Goal: Task Accomplishment & Management: Manage account settings

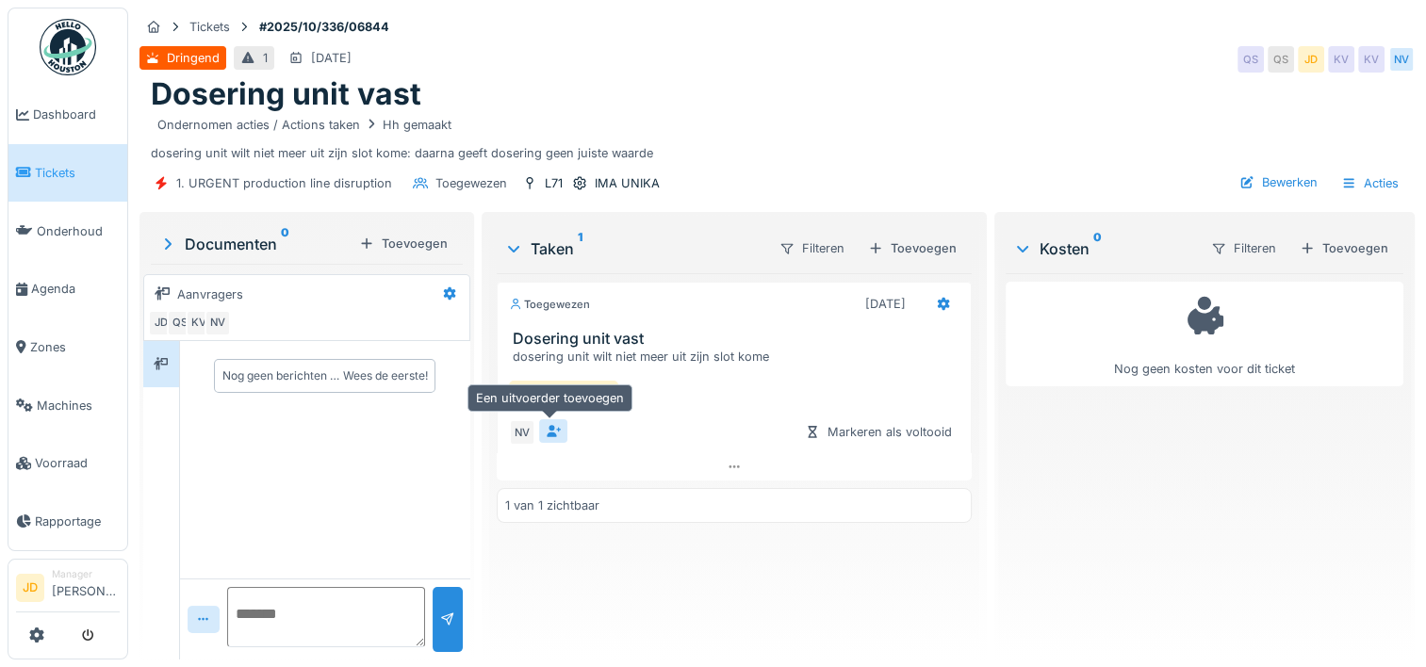
click at [547, 436] on div at bounding box center [553, 431] width 15 height 18
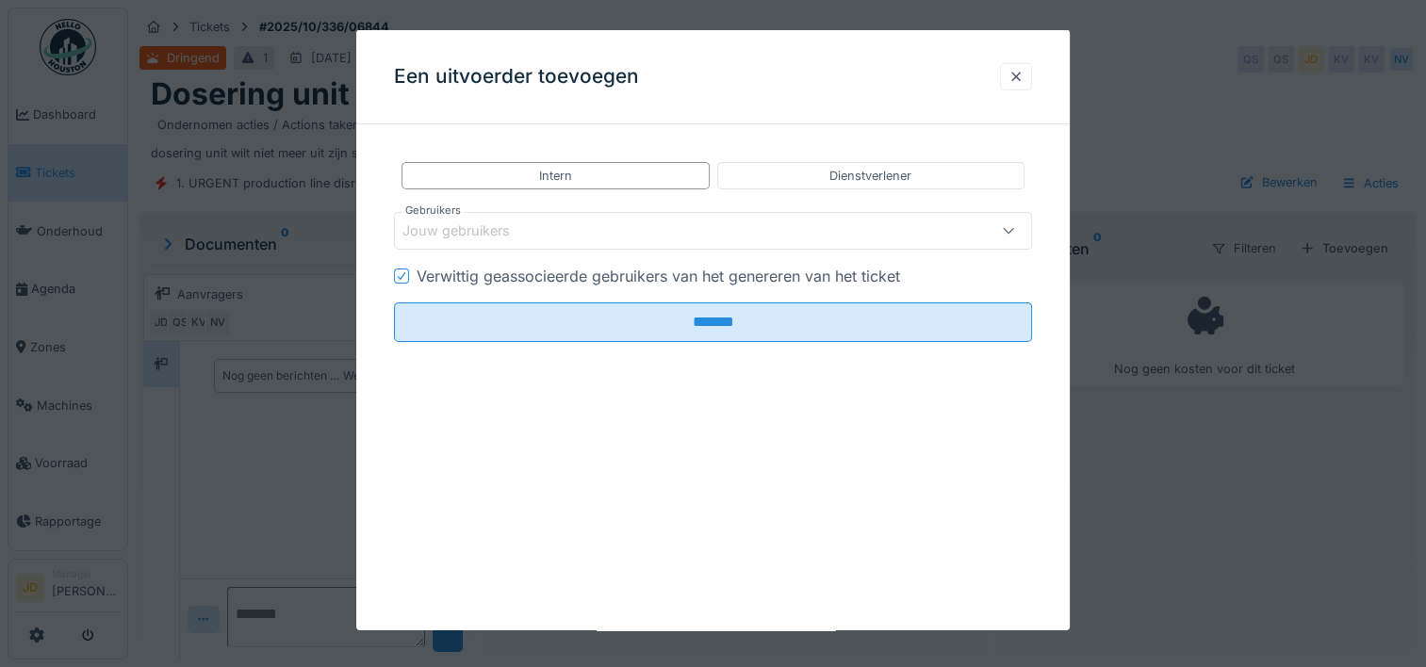
click at [528, 230] on div "Jouw gebruikers" at bounding box center [470, 231] width 134 height 21
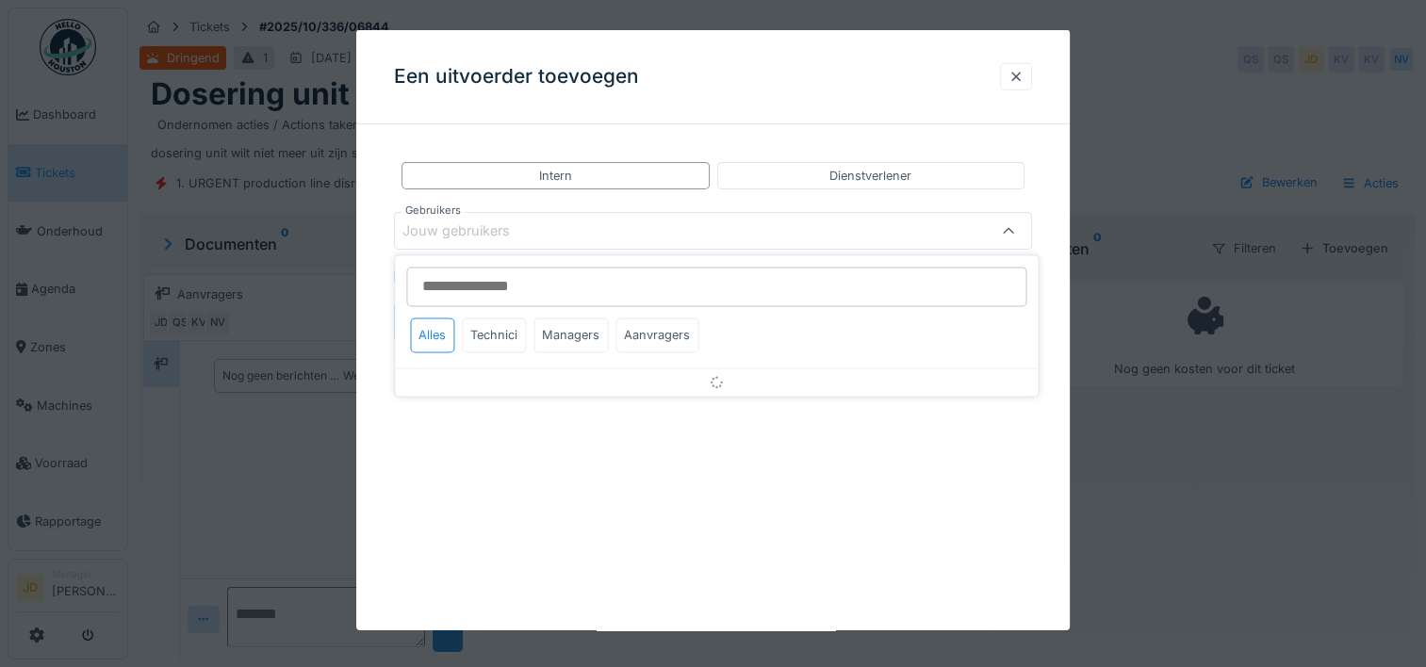
click at [532, 281] on input "Gebruikers" at bounding box center [716, 287] width 620 height 40
click at [1011, 76] on div at bounding box center [1016, 76] width 32 height 27
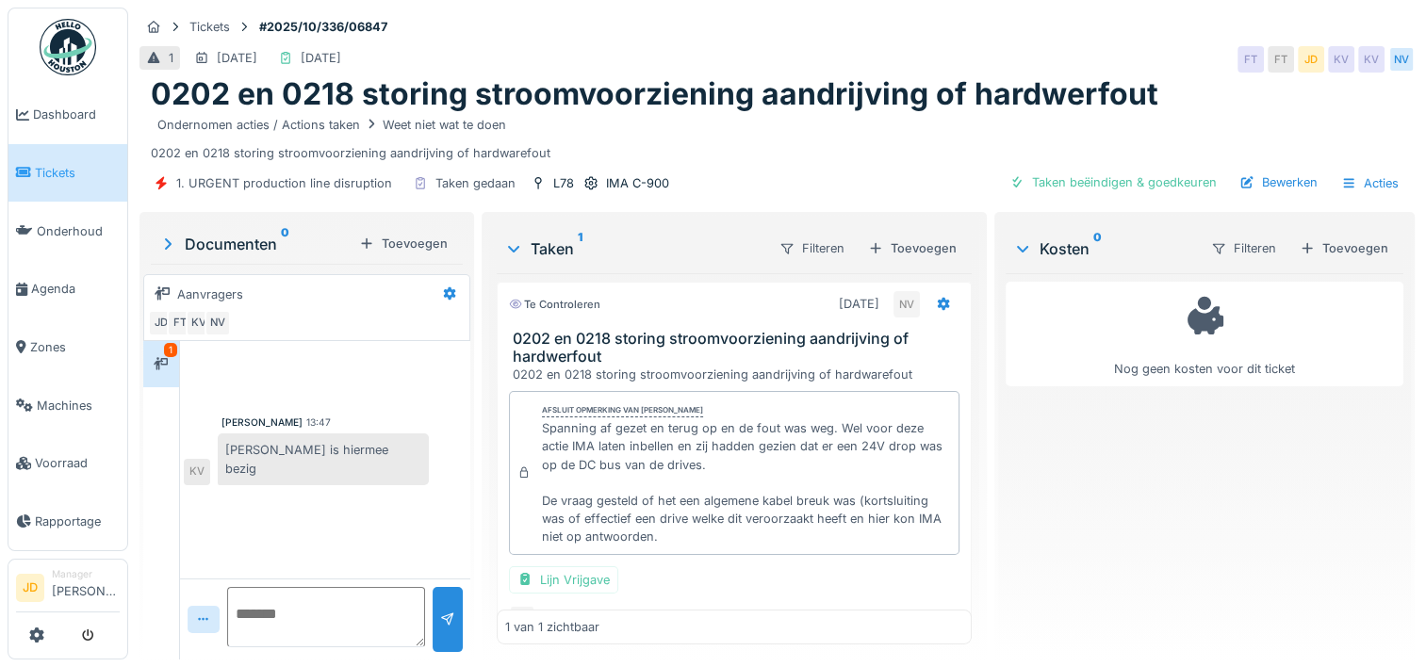
scroll to position [61, 0]
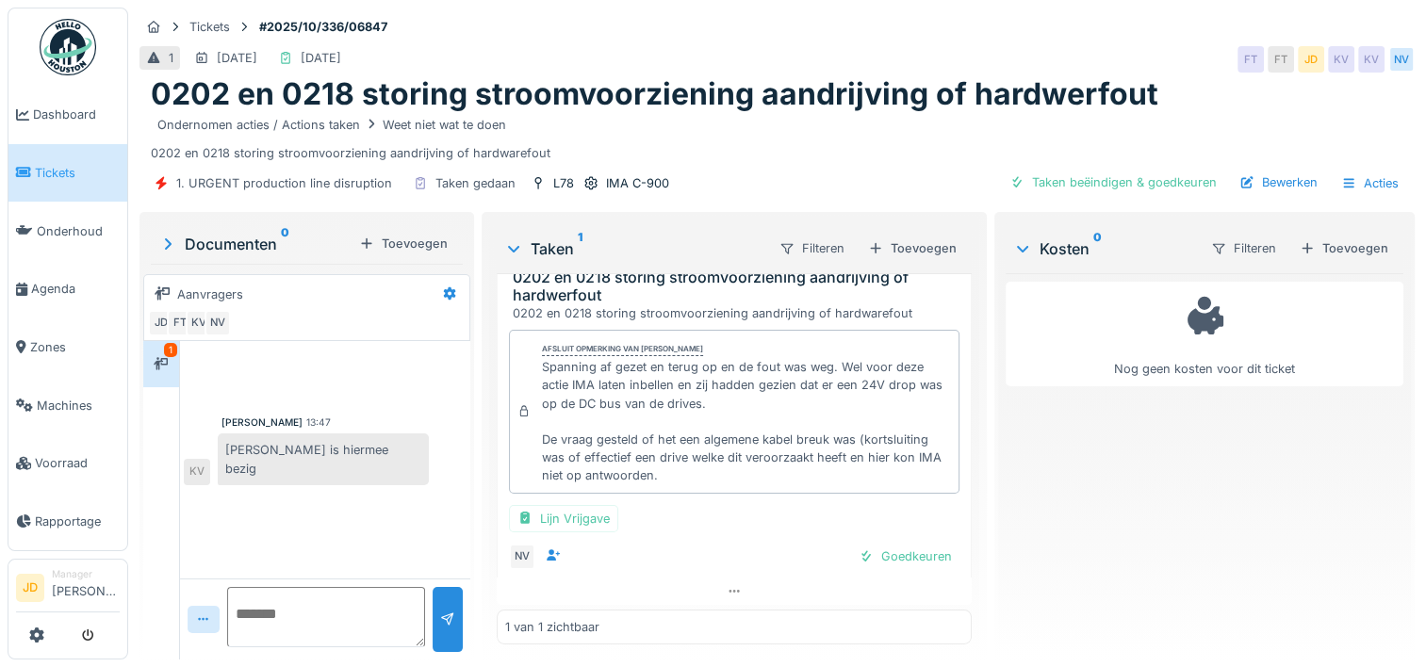
click at [66, 173] on span "Tickets" at bounding box center [77, 173] width 85 height 18
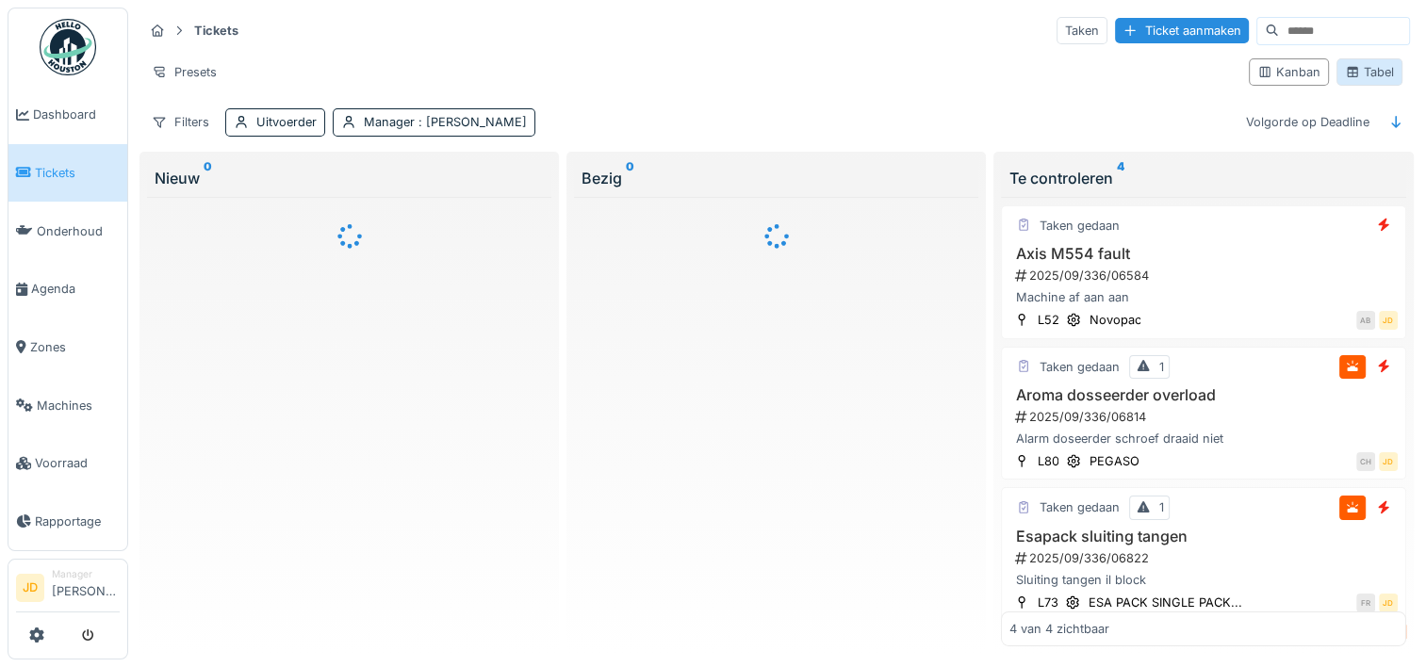
click at [1340, 83] on div "Tabel" at bounding box center [1370, 71] width 66 height 27
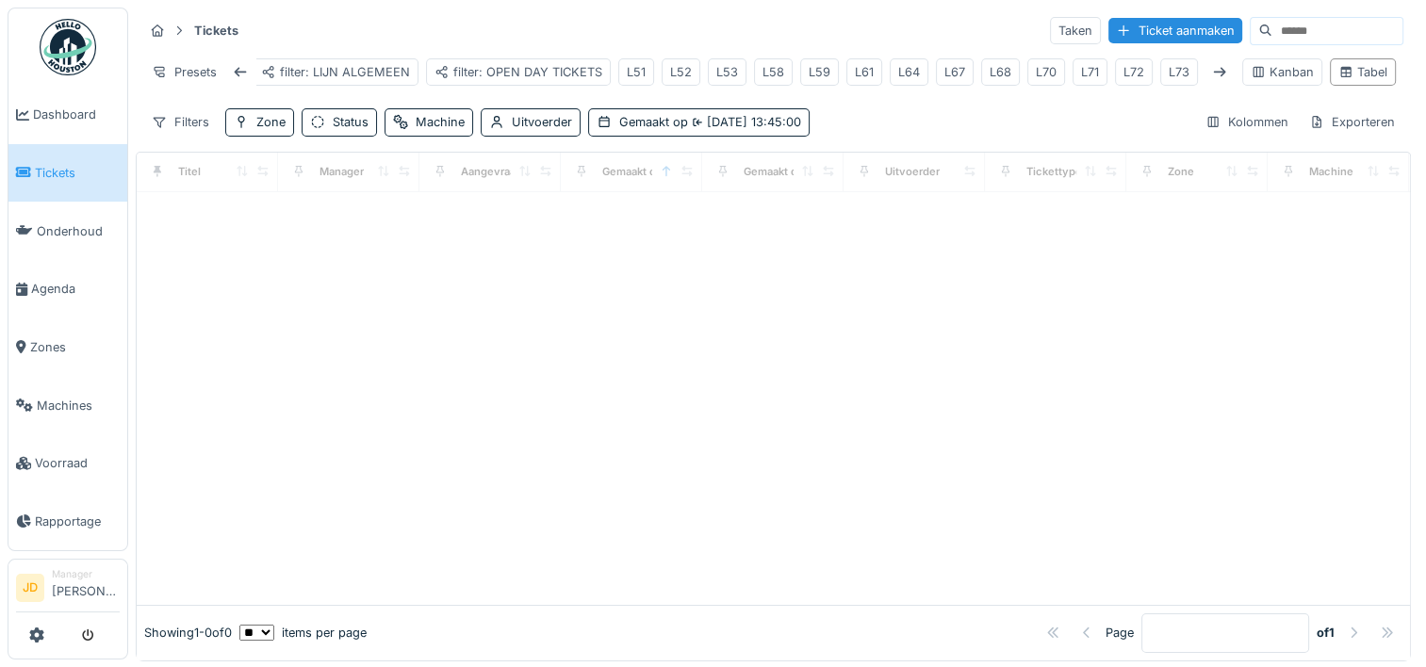
scroll to position [0, 181]
click at [1077, 76] on div "L71" at bounding box center [1086, 72] width 18 height 18
click at [1077, 68] on div "L71" at bounding box center [1086, 72] width 18 height 18
click at [1078, 67] on div "L71" at bounding box center [1086, 72] width 18 height 18
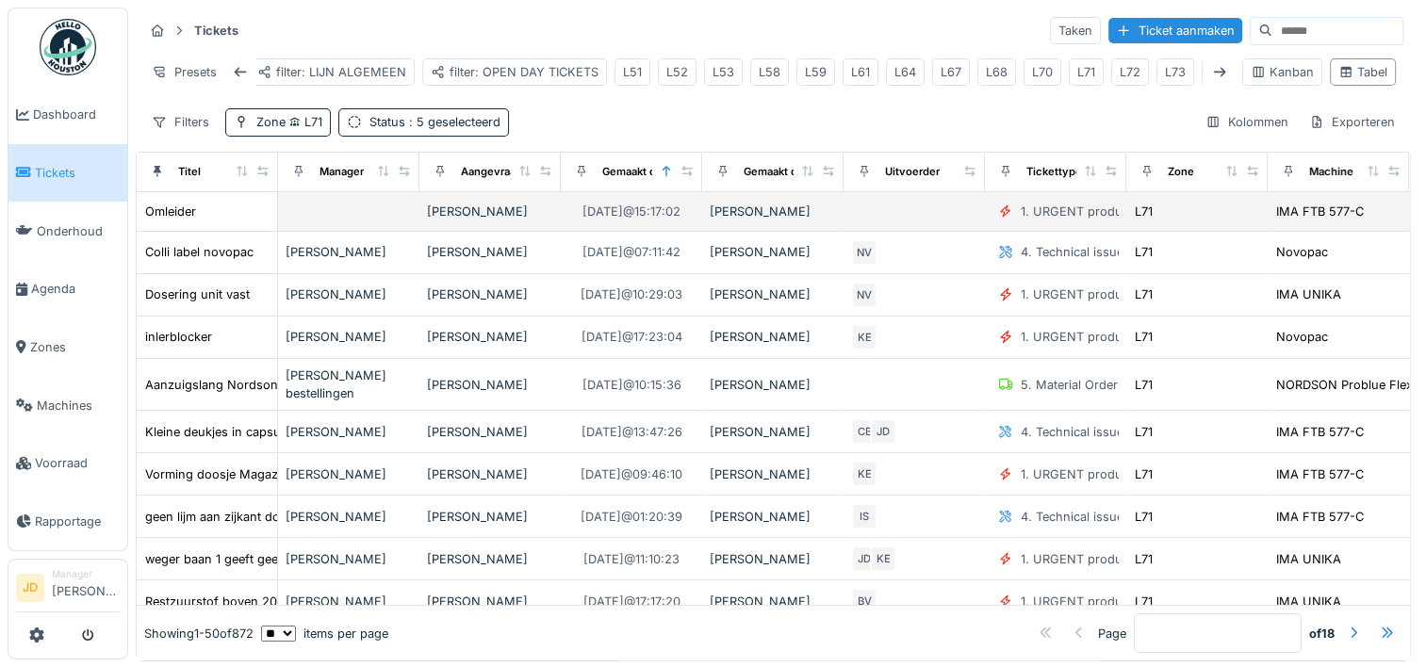
click at [222, 222] on div "Omleider" at bounding box center [206, 212] width 125 height 20
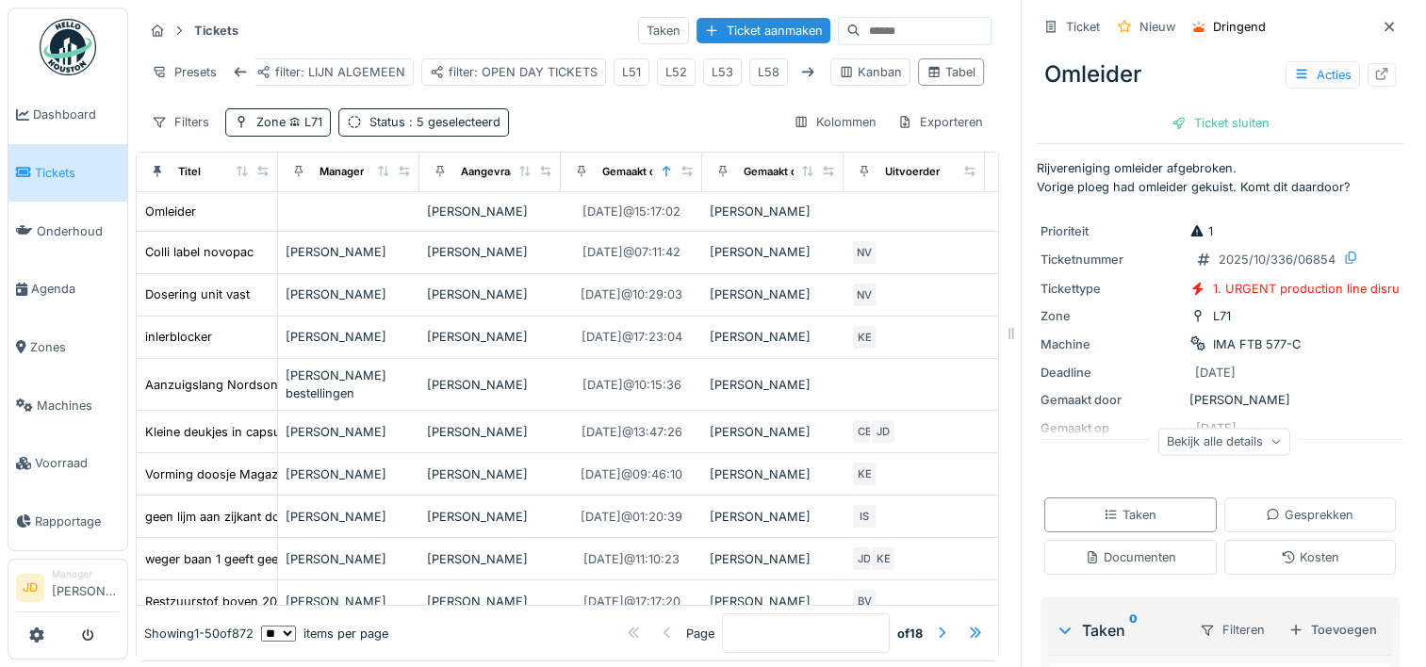
scroll to position [150, 0]
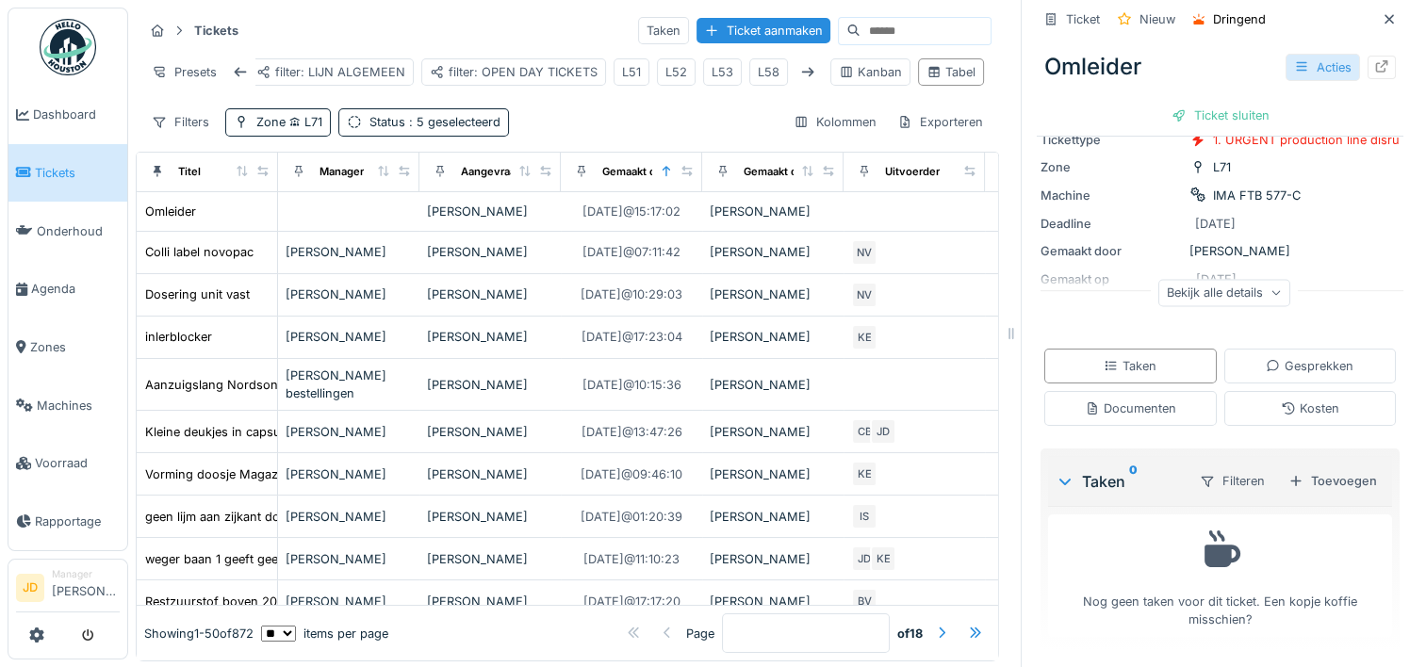
click at [1286, 72] on div "Acties" at bounding box center [1323, 67] width 74 height 27
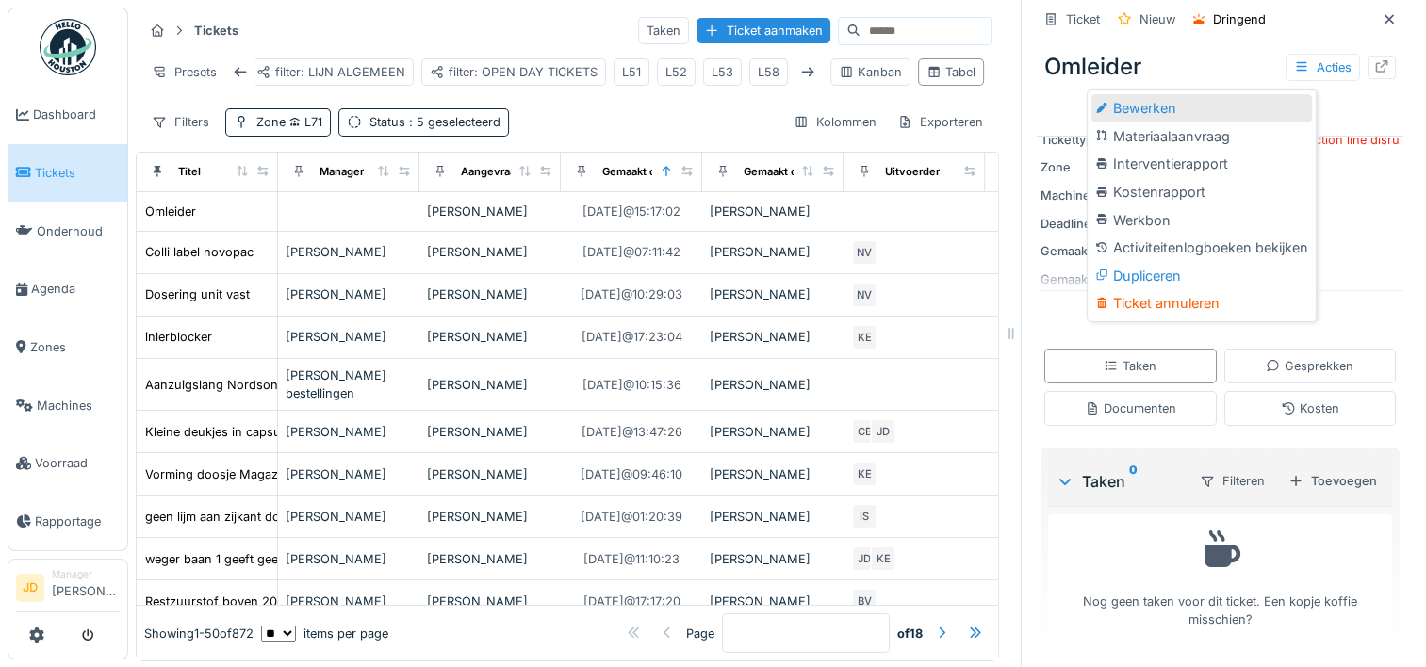
click at [1251, 110] on div "Bewerken" at bounding box center [1202, 108] width 221 height 28
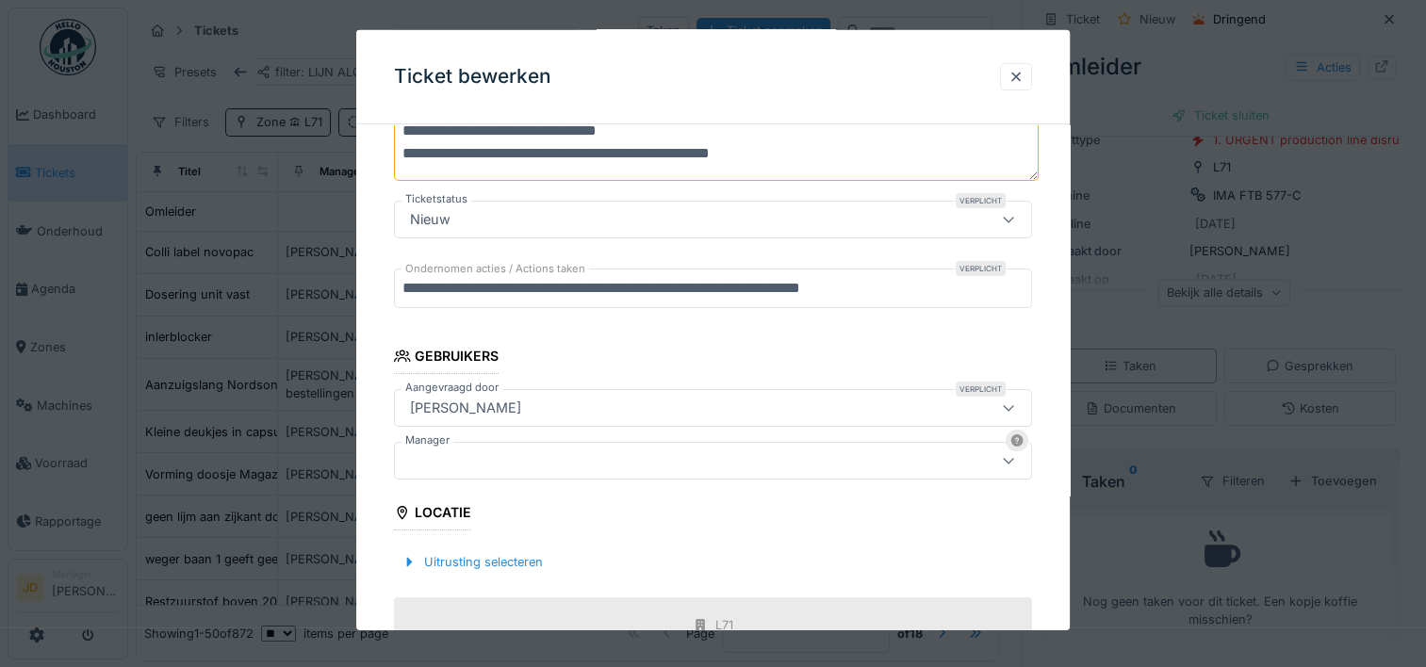
click at [557, 451] on div at bounding box center [675, 461] width 544 height 21
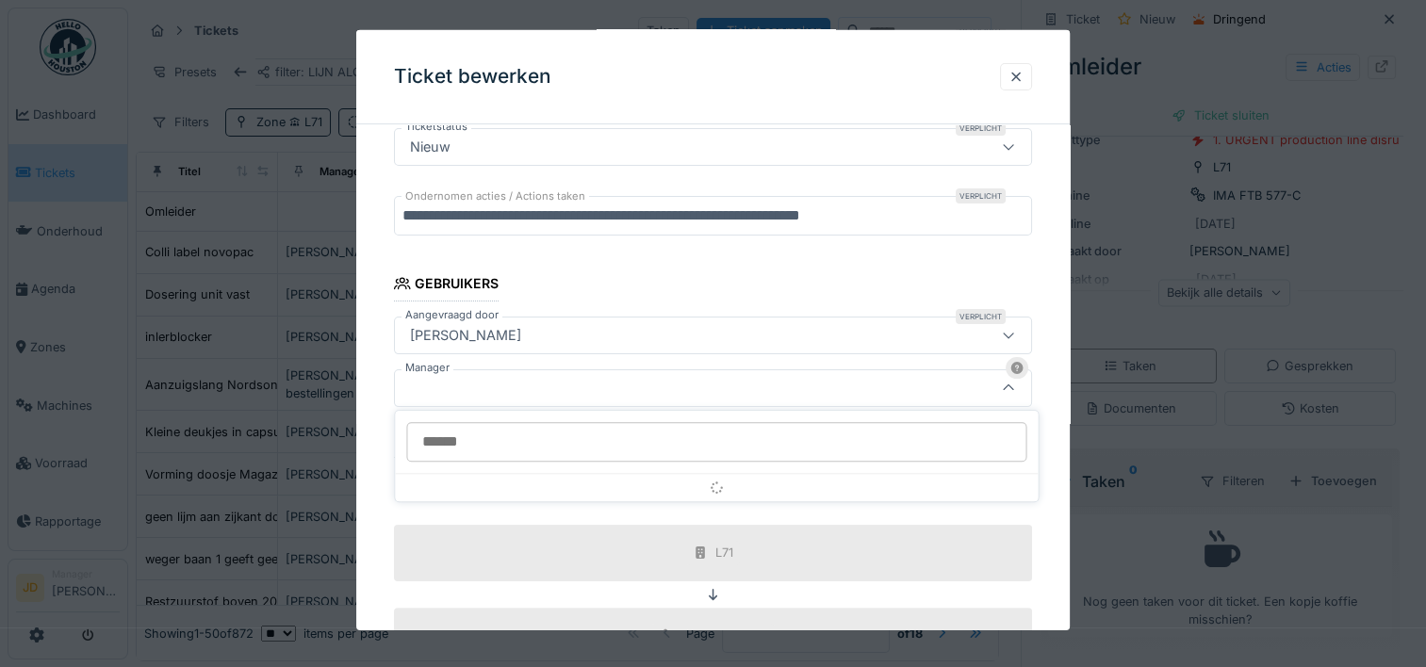
scroll to position [381, 0]
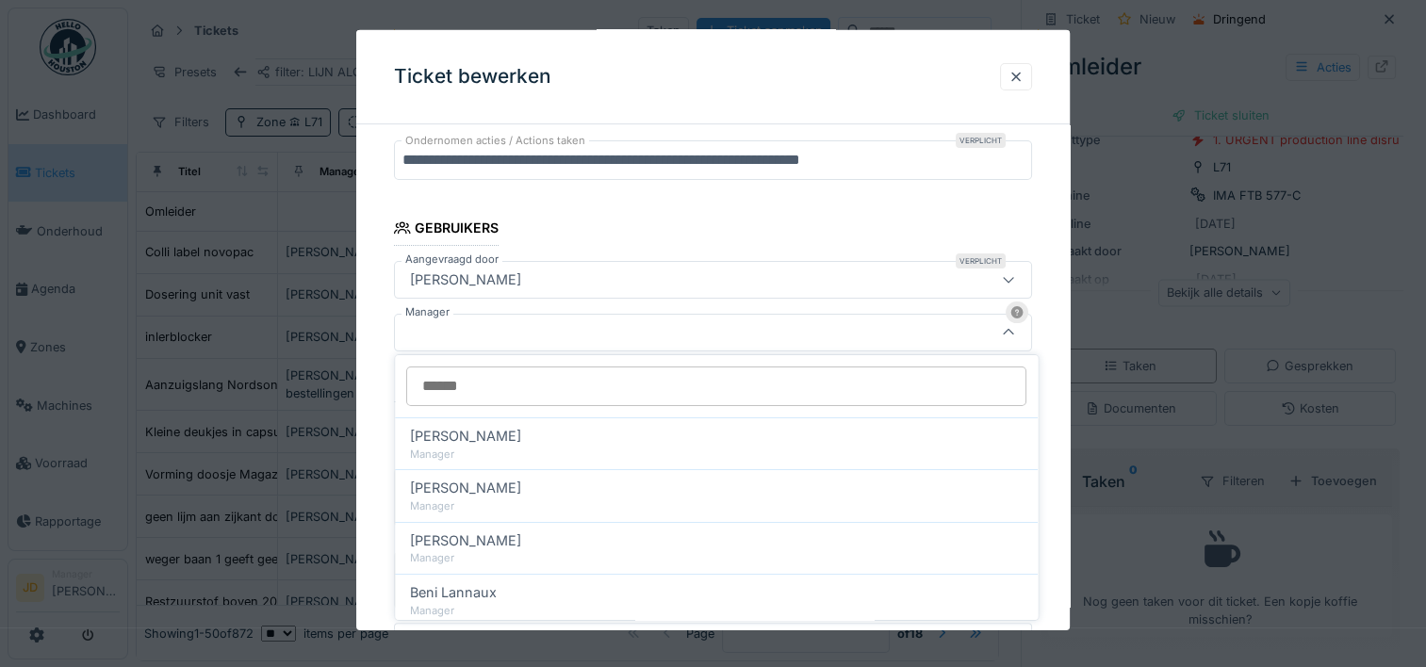
click at [528, 381] on input "Manager" at bounding box center [716, 387] width 620 height 40
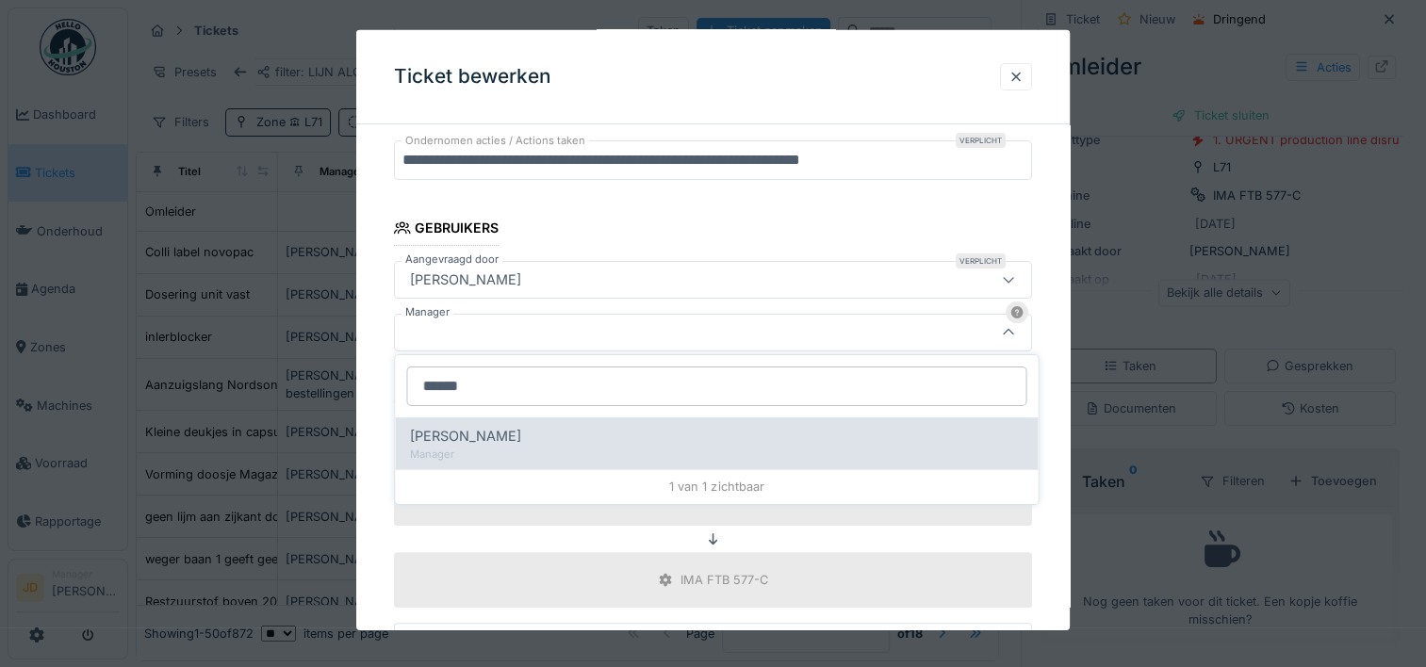
type input "******"
click at [509, 441] on div "[PERSON_NAME]" at bounding box center [716, 436] width 613 height 21
type input "****"
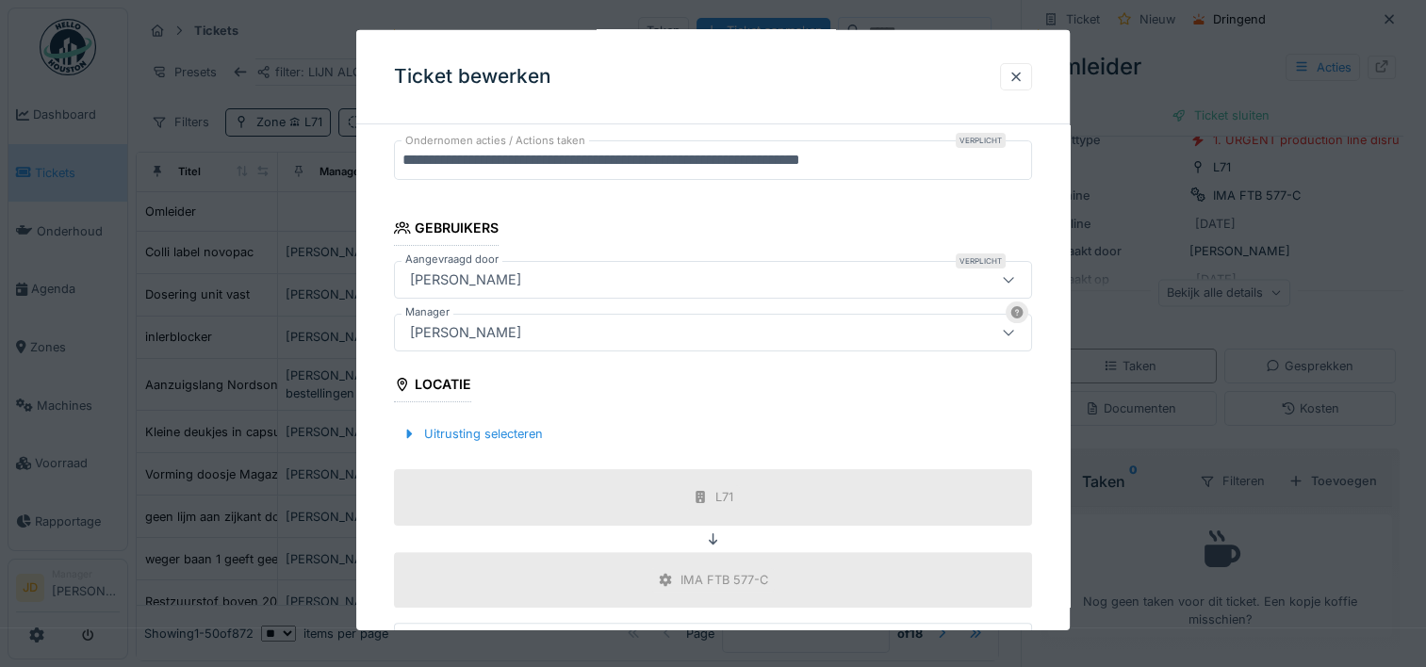
scroll to position [661, 0]
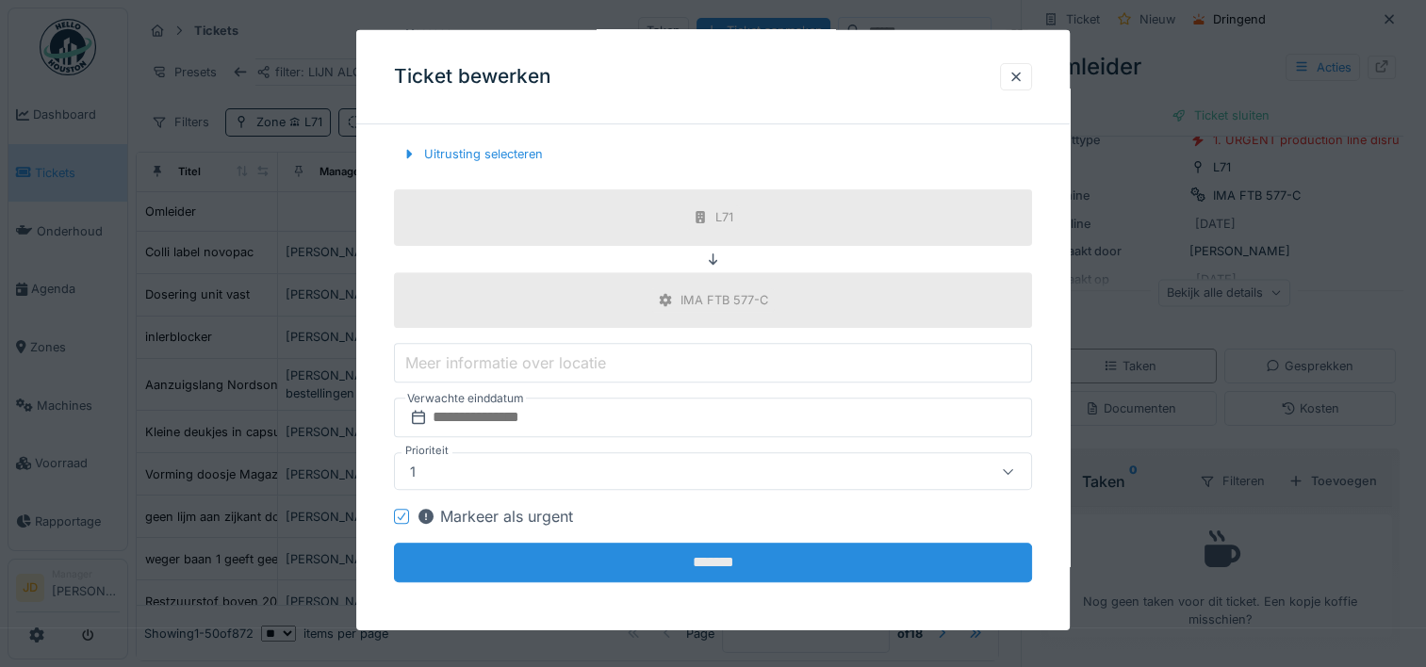
click at [679, 547] on input "*******" at bounding box center [713, 563] width 638 height 40
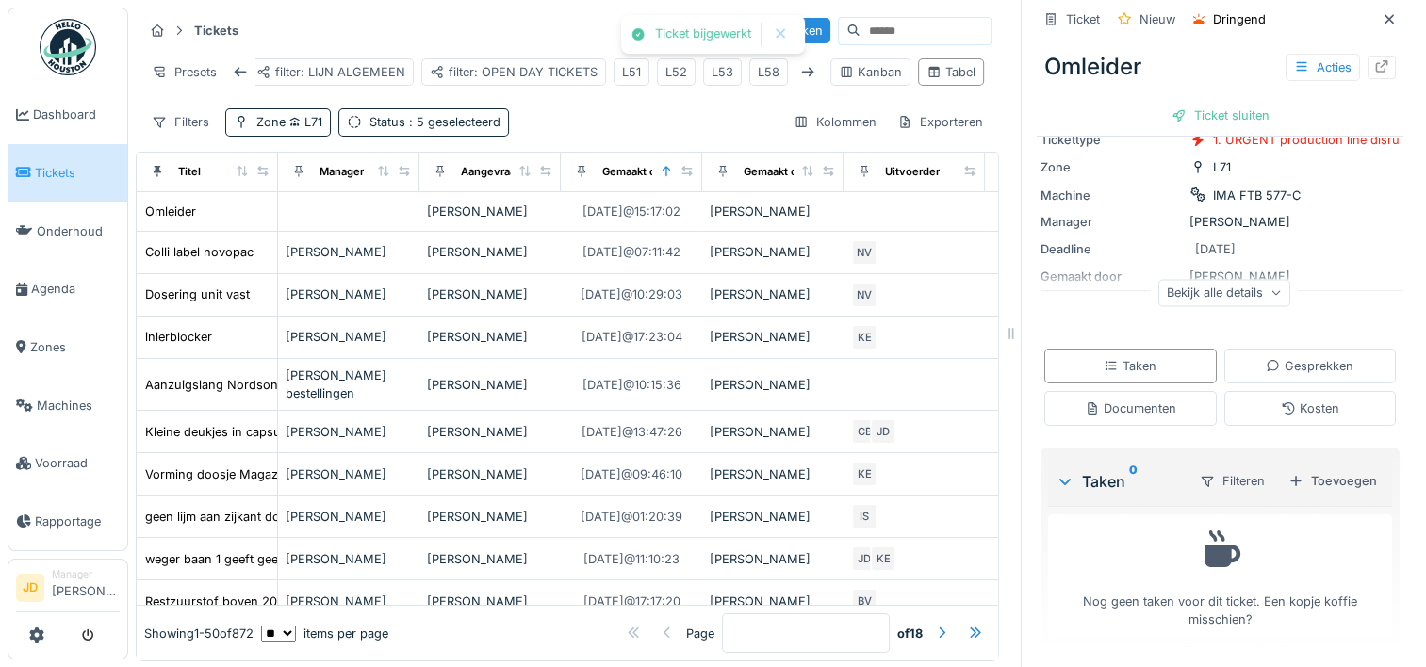
scroll to position [15, 0]
click at [1282, 467] on div "Toevoegen" at bounding box center [1333, 479] width 104 height 25
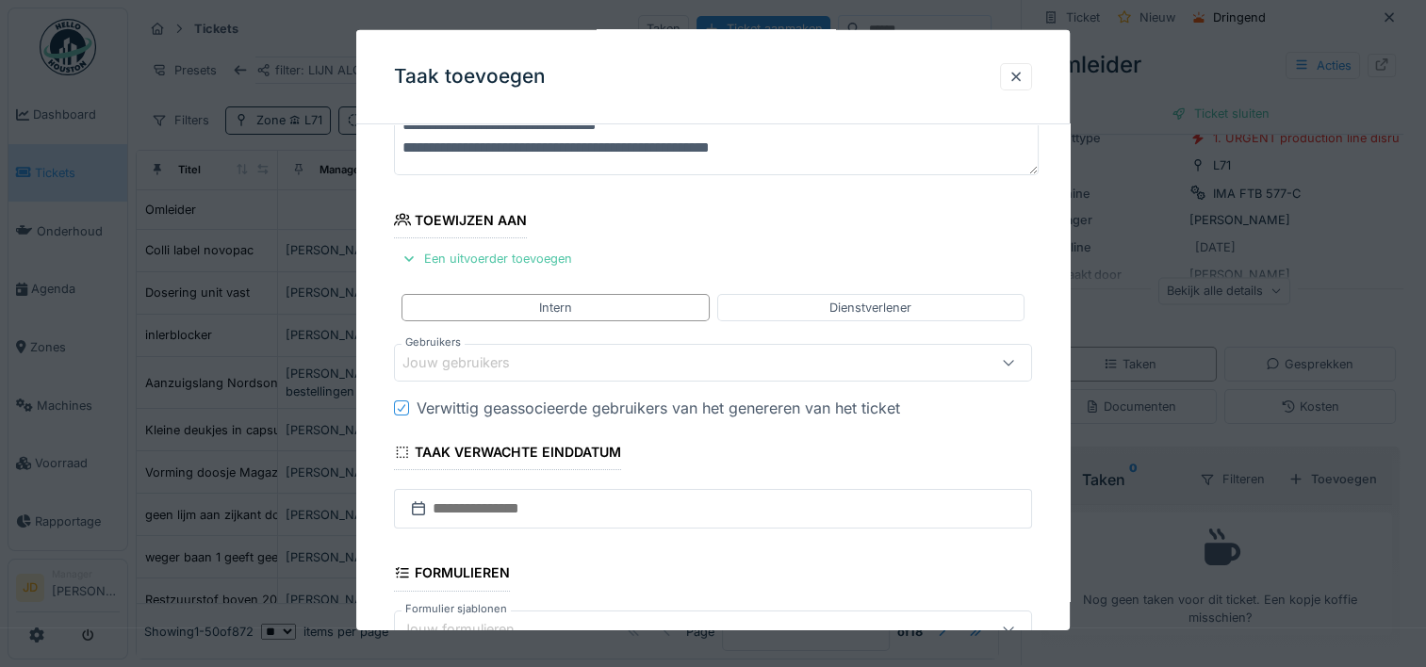
scroll to position [149, 0]
click at [597, 361] on div "Jouw gebruikers" at bounding box center [675, 361] width 544 height 21
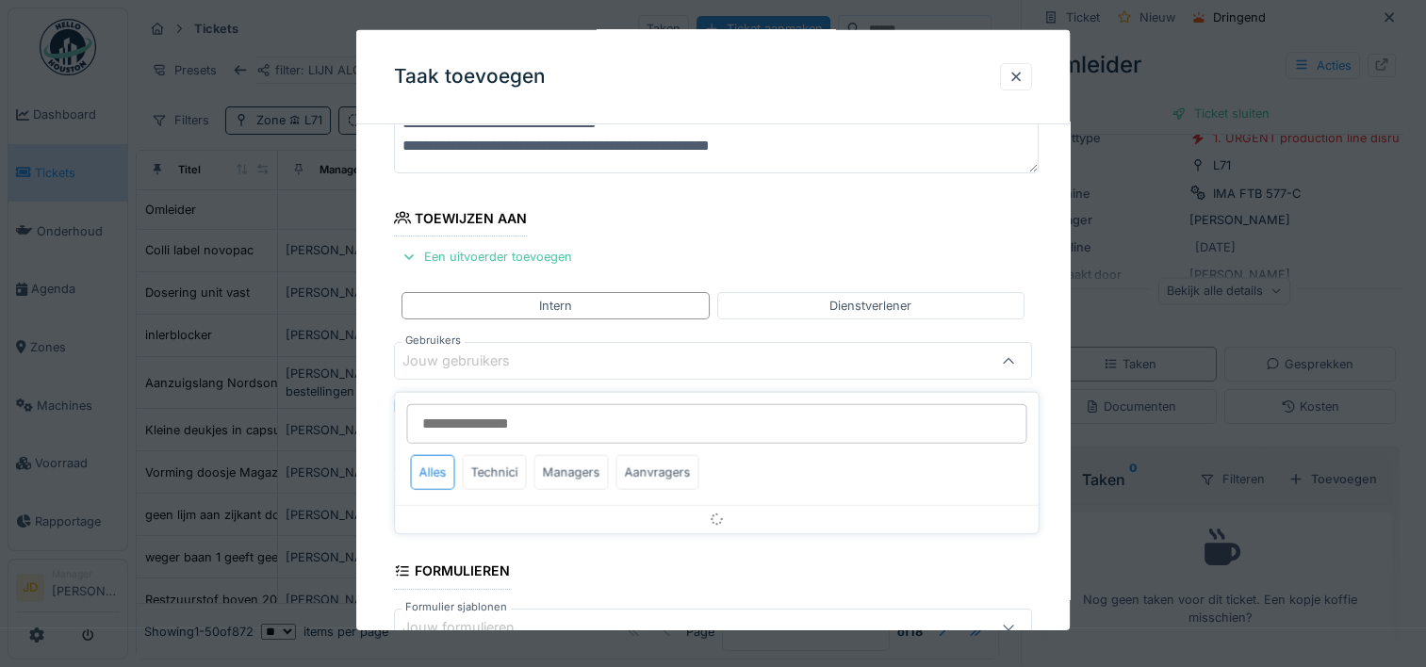
scroll to position [178, 0]
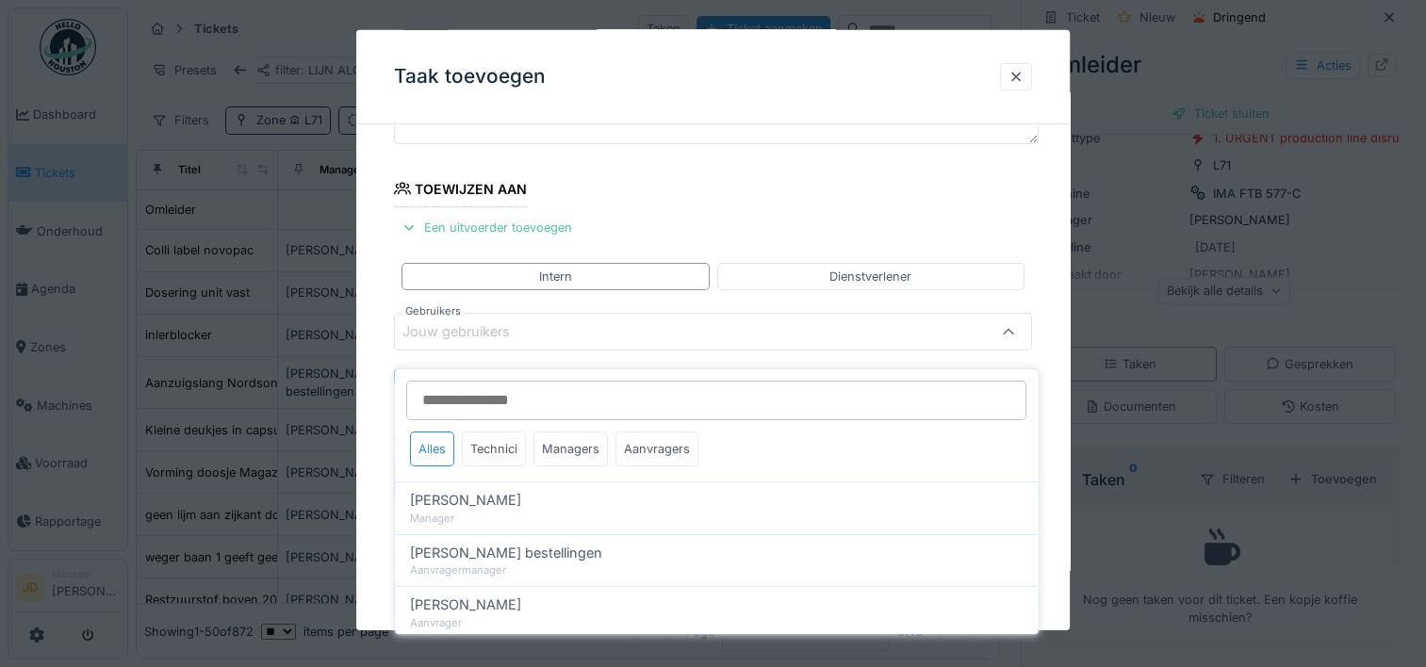
click at [546, 388] on input "Gebruikers" at bounding box center [716, 401] width 620 height 40
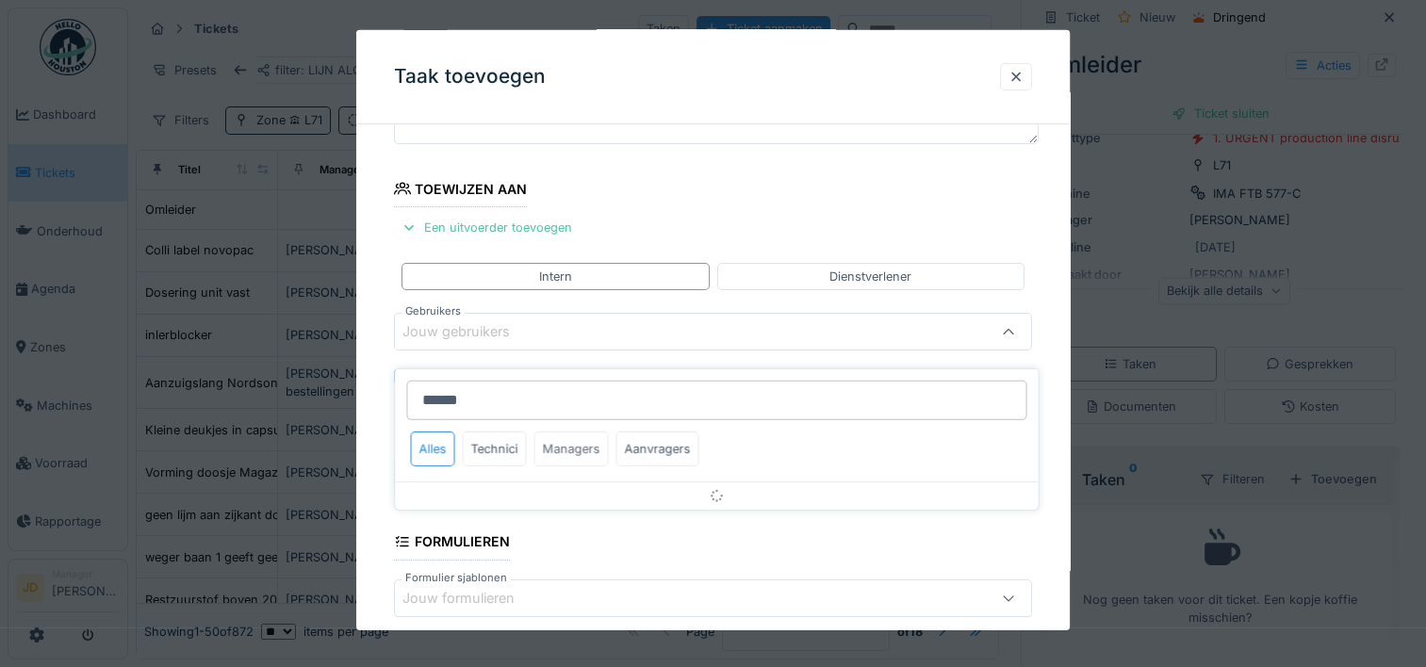
type input "******"
click at [557, 435] on div "Managers" at bounding box center [571, 449] width 74 height 35
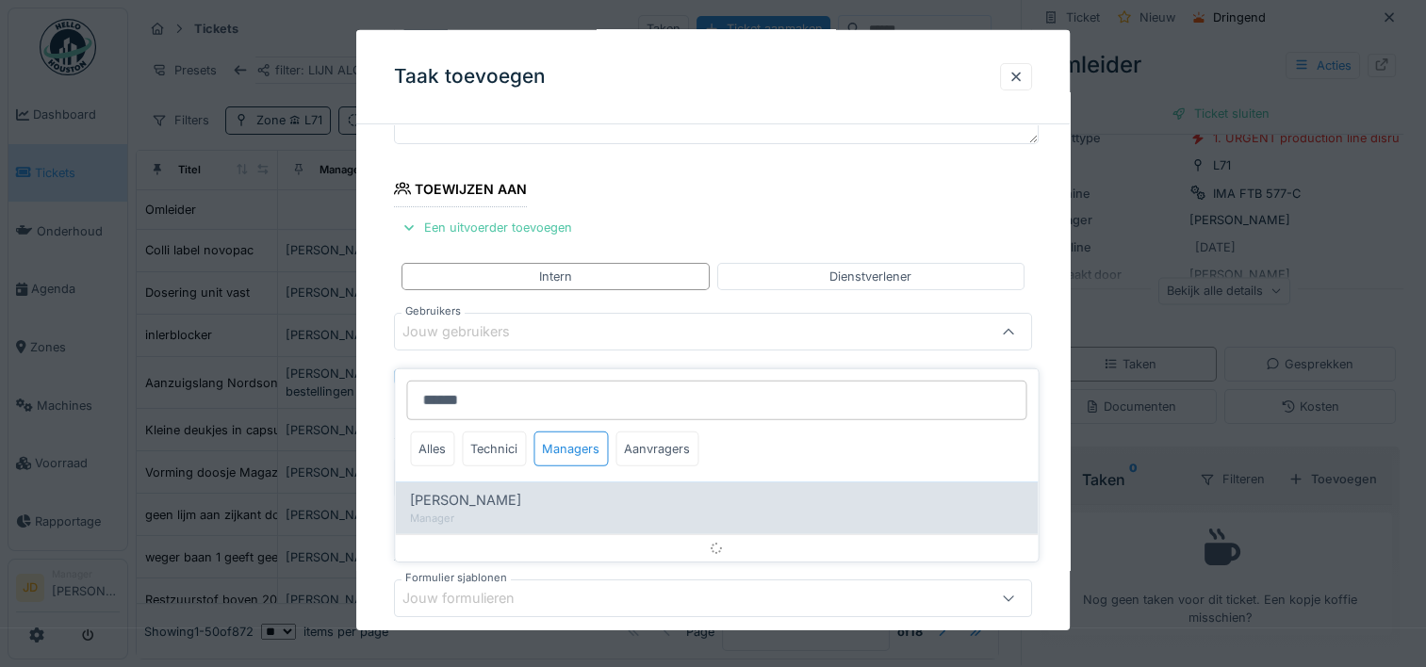
click at [535, 511] on div "Manager" at bounding box center [716, 519] width 613 height 16
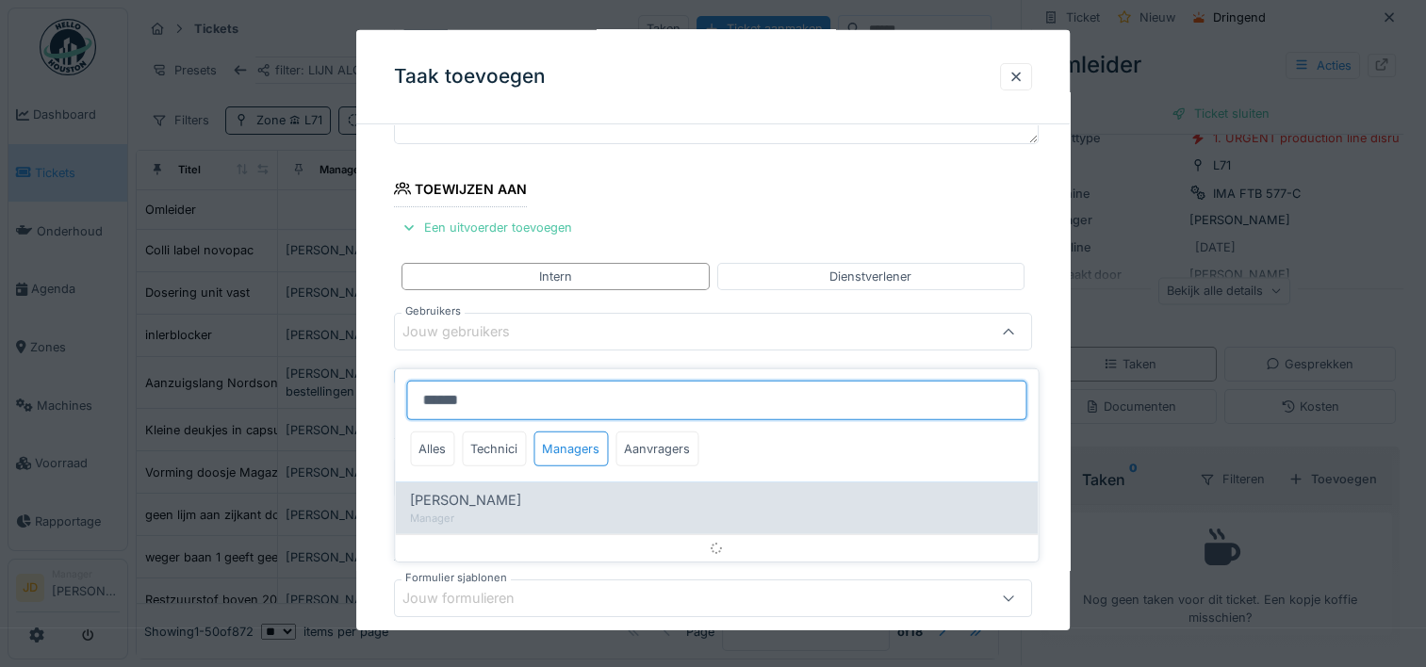
type input "****"
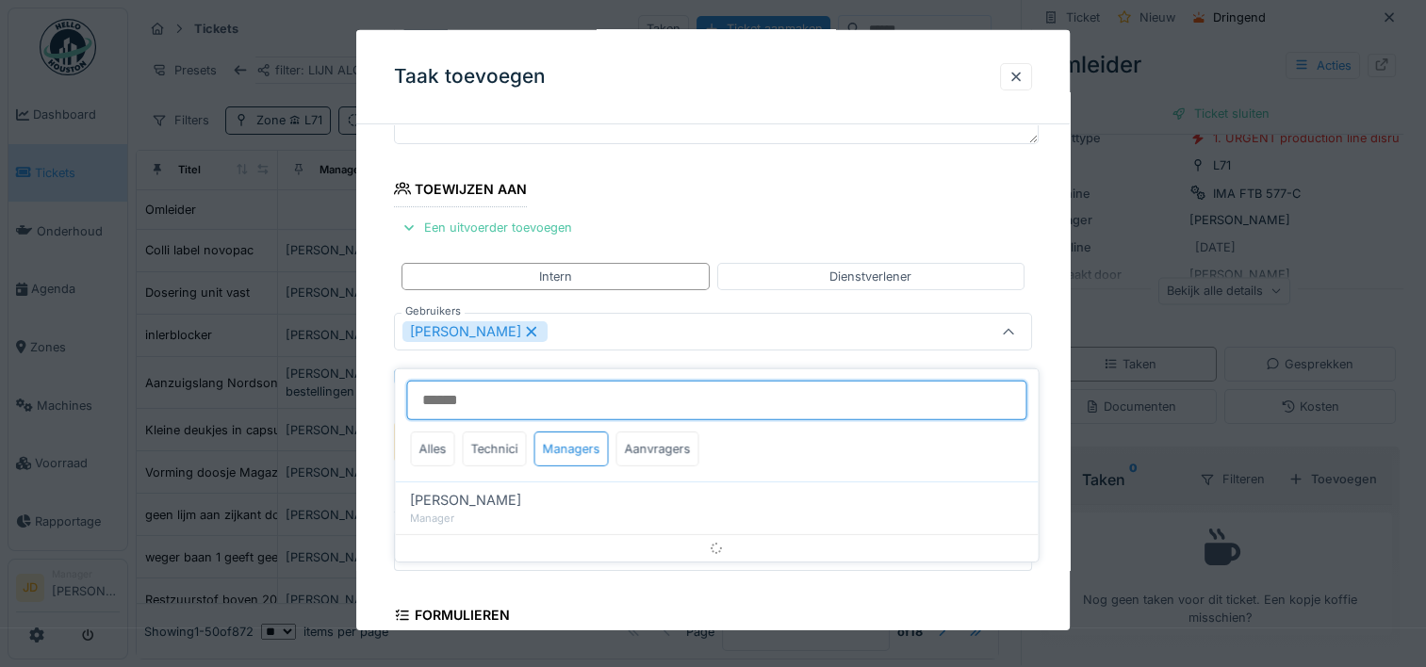
click at [623, 388] on input "Gebruikers" at bounding box center [716, 401] width 620 height 40
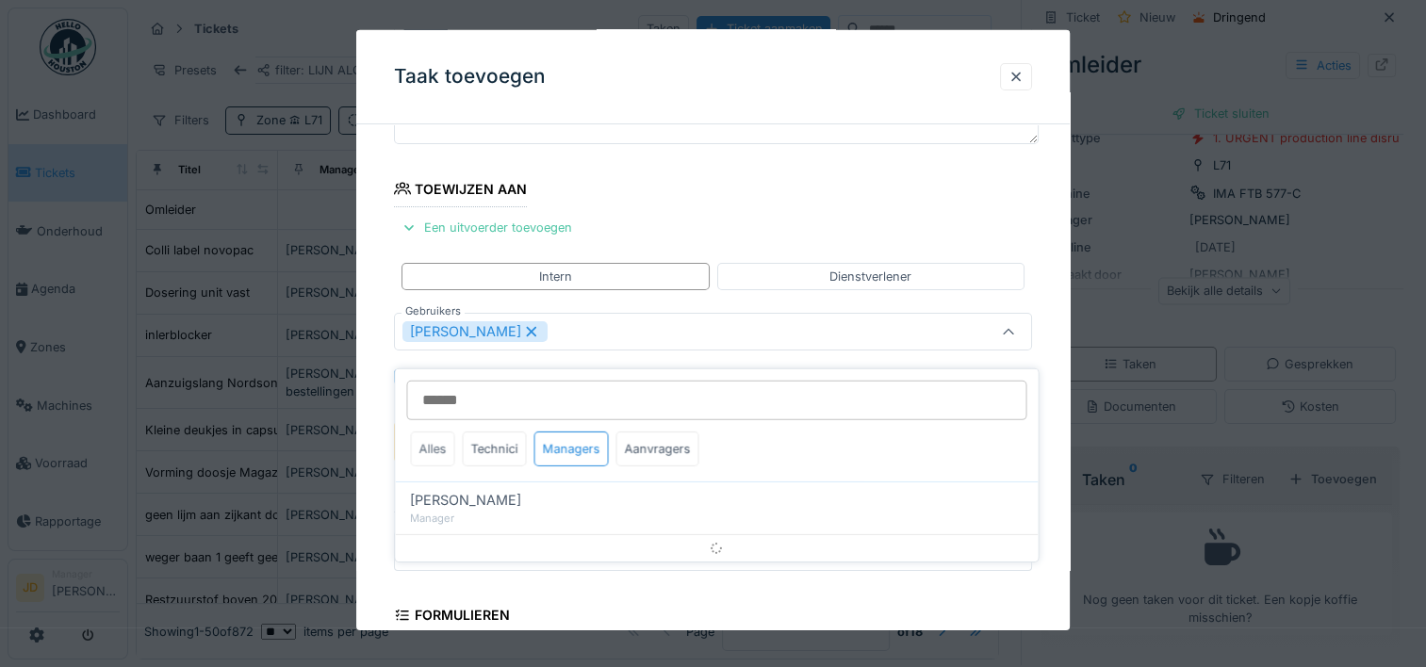
click at [431, 432] on div "Alles" at bounding box center [432, 449] width 44 height 35
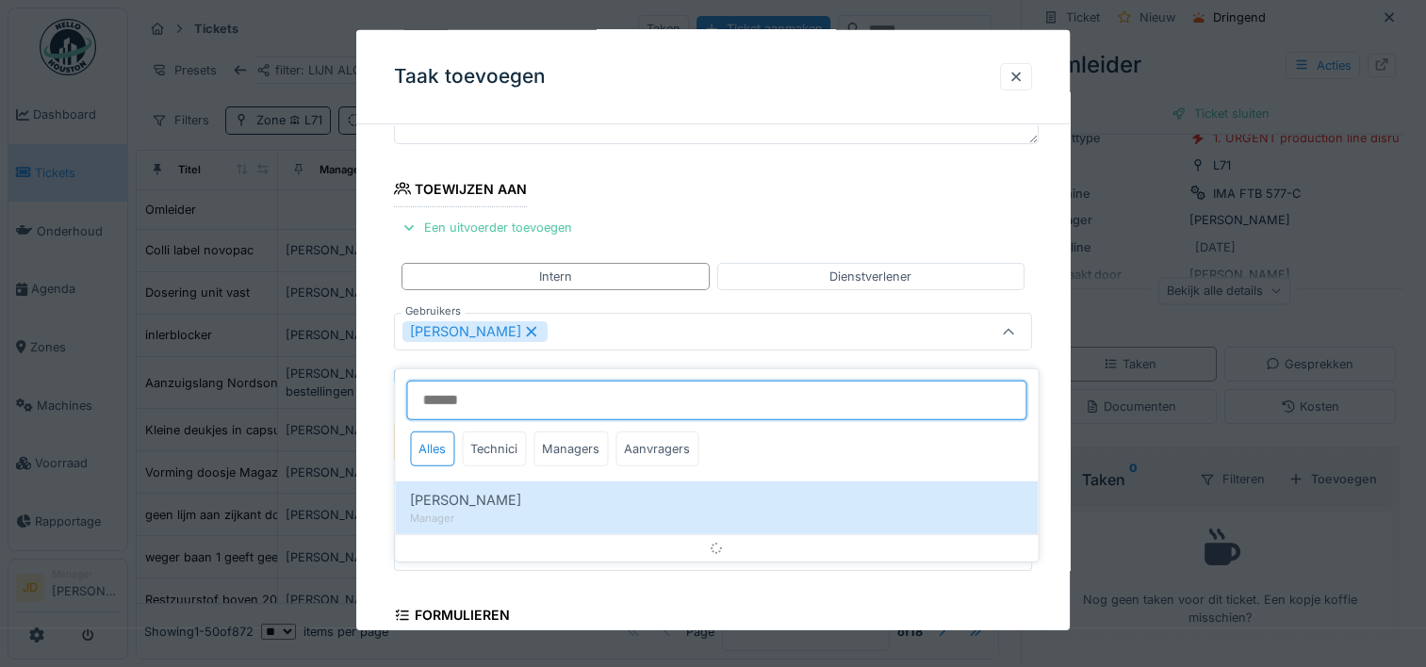
click at [498, 394] on input "Gebruikers" at bounding box center [716, 401] width 620 height 40
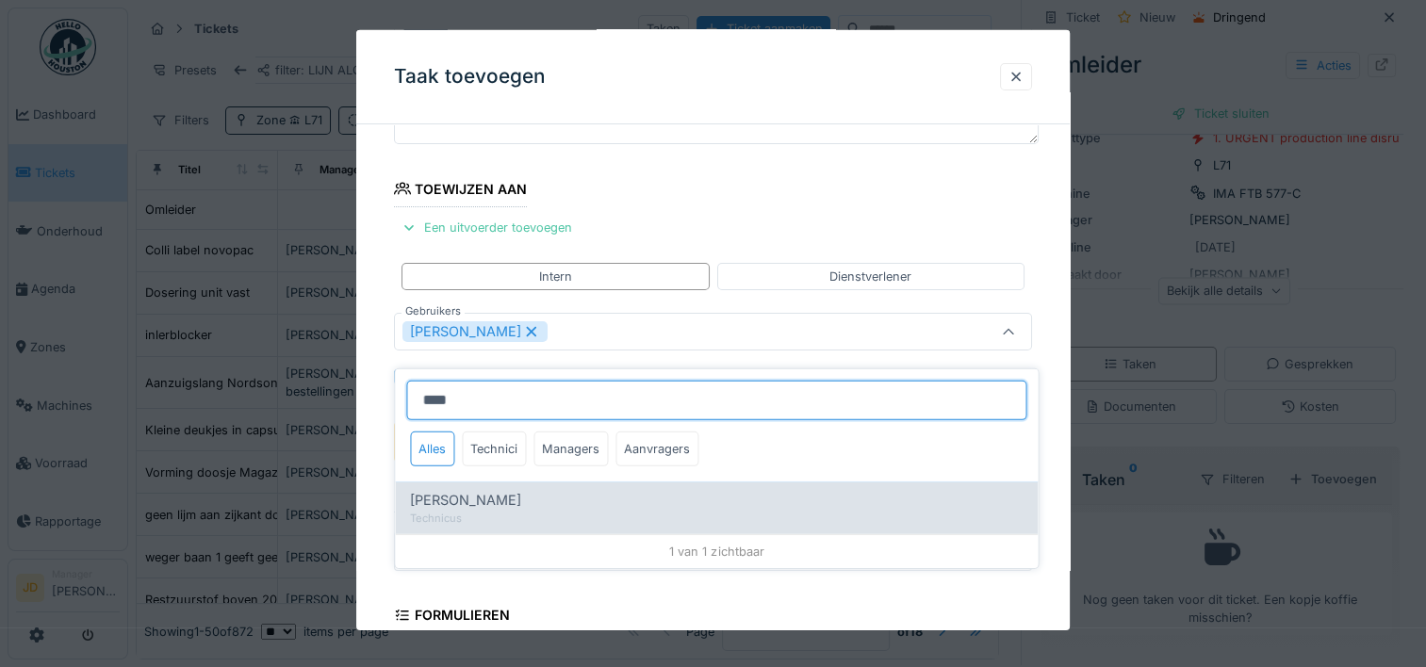
type input "****"
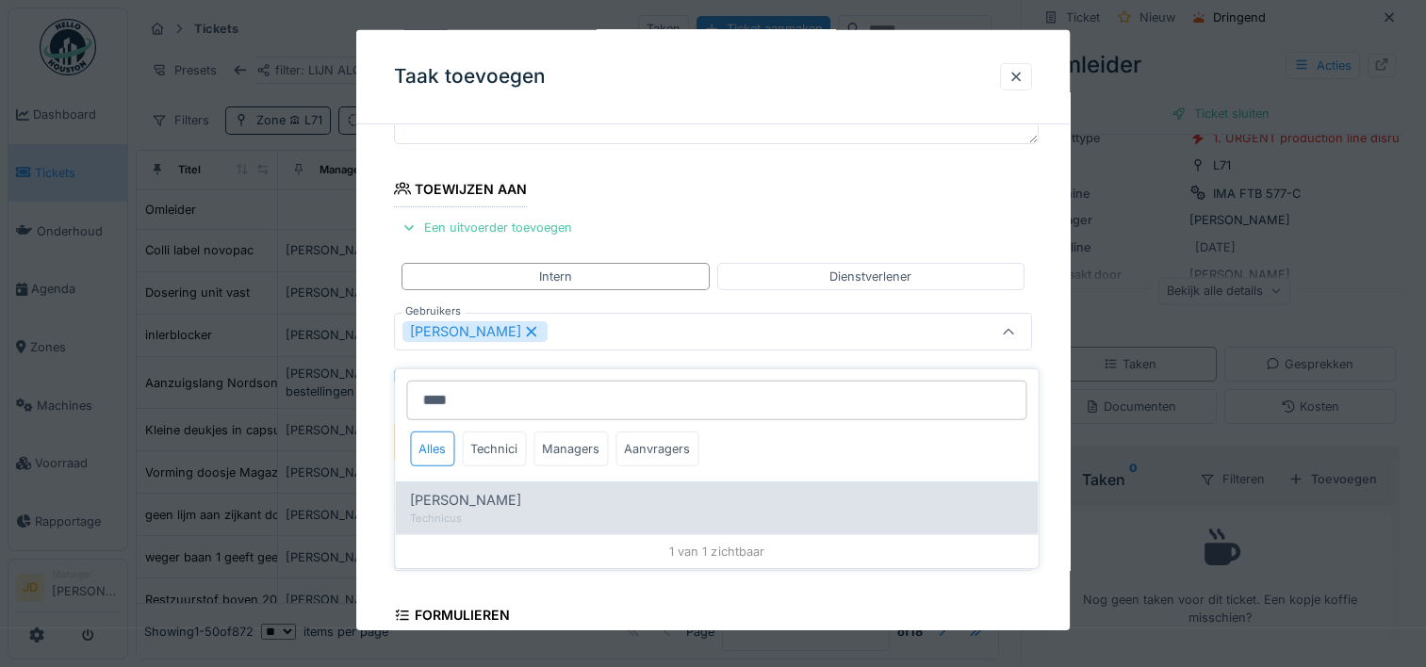
click at [500, 511] on div "Technicus" at bounding box center [716, 519] width 613 height 16
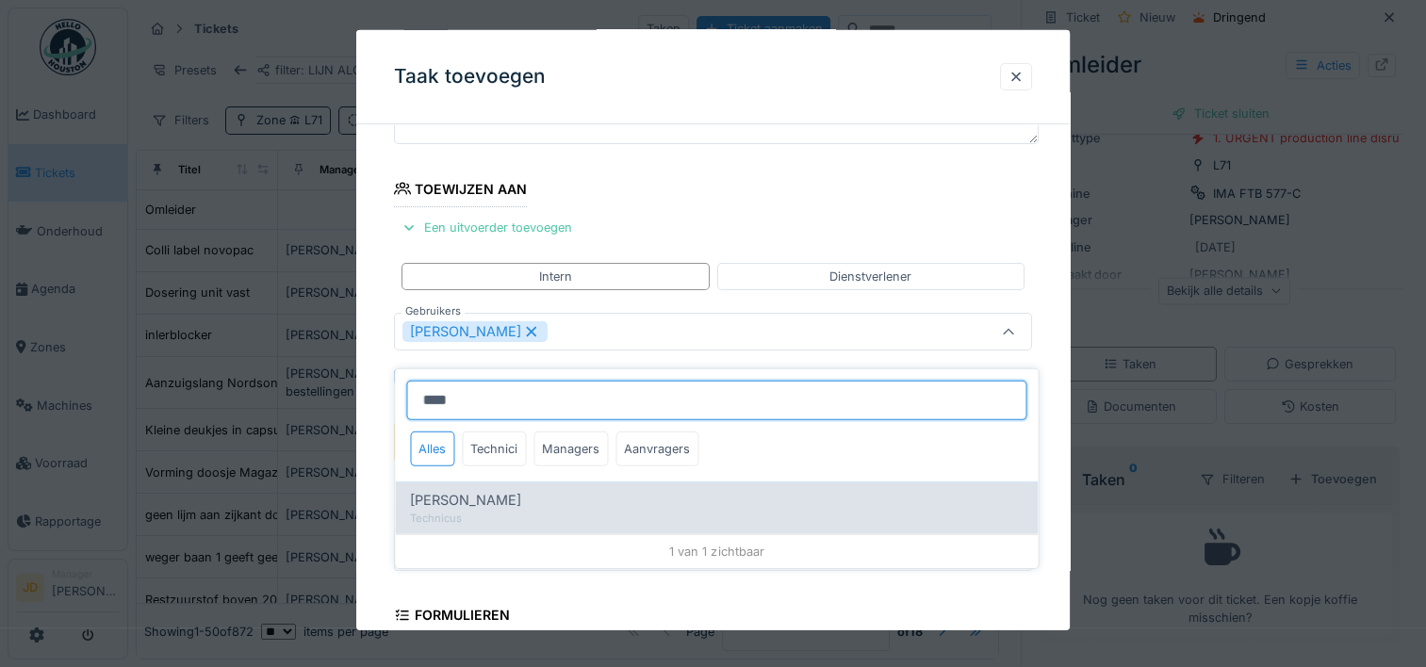
type input "**********"
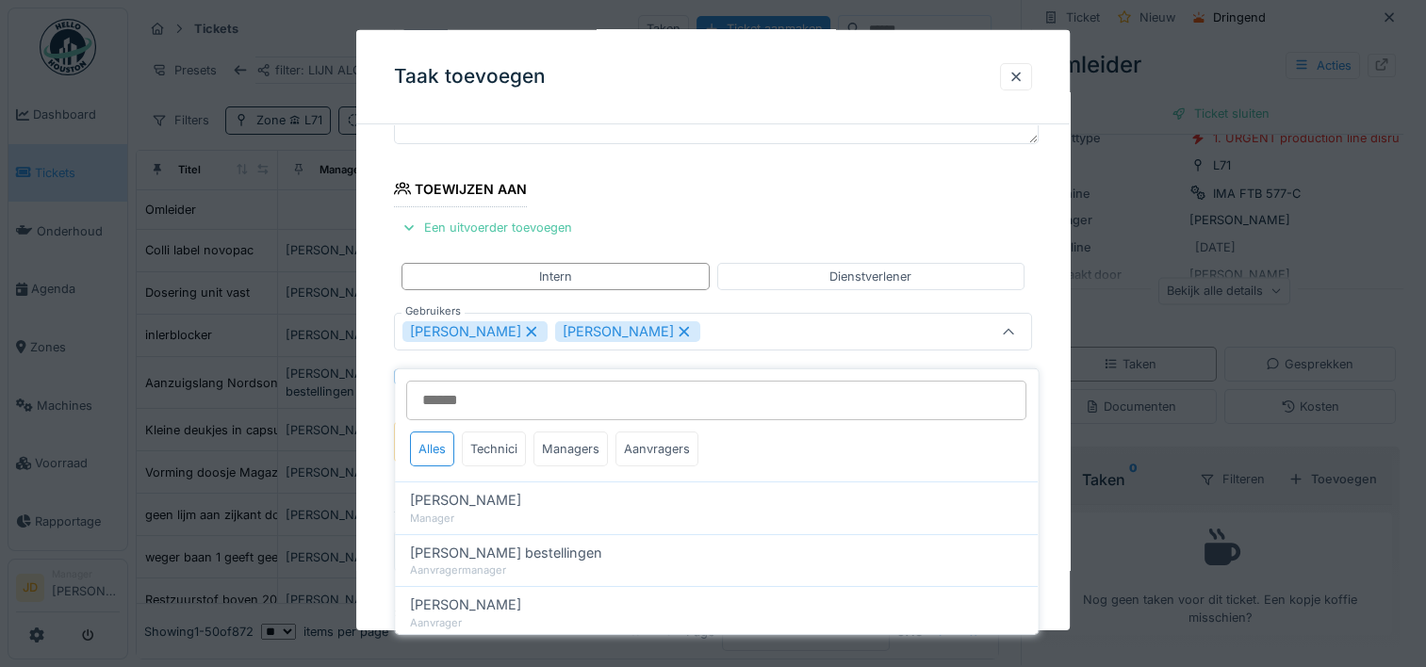
click at [1007, 339] on div at bounding box center [1008, 332] width 45 height 36
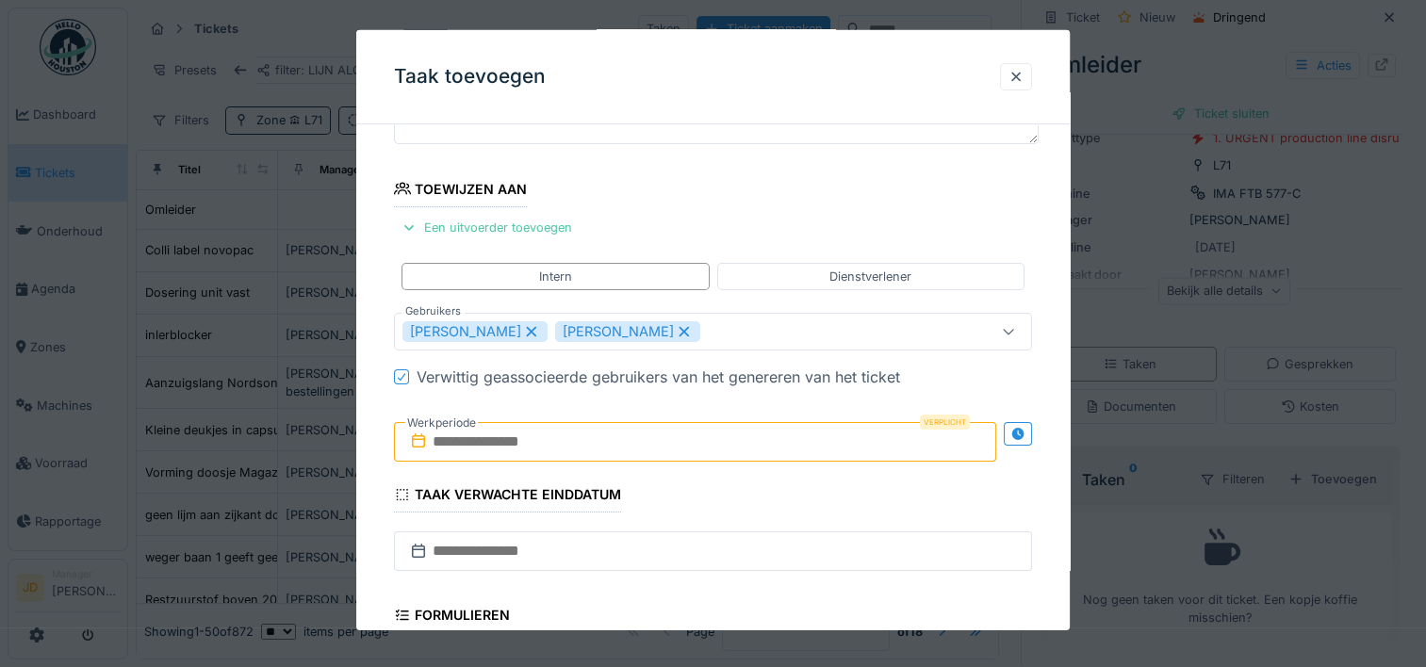
click at [590, 437] on input "text" at bounding box center [695, 442] width 602 height 40
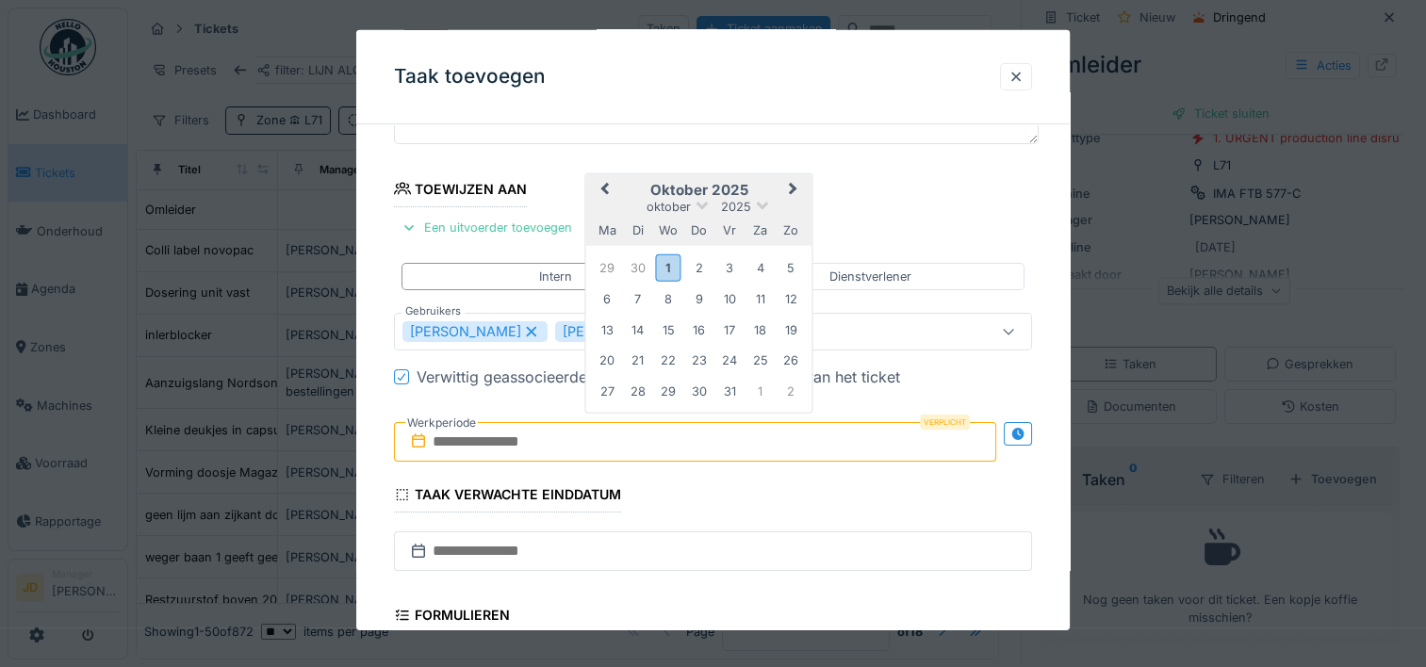
click at [739, 183] on h2 "oktober 2025" at bounding box center [699, 190] width 226 height 17
click at [671, 270] on div "1" at bounding box center [668, 267] width 25 height 27
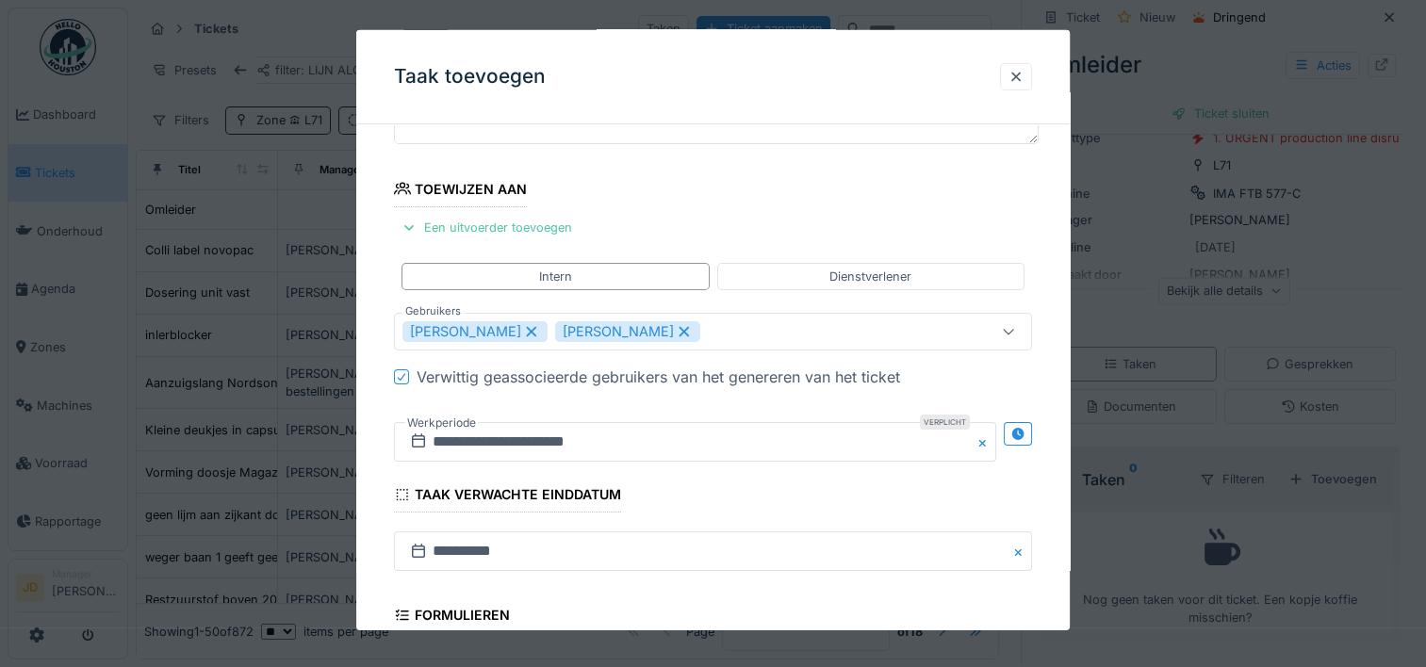
scroll to position [471, 0]
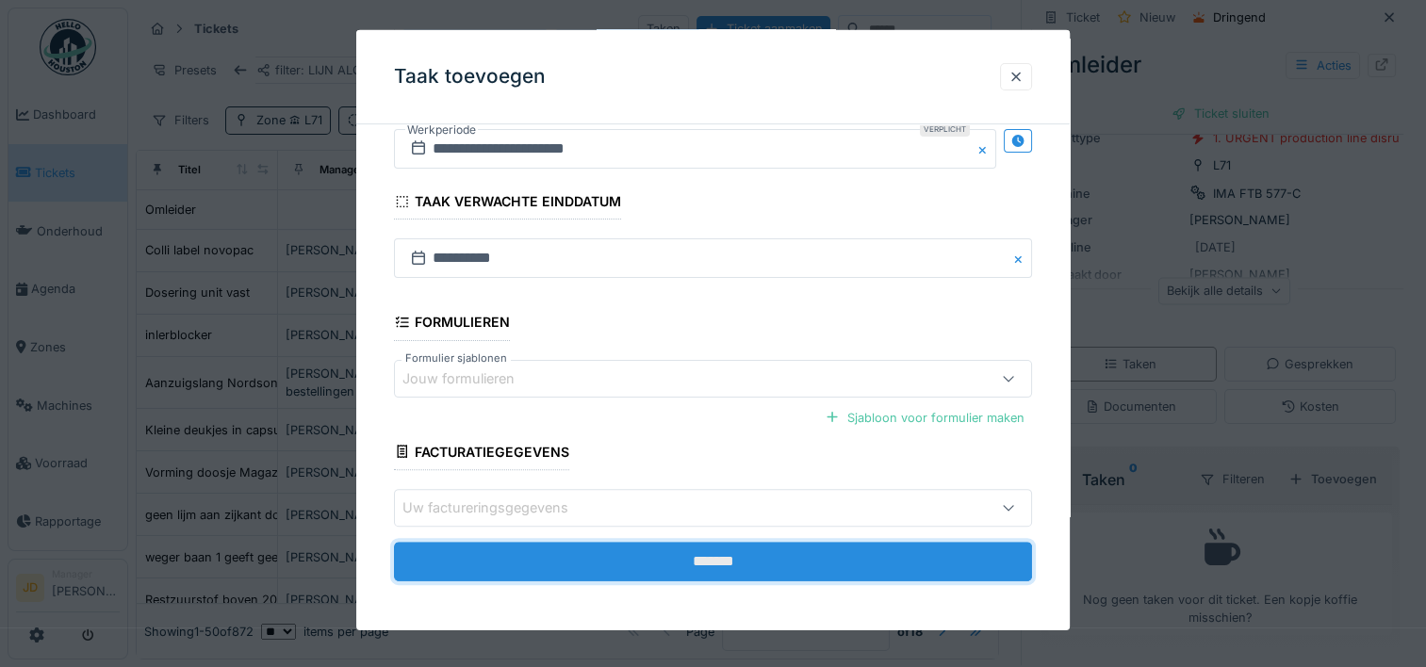
click at [715, 566] on input "*******" at bounding box center [713, 562] width 638 height 40
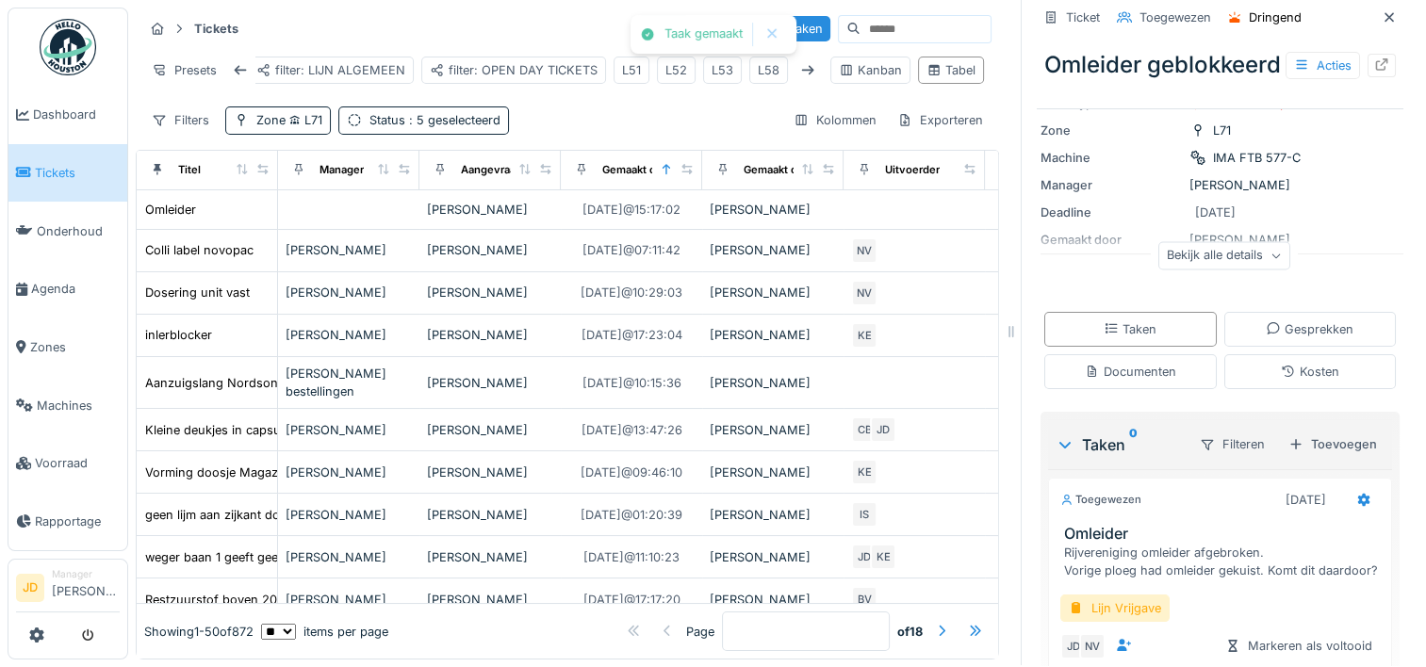
scroll to position [249, 0]
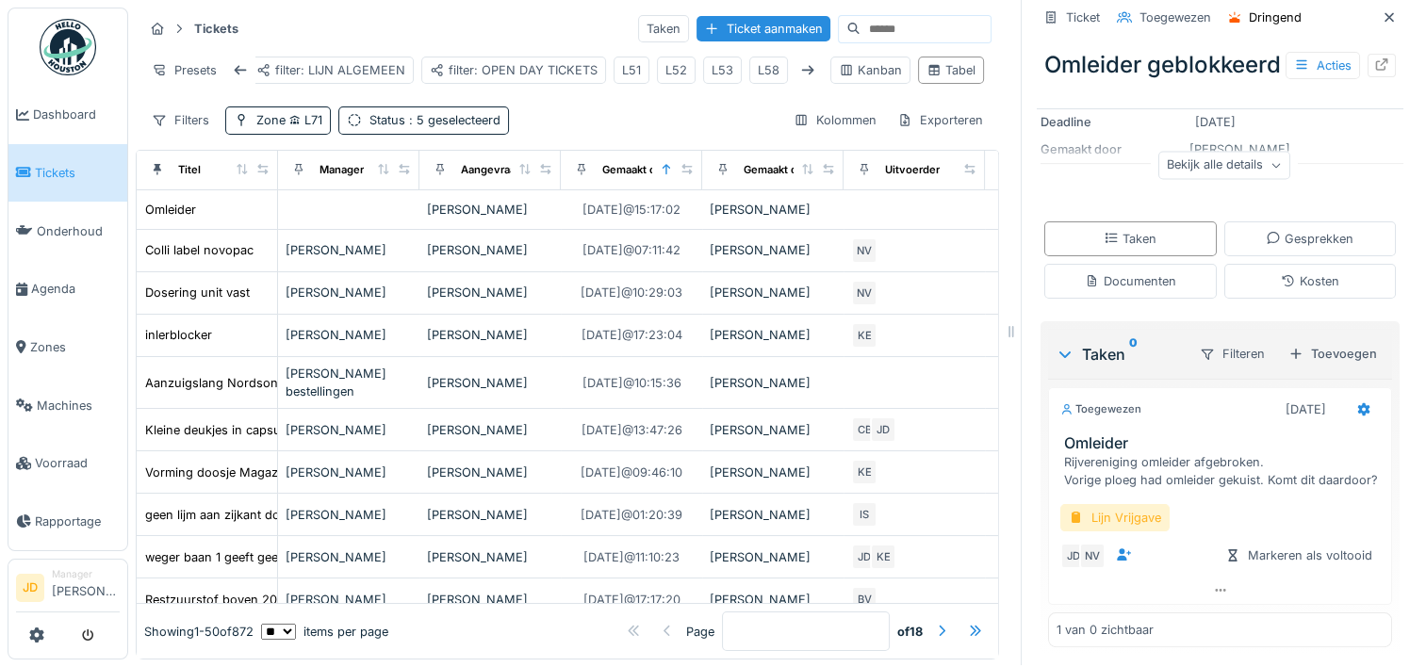
click at [1110, 532] on div "Lijn Vrijgave" at bounding box center [1114, 517] width 109 height 27
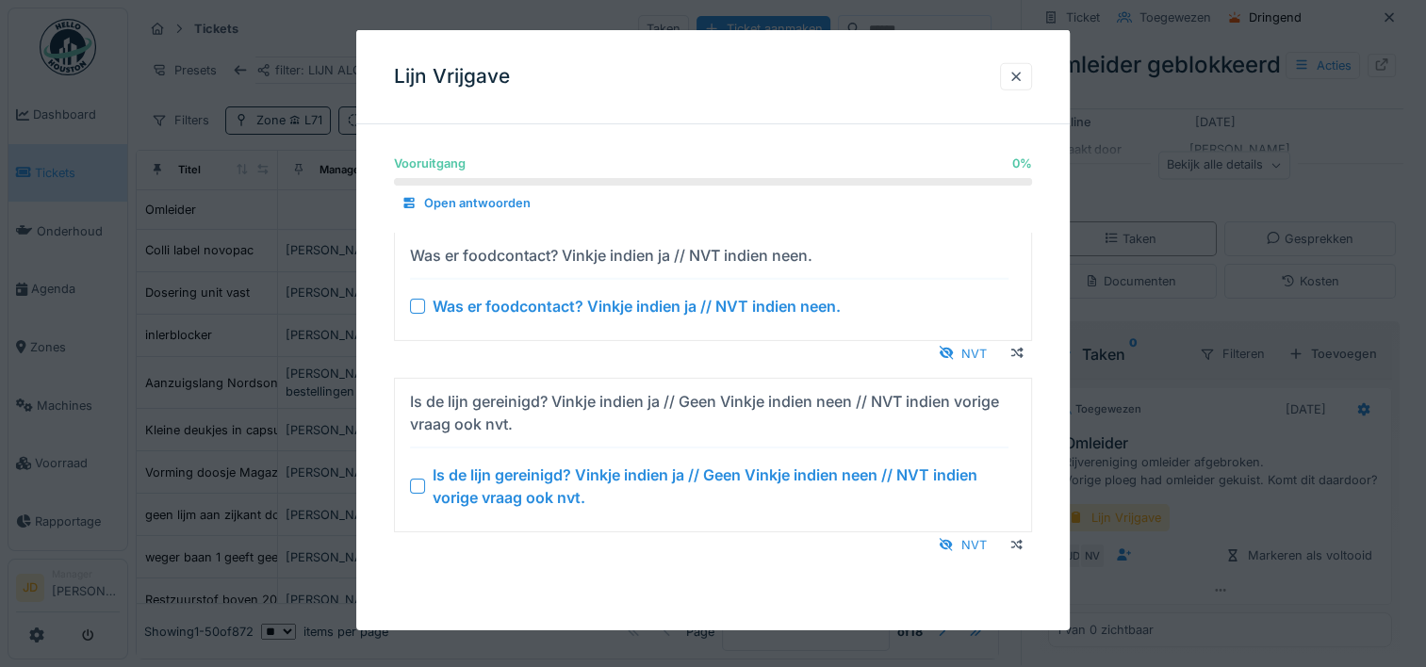
click at [419, 479] on div at bounding box center [417, 486] width 15 height 15
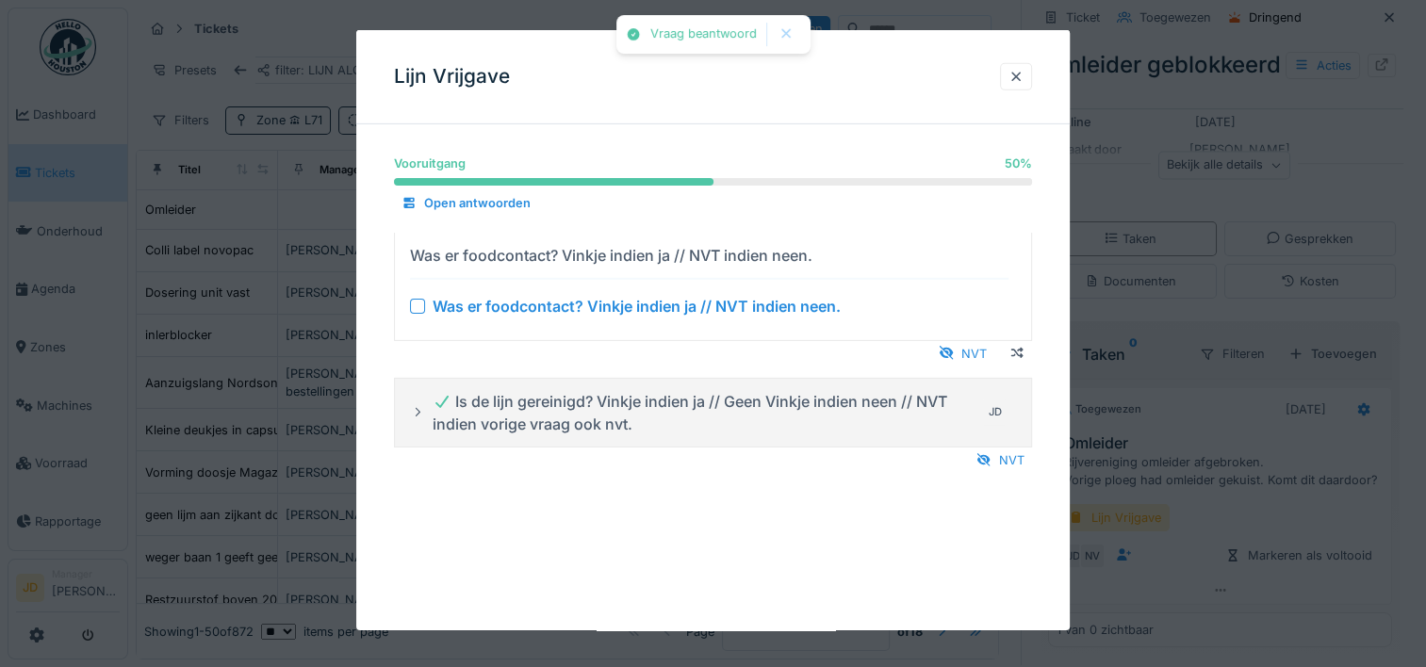
click at [419, 313] on div "Was er foodcontact? Vinkje indien ja // NVT indien neen." at bounding box center [709, 305] width 599 height 23
click at [424, 307] on div at bounding box center [417, 305] width 15 height 15
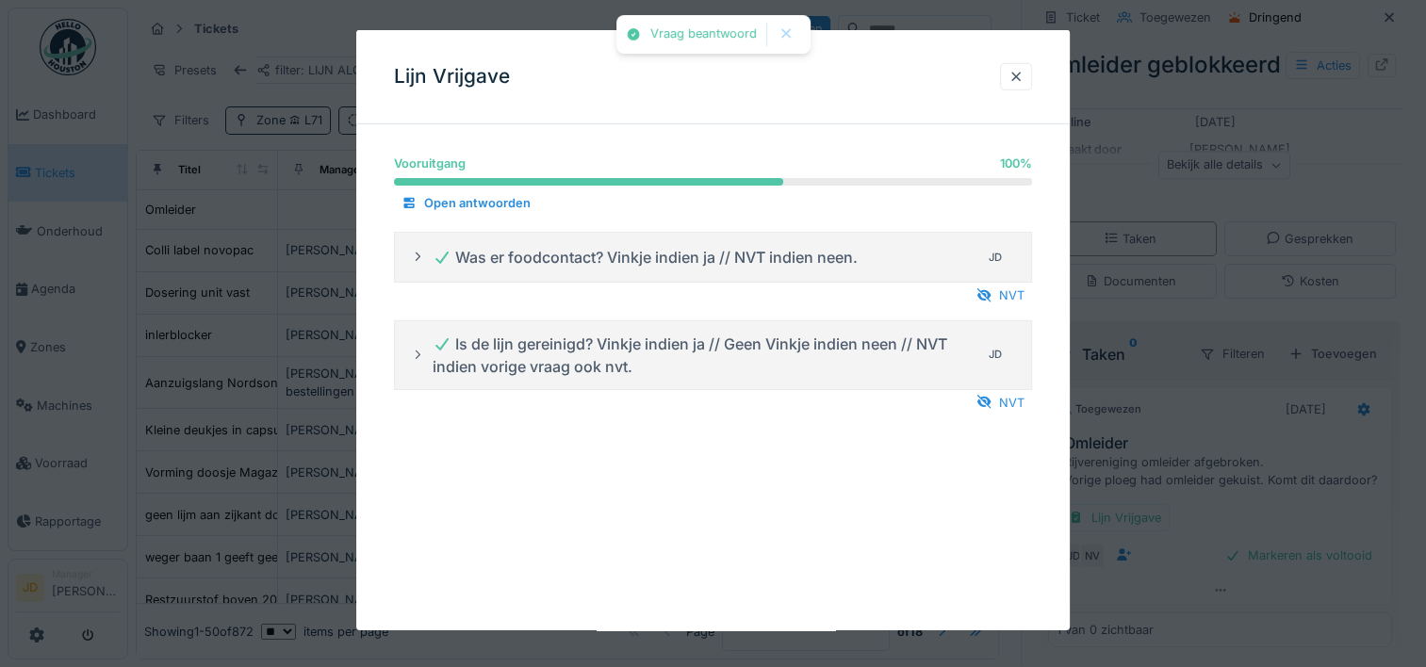
click at [1169, 441] on div at bounding box center [713, 333] width 1426 height 667
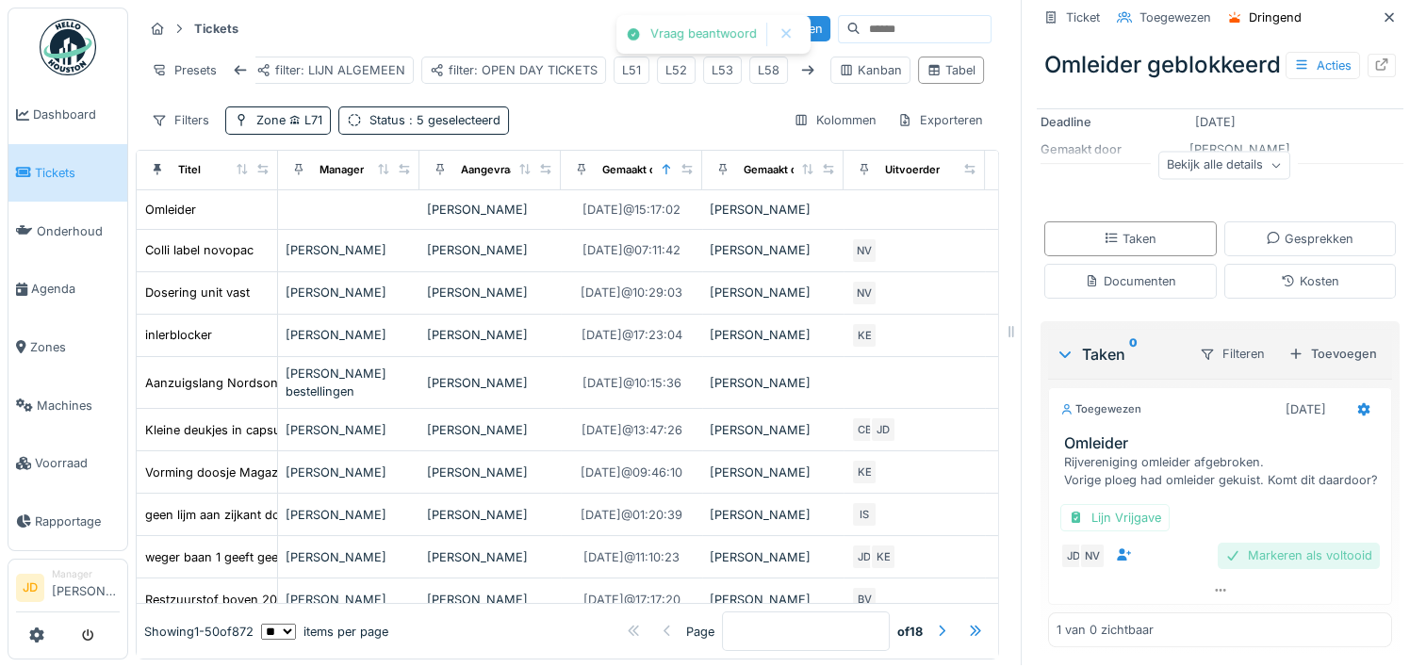
click at [1243, 568] on div "Markeren als voltooid" at bounding box center [1299, 555] width 162 height 25
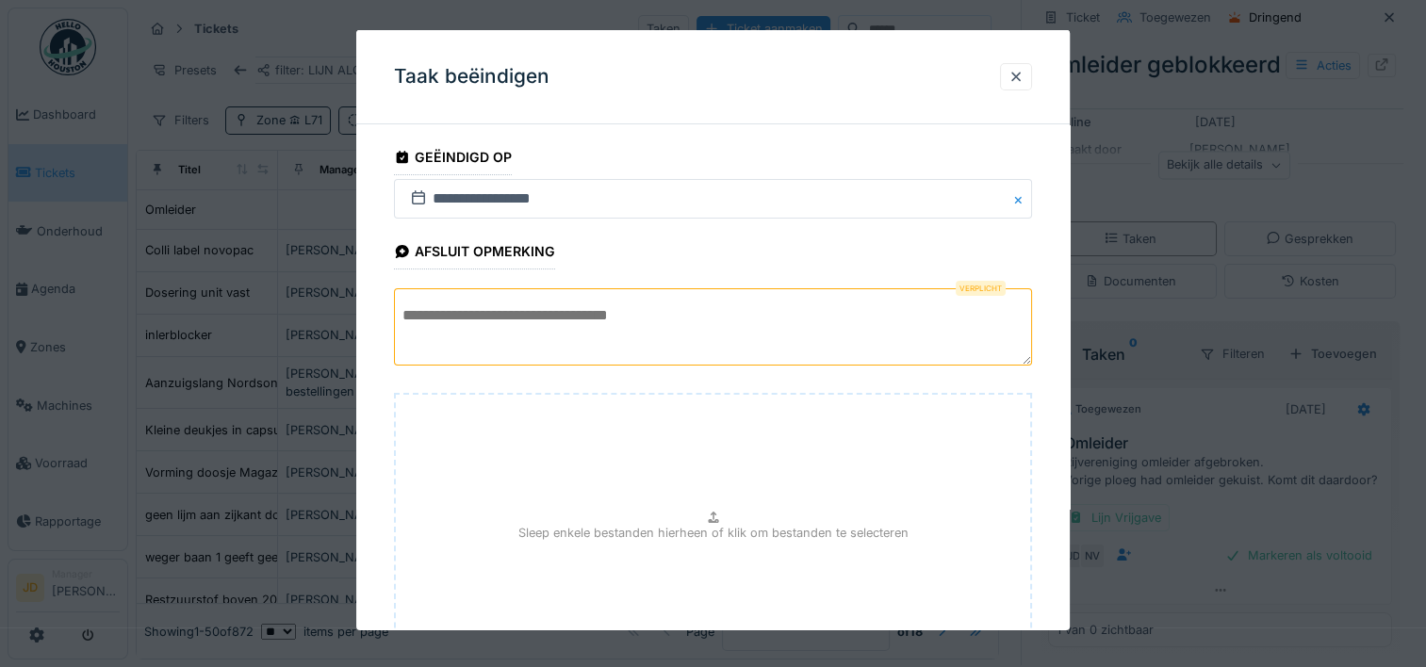
click at [817, 291] on textarea at bounding box center [713, 326] width 638 height 77
click at [826, 313] on textarea "**********" at bounding box center [713, 326] width 638 height 77
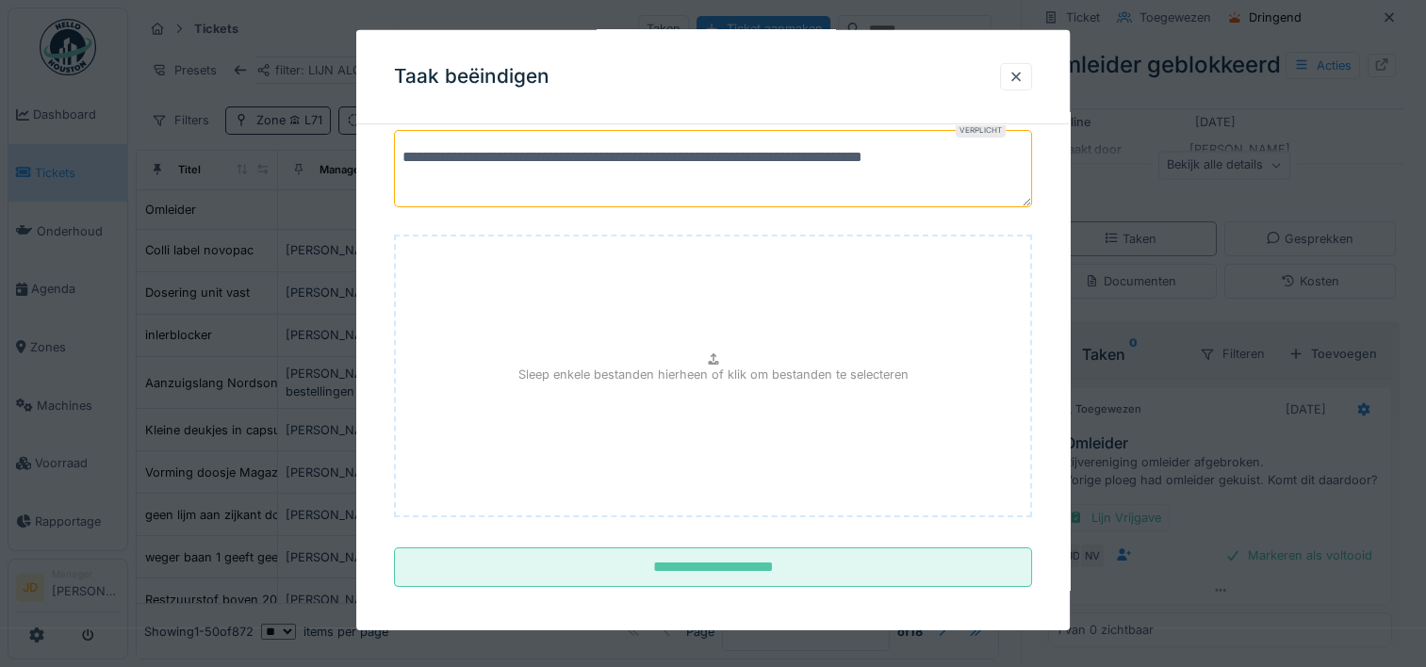
scroll to position [166, 0]
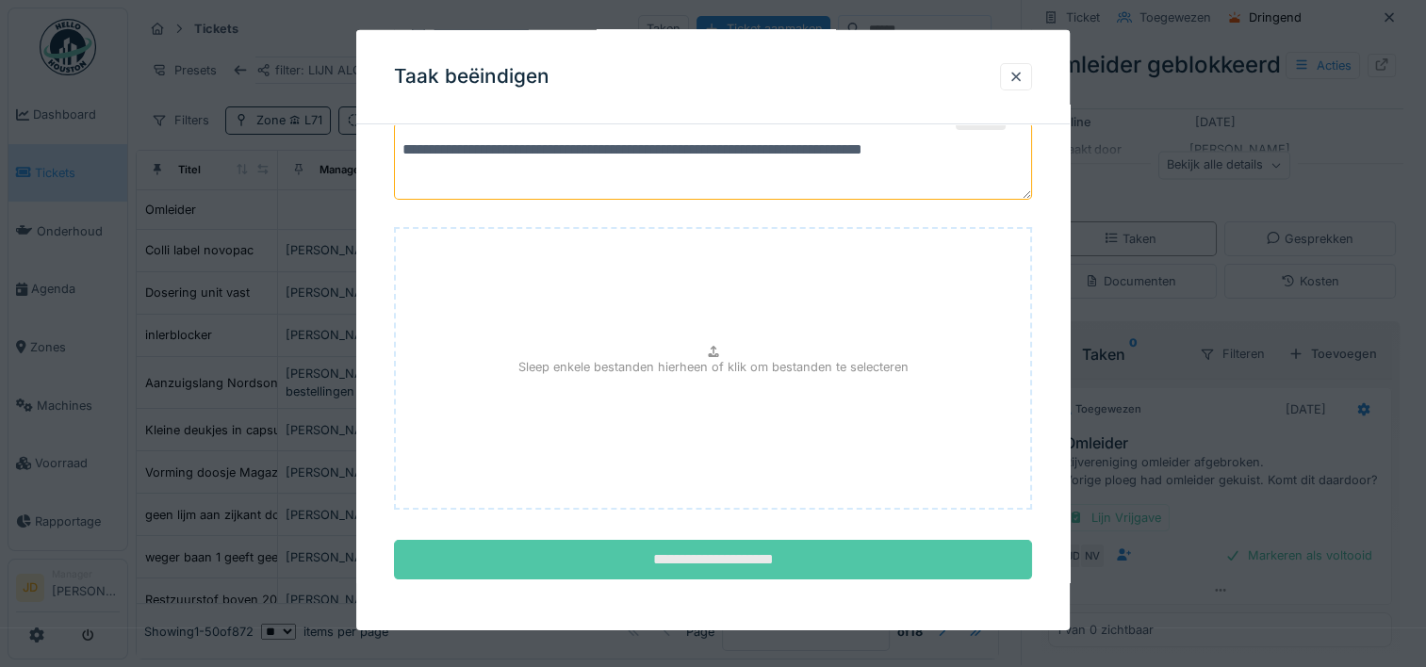
type textarea "**********"
click at [784, 570] on input "**********" at bounding box center [713, 560] width 638 height 40
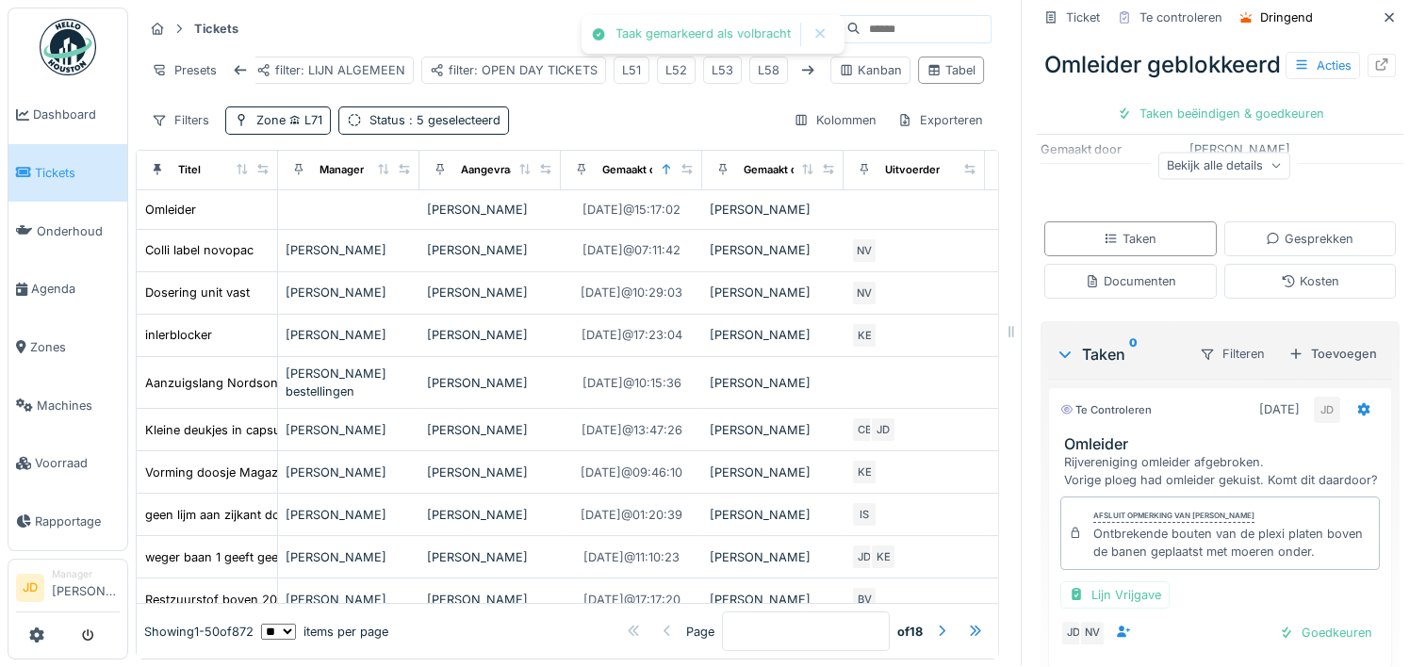
scroll to position [407, 0]
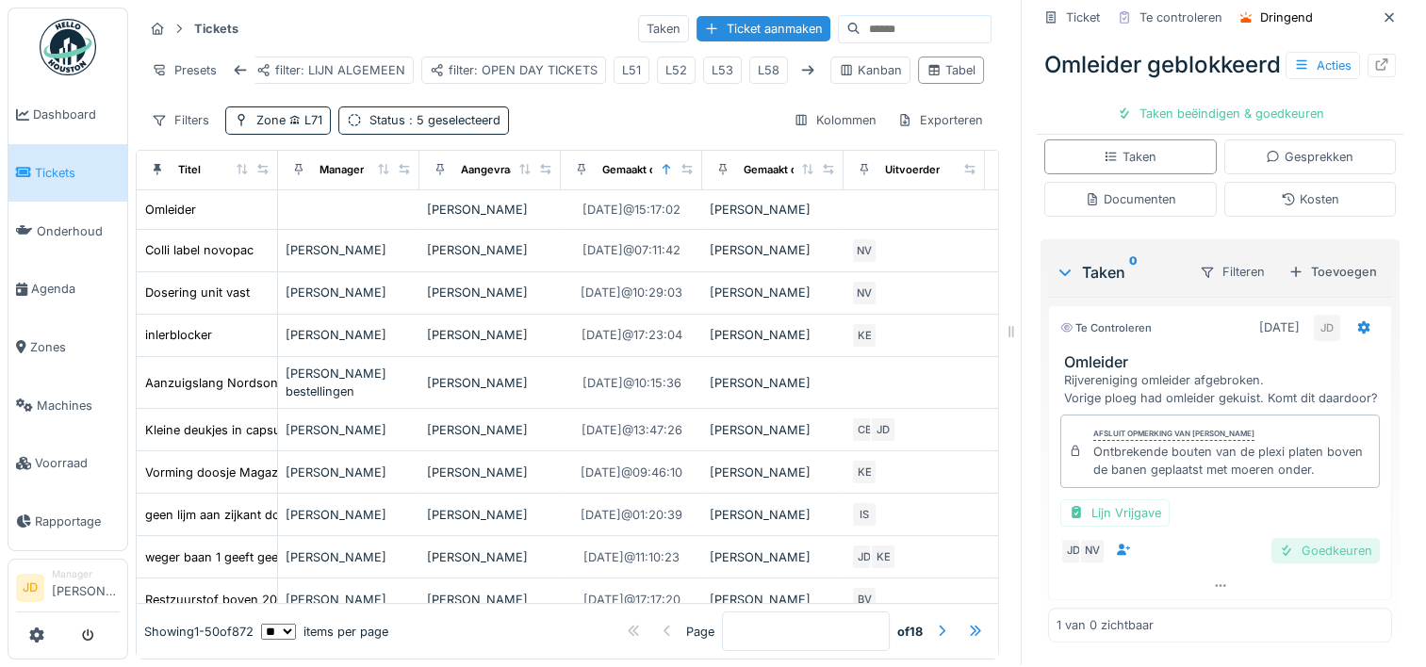
click at [1338, 538] on div "Goedkeuren" at bounding box center [1326, 550] width 108 height 25
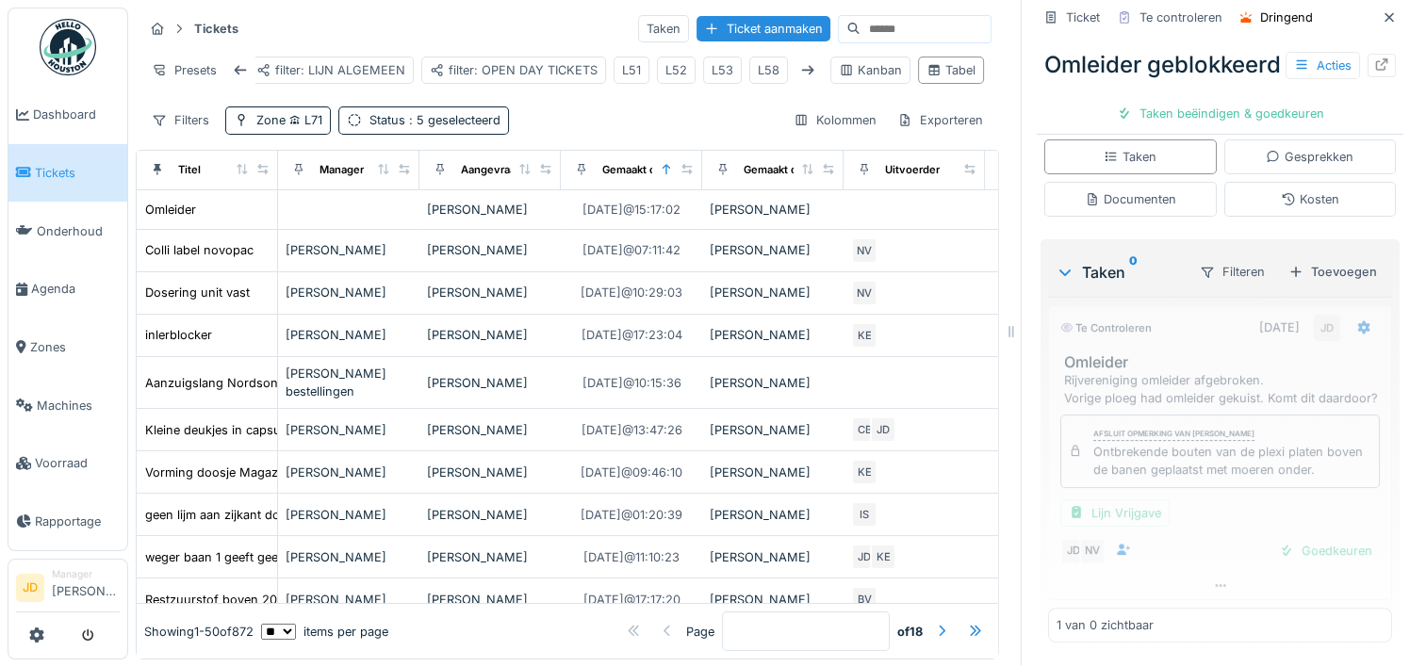
scroll to position [280, 0]
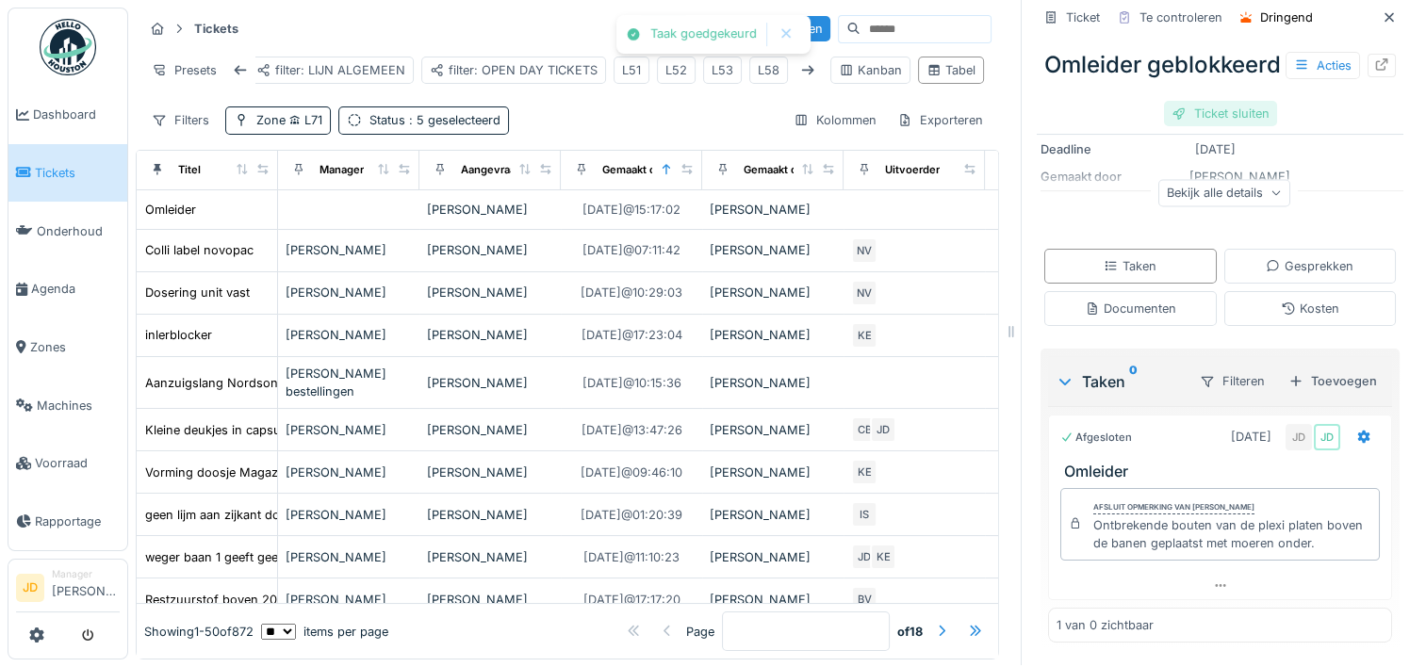
click at [1189, 126] on div "Ticket sluiten" at bounding box center [1220, 113] width 113 height 25
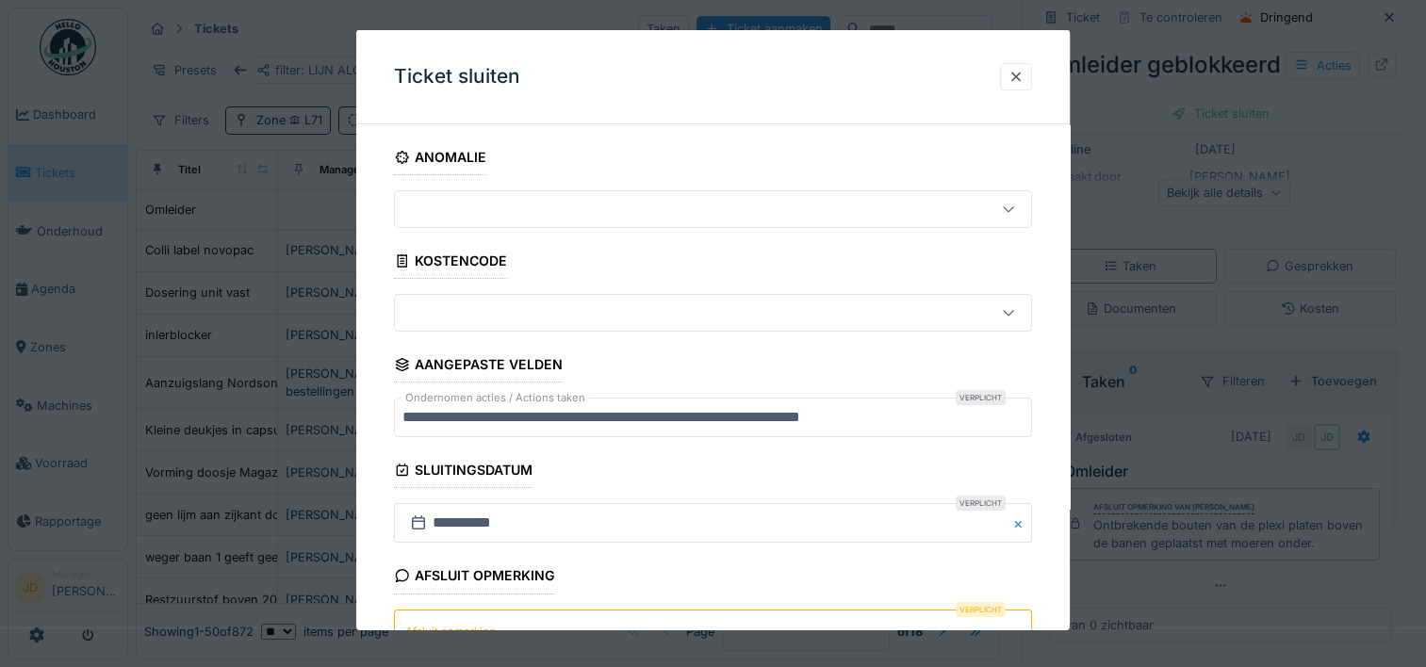
click at [505, 622] on textarea "Afsluit opmerking" at bounding box center [713, 647] width 638 height 77
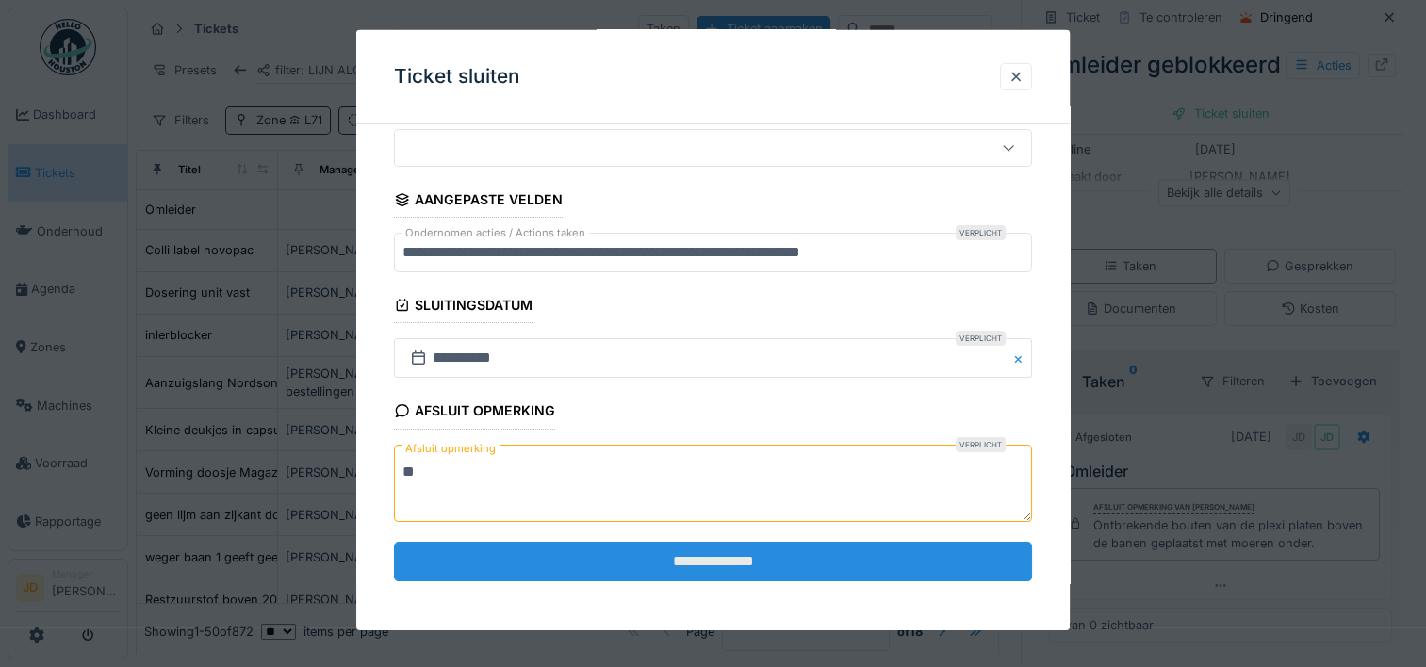
type textarea "**"
click at [701, 555] on input "**********" at bounding box center [713, 562] width 638 height 40
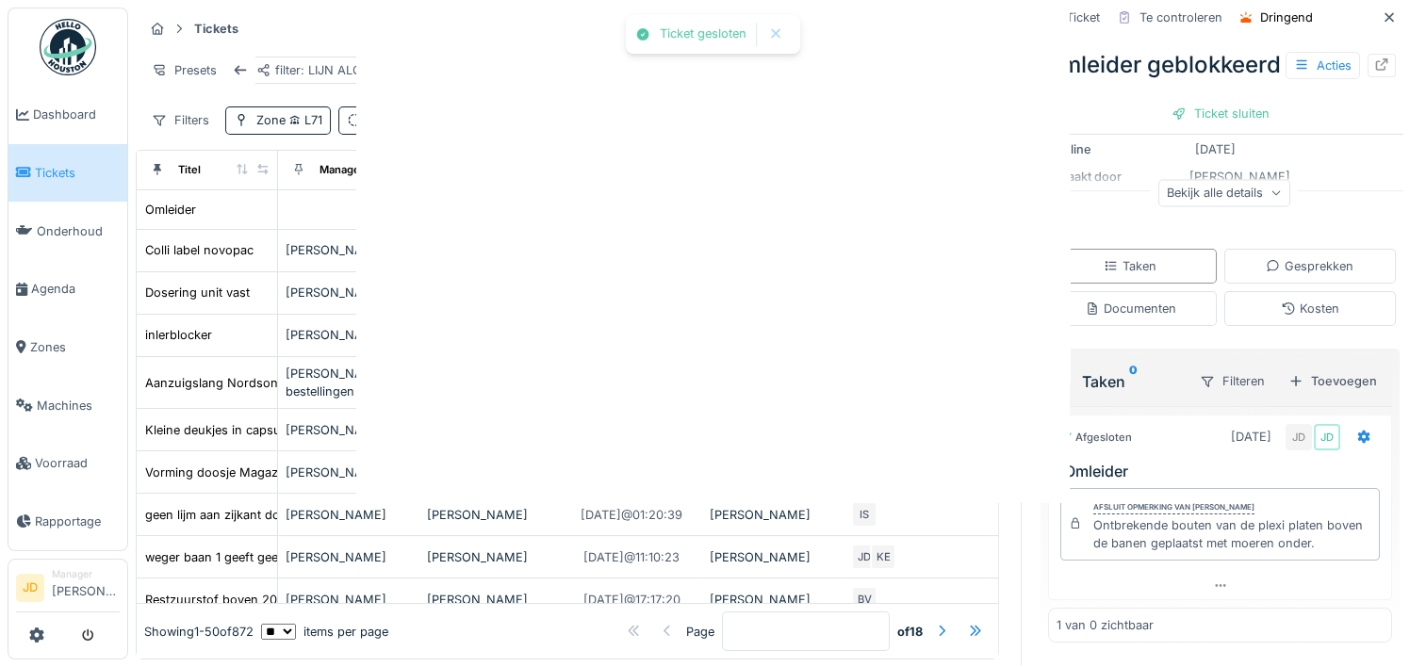
scroll to position [0, 0]
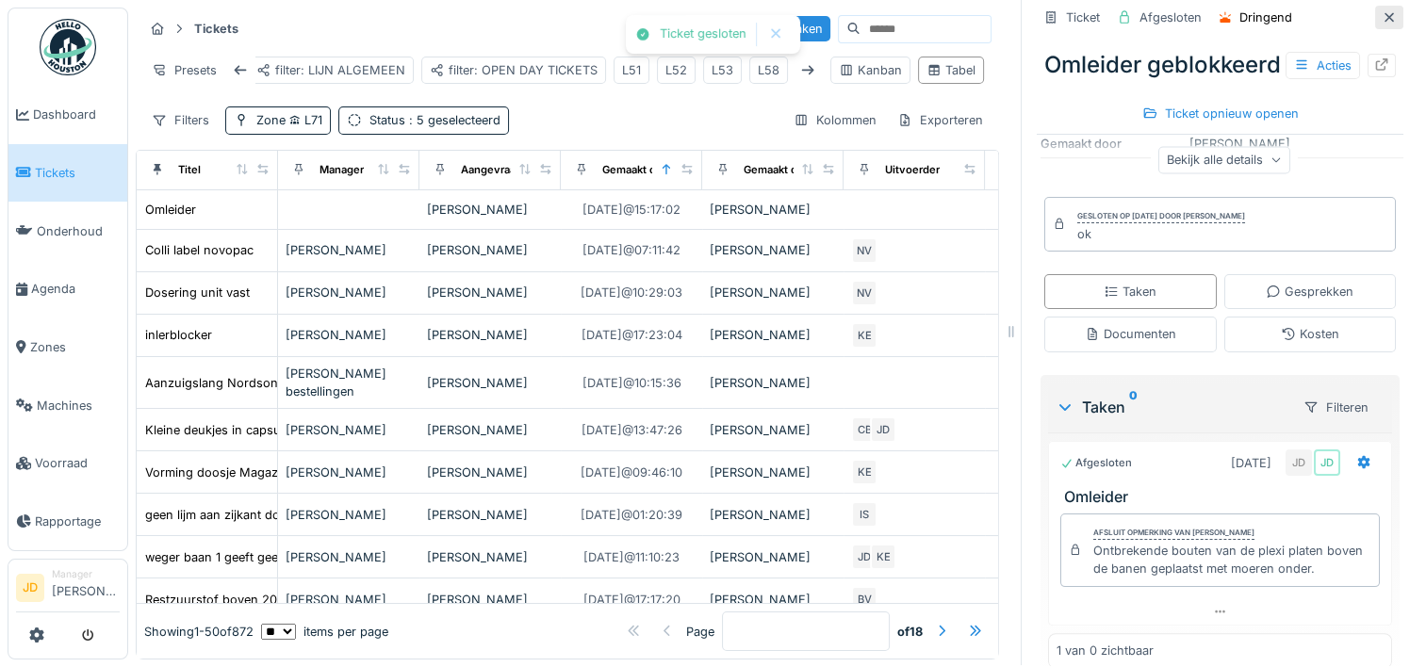
click at [1382, 11] on icon at bounding box center [1389, 17] width 15 height 12
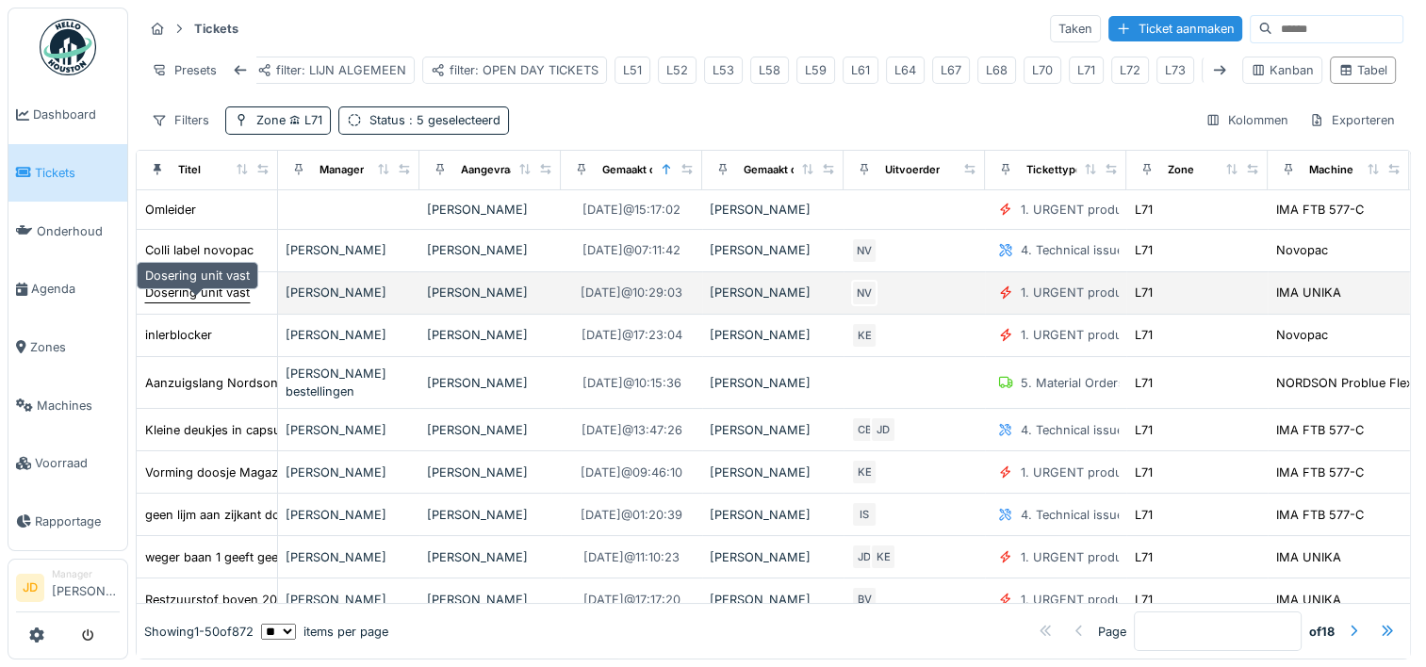
click at [203, 291] on div "Dosering unit vast" at bounding box center [197, 293] width 105 height 18
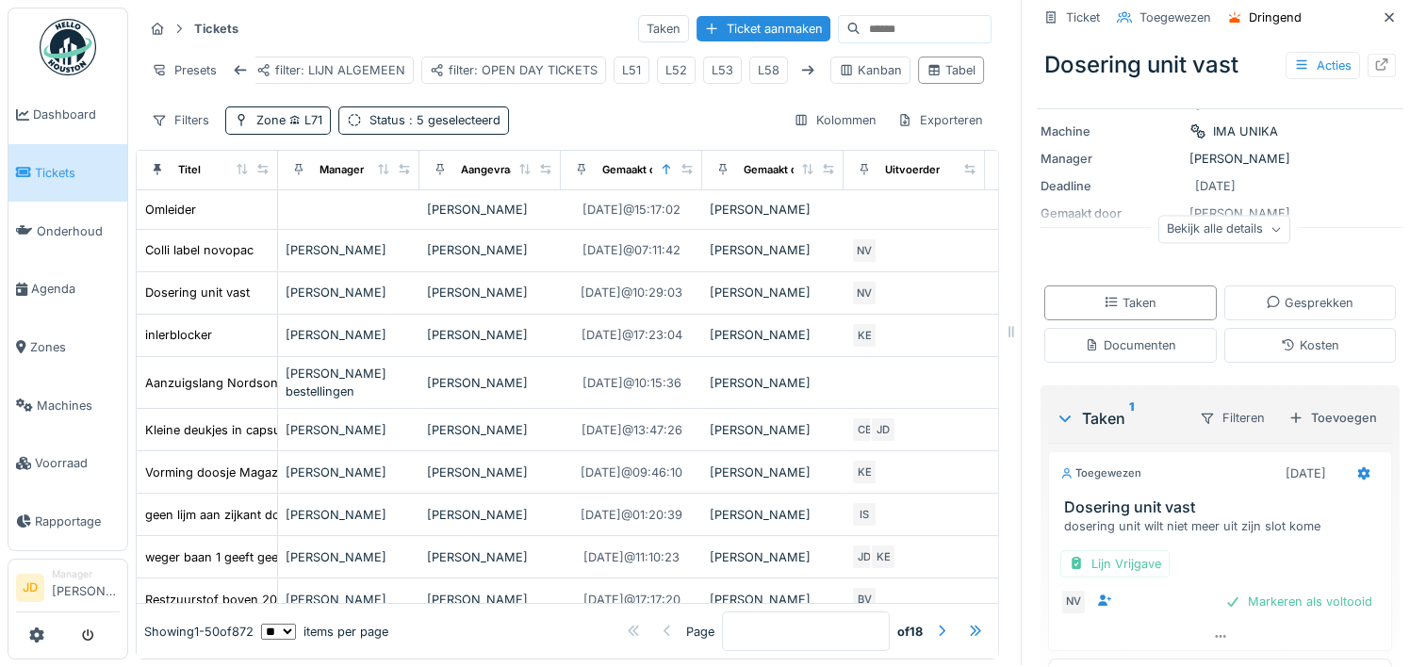
scroll to position [234, 0]
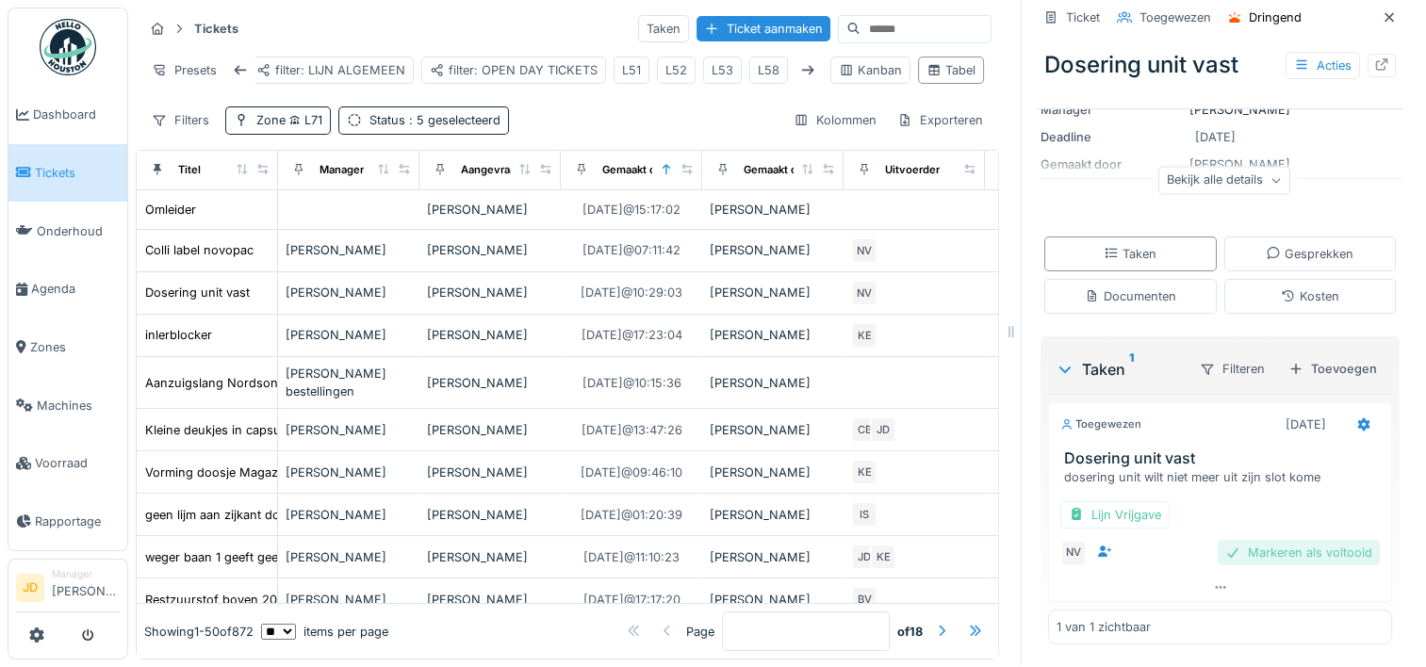
click at [1251, 540] on div "Markeren als voltooid" at bounding box center [1299, 552] width 162 height 25
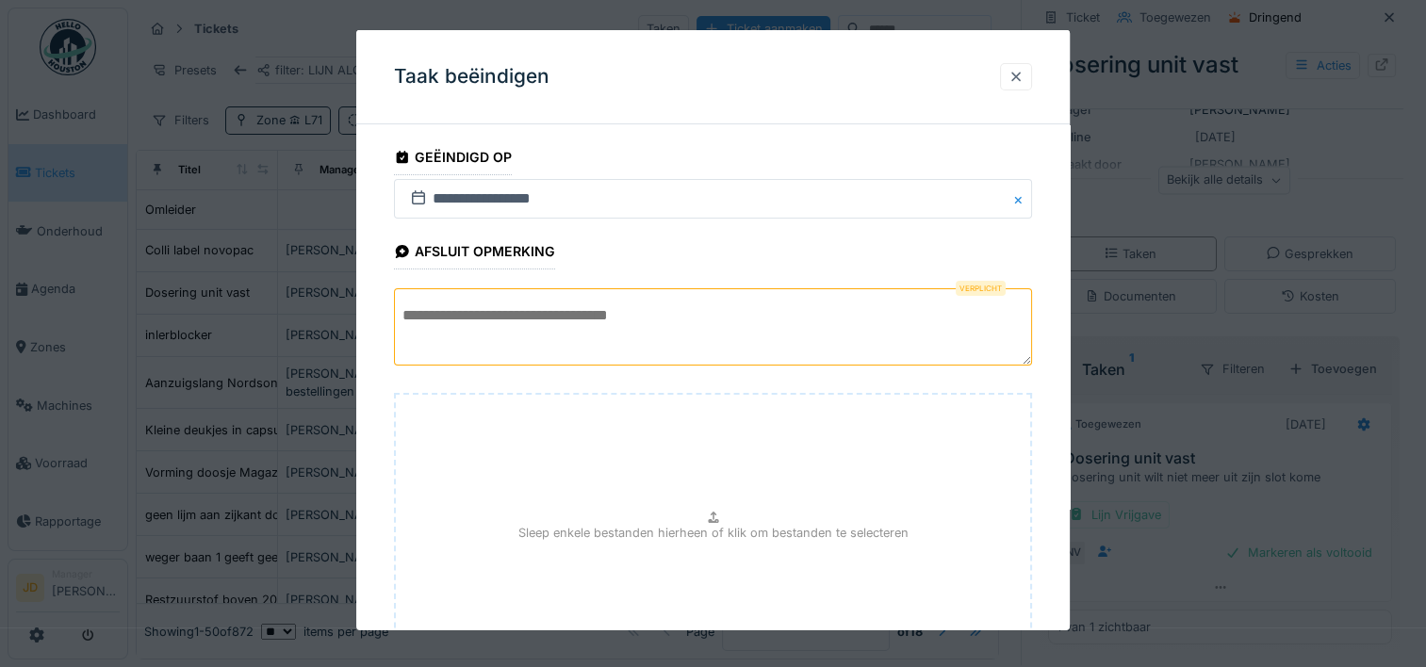
click at [1020, 87] on div at bounding box center [1016, 76] width 32 height 27
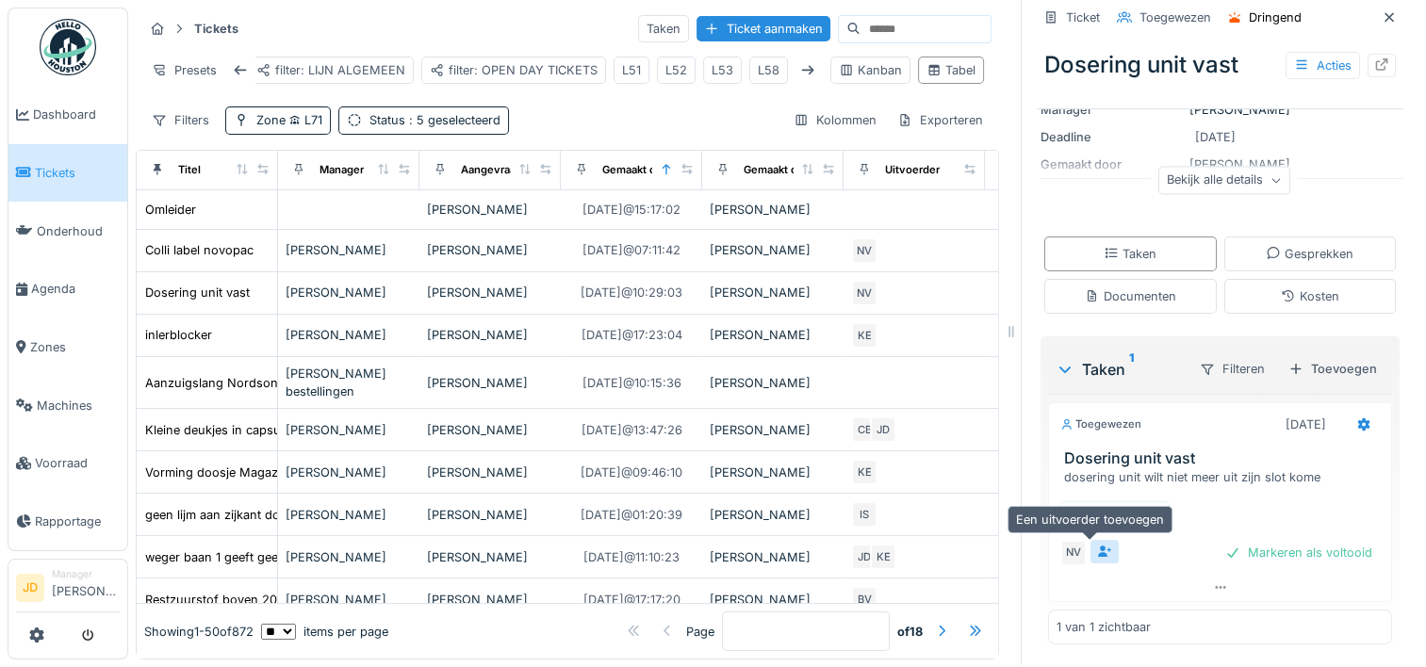
click at [1097, 546] on icon at bounding box center [1104, 552] width 15 height 12
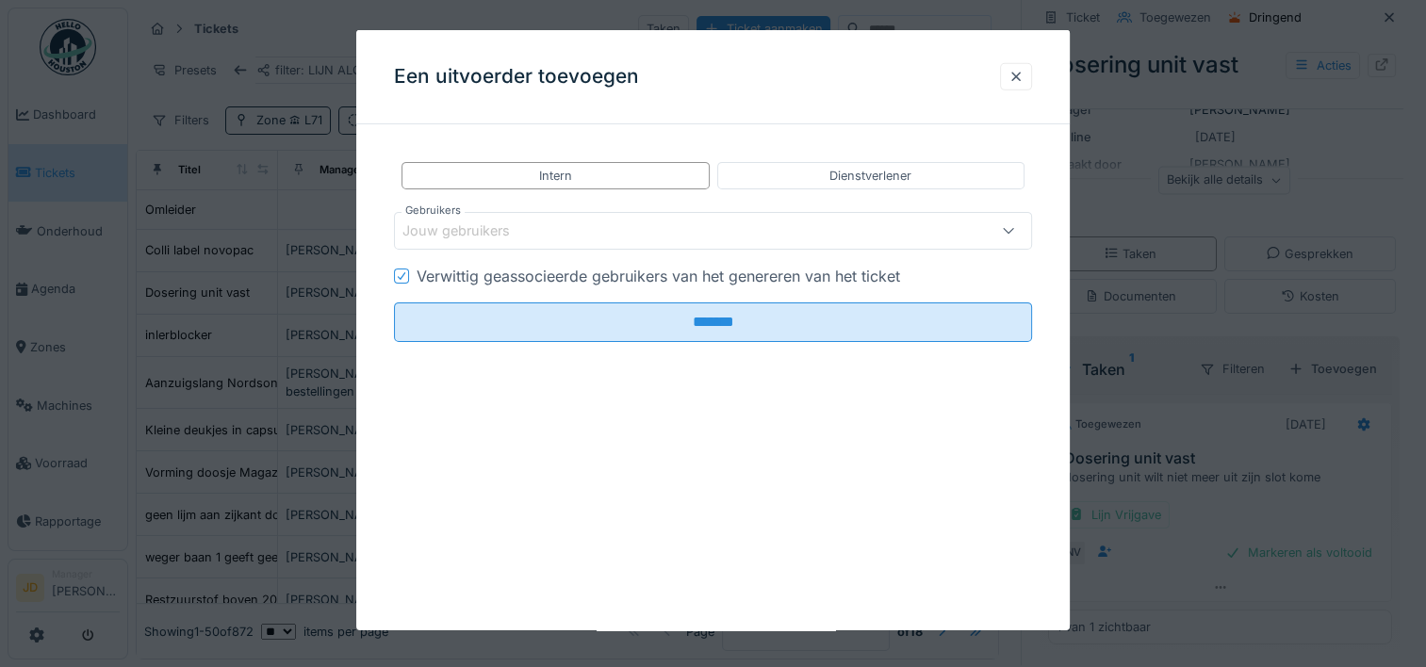
click at [587, 215] on div "Jouw gebruikers" at bounding box center [713, 231] width 638 height 38
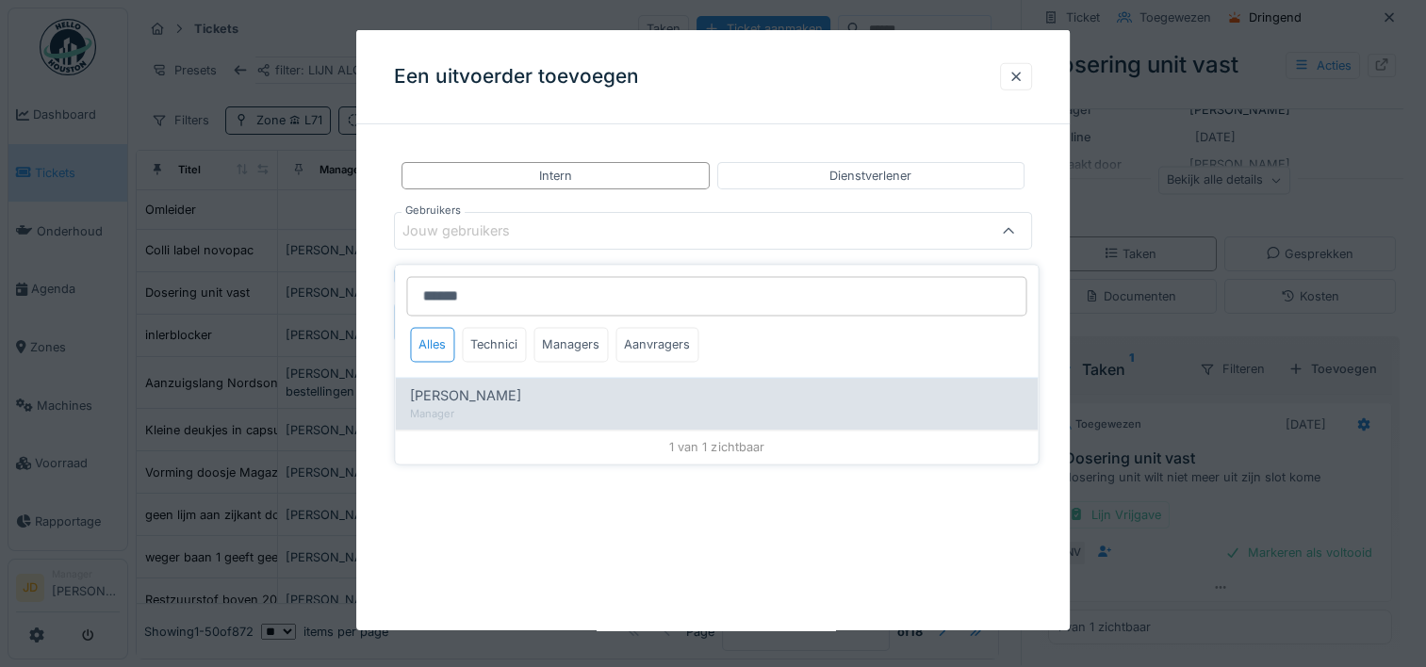
type input "******"
click at [535, 386] on div "[PERSON_NAME]" at bounding box center [716, 396] width 613 height 21
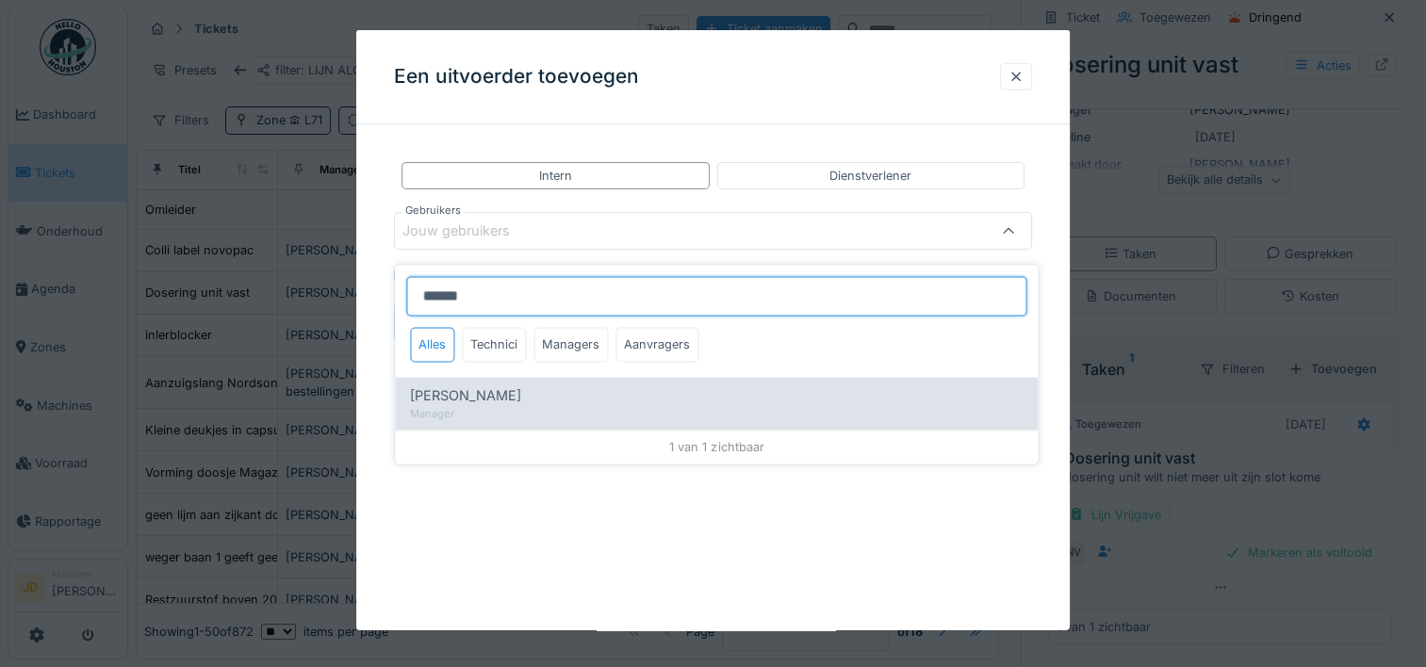
type input "****"
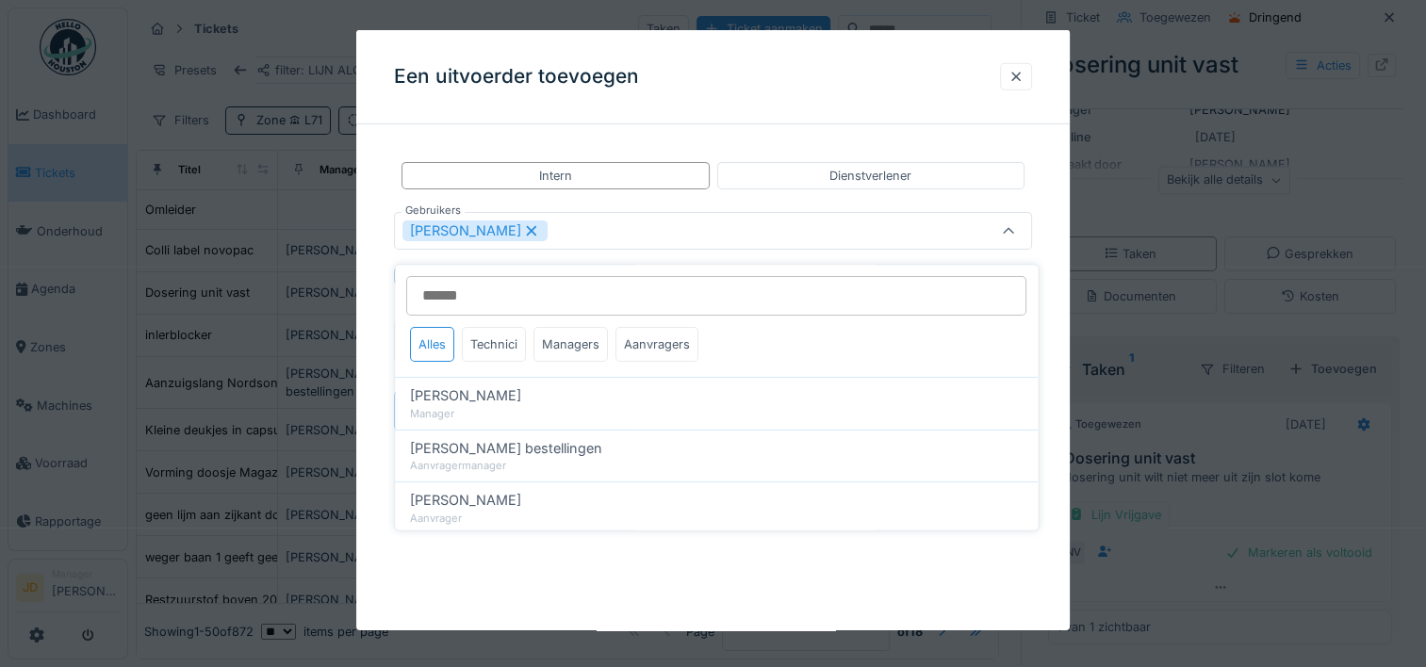
click at [1016, 230] on icon at bounding box center [1008, 231] width 15 height 12
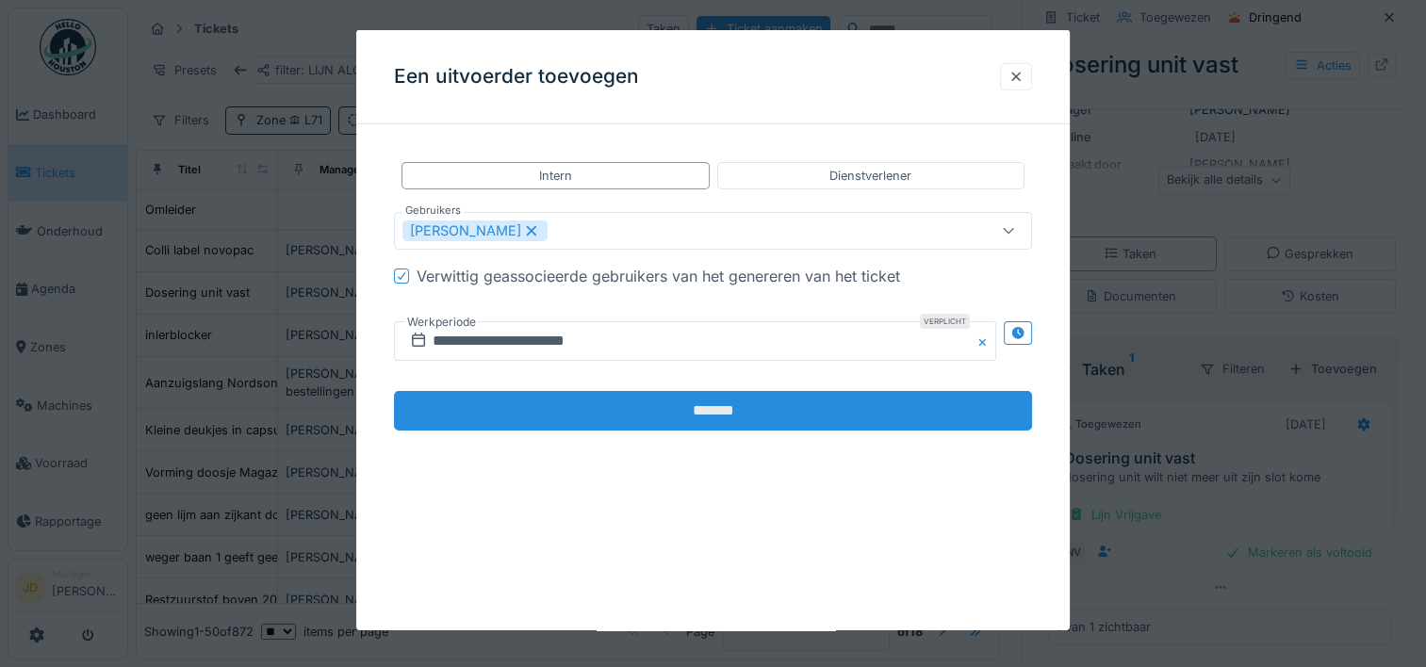
click at [671, 415] on input "*******" at bounding box center [713, 411] width 638 height 40
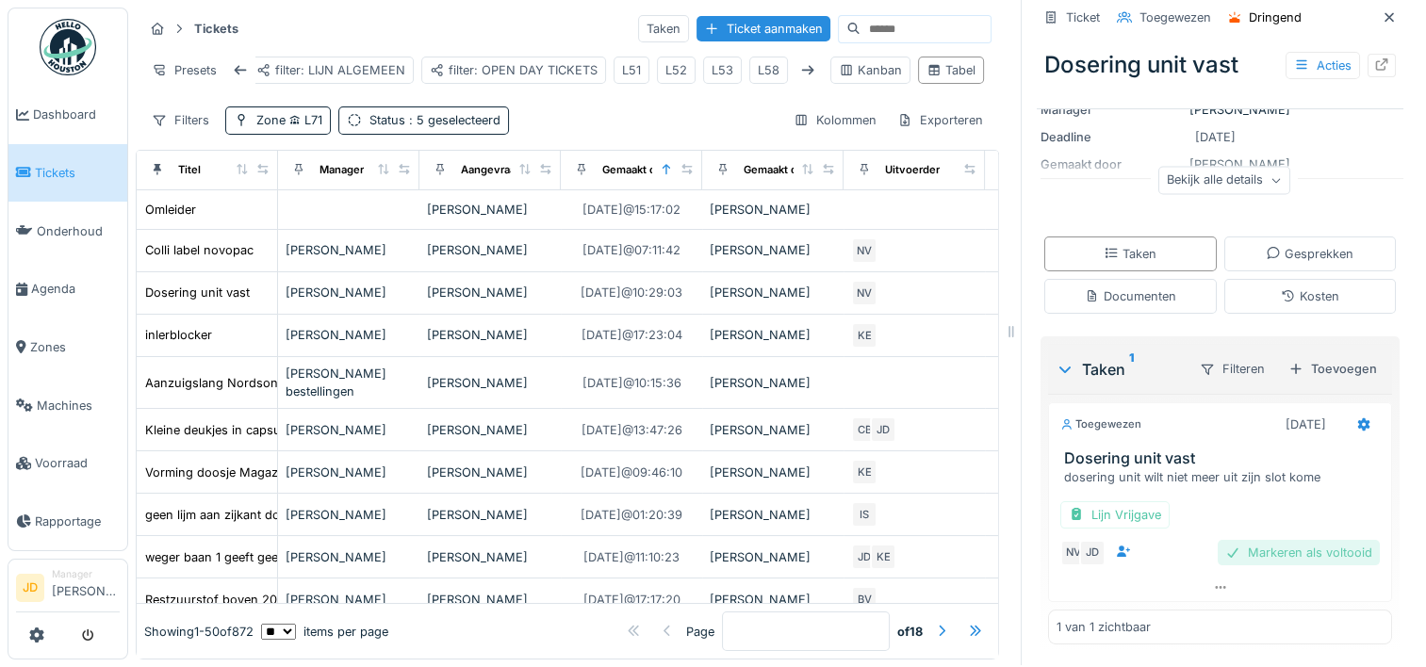
click at [1227, 540] on div "Markeren als voltooid" at bounding box center [1299, 552] width 162 height 25
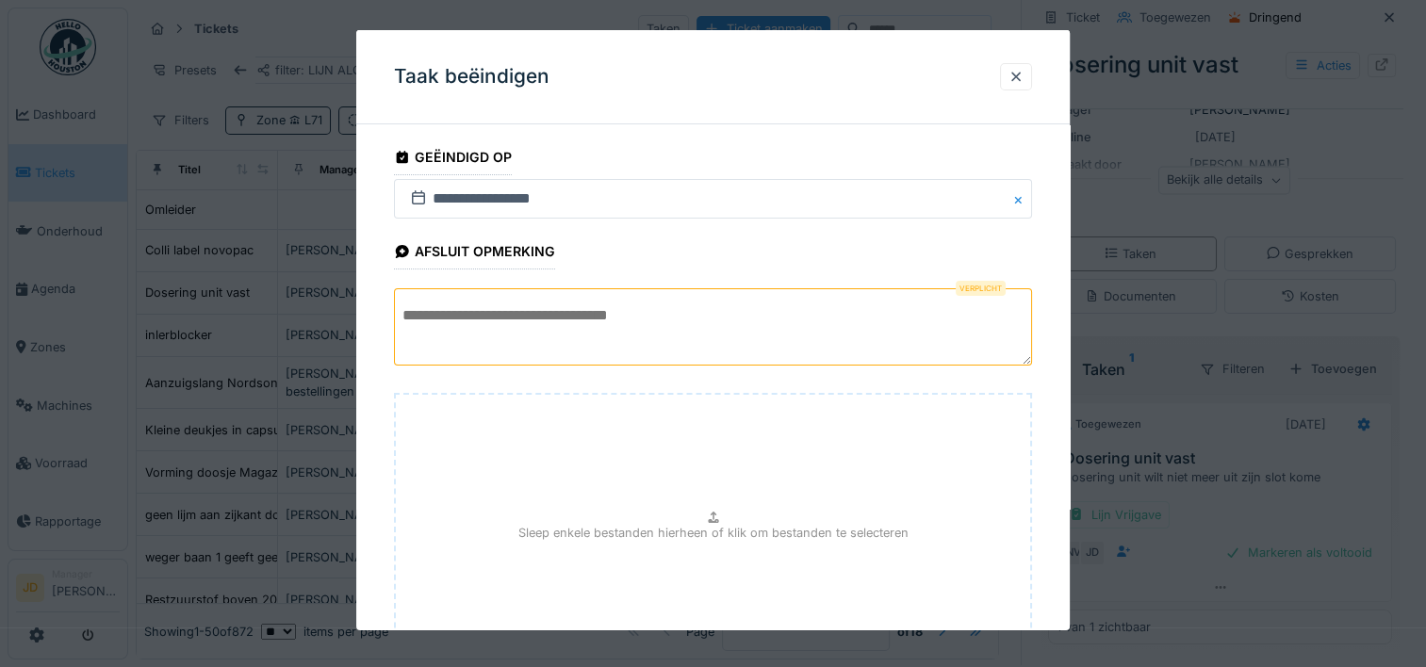
click at [662, 311] on textarea at bounding box center [713, 326] width 638 height 77
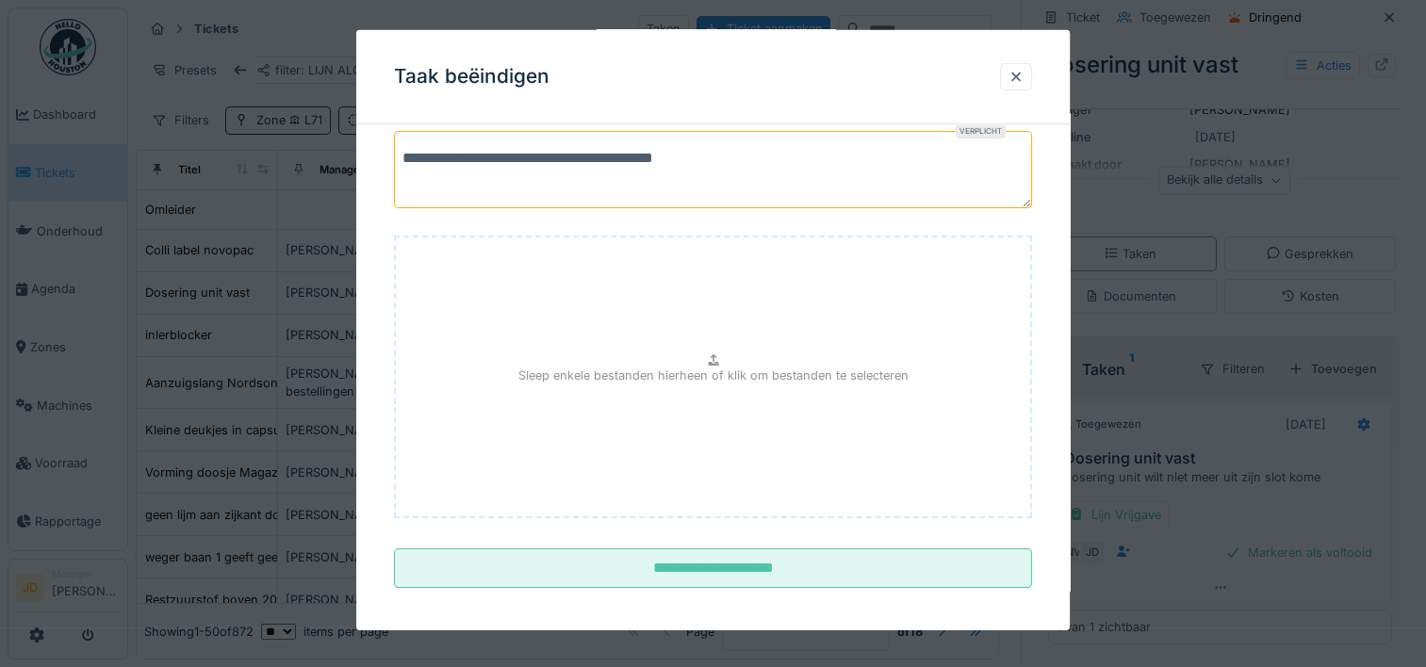
scroll to position [166, 0]
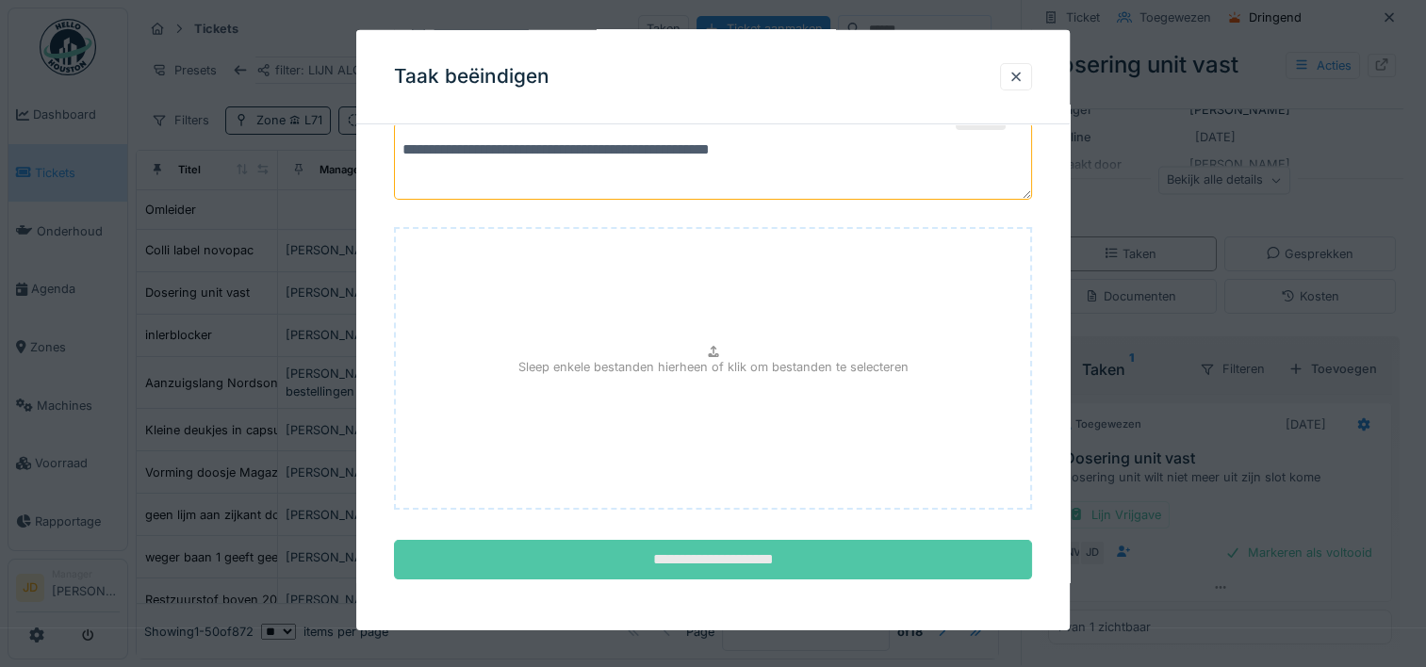
type textarea "**********"
click at [694, 543] on input "**********" at bounding box center [713, 560] width 638 height 40
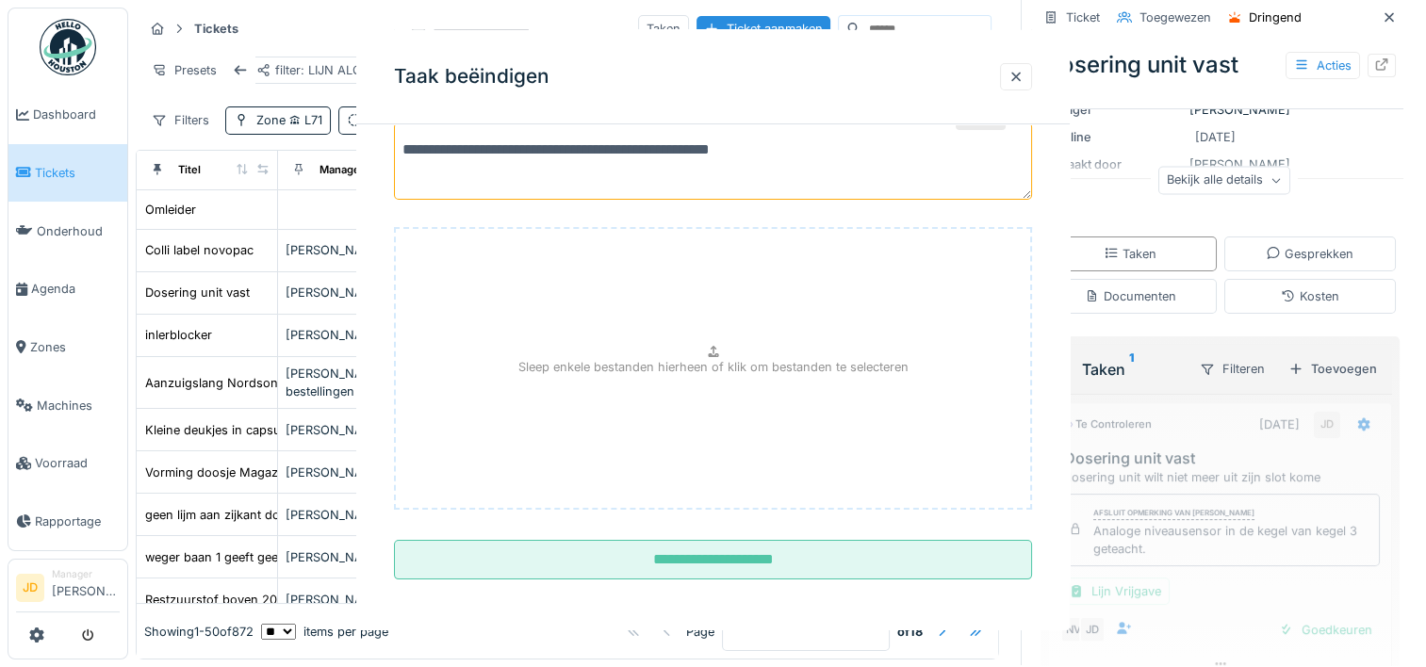
scroll to position [0, 0]
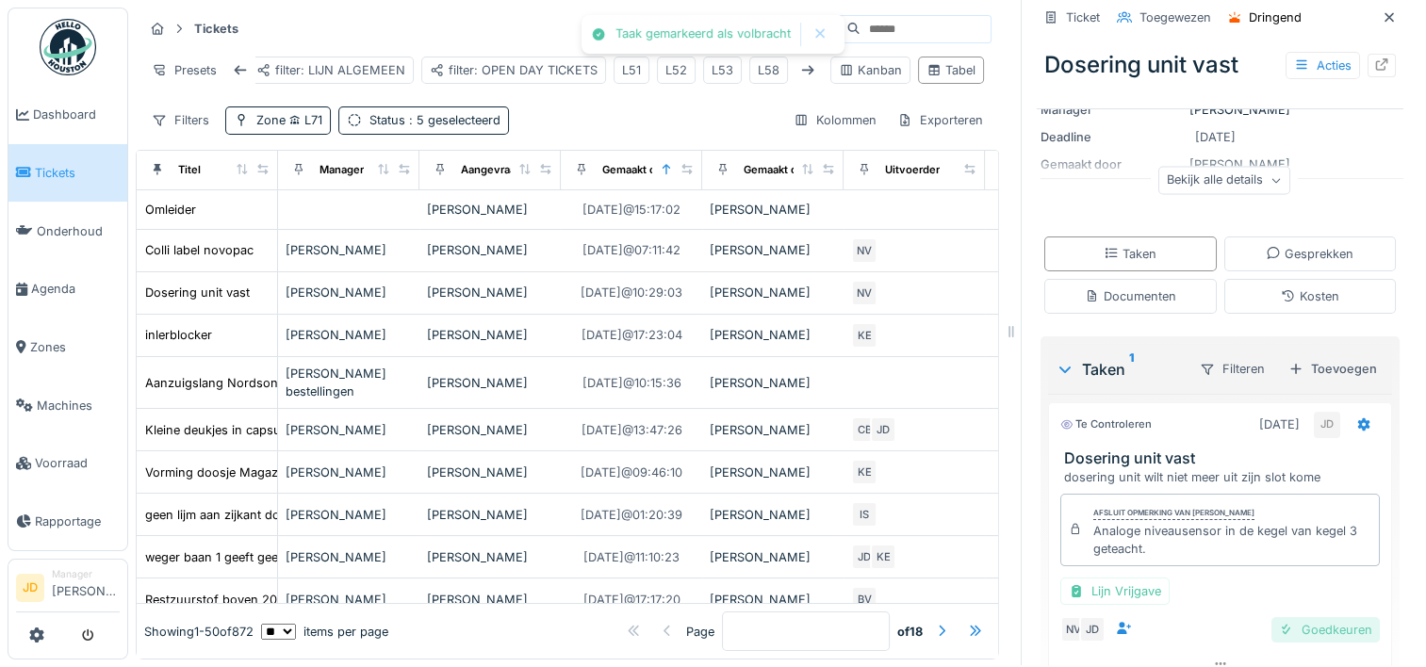
click at [1272, 617] on div "Goedkeuren" at bounding box center [1326, 629] width 108 height 25
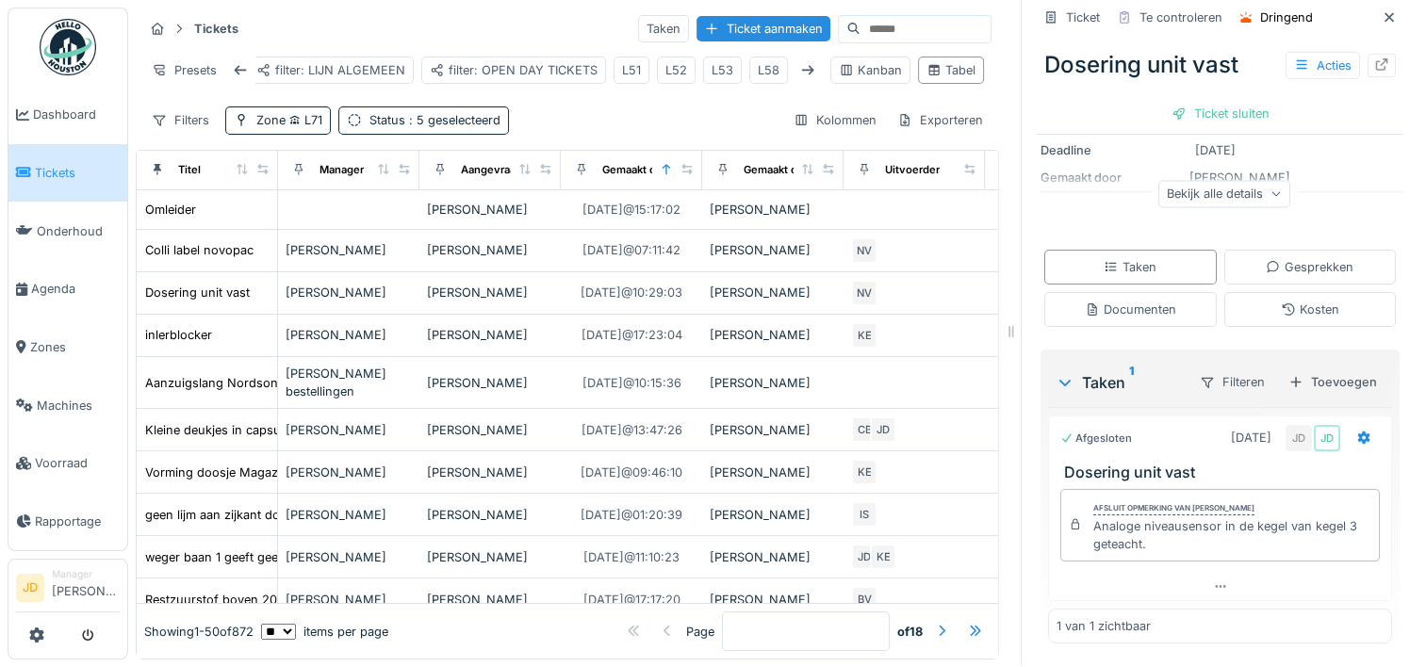
scroll to position [6, 0]
click at [1184, 115] on div "Ticket sluiten" at bounding box center [1220, 113] width 113 height 25
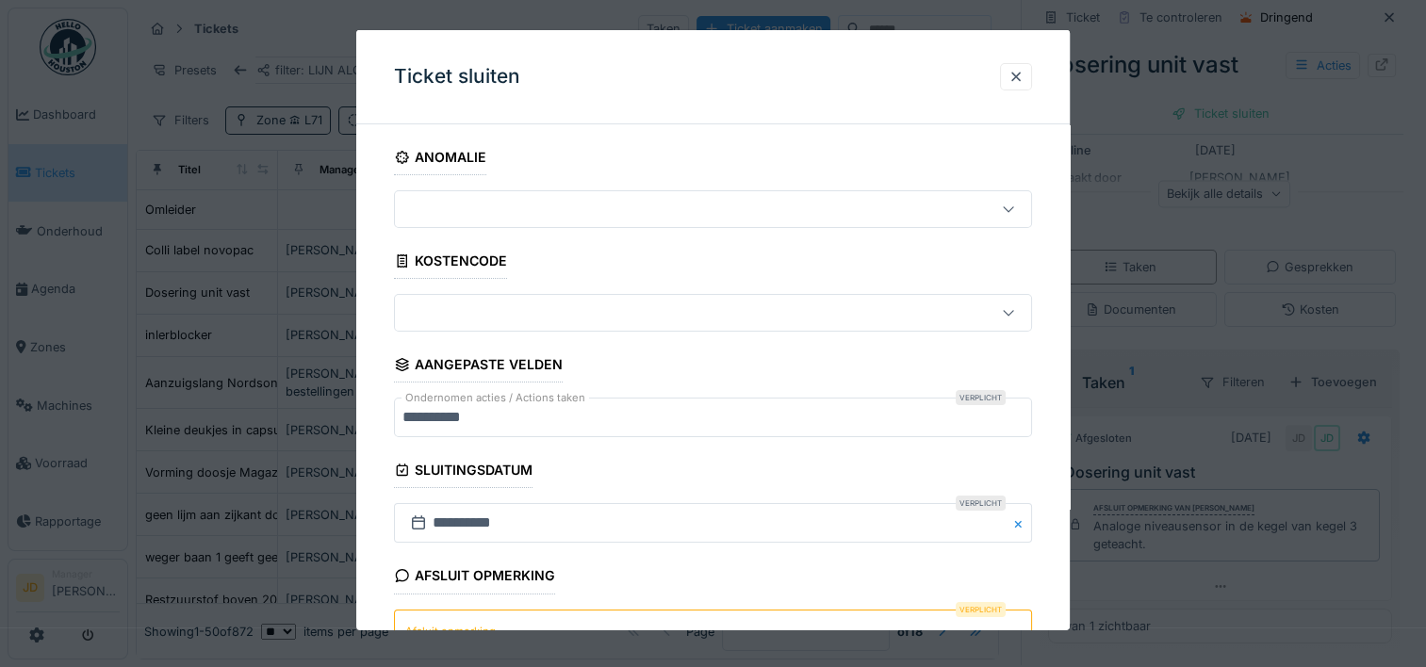
scroll to position [165, 0]
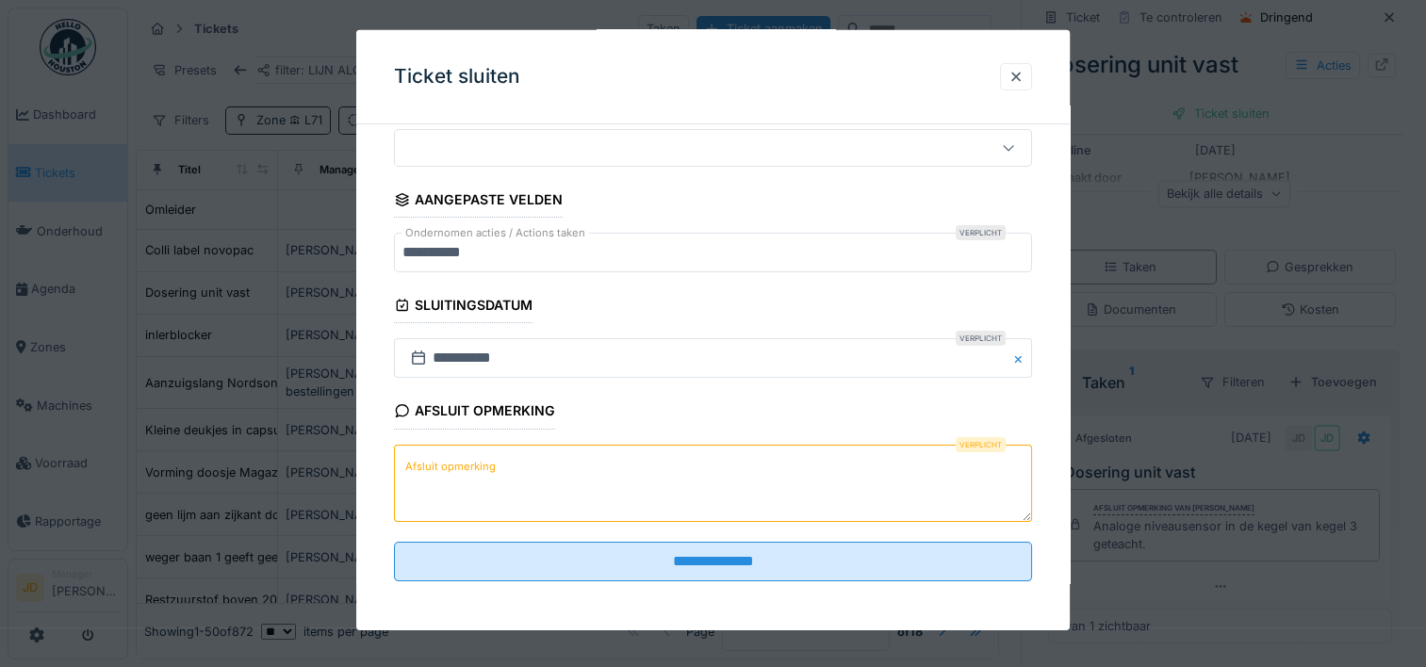
click at [611, 498] on textarea "Afsluit opmerking" at bounding box center [713, 482] width 638 height 77
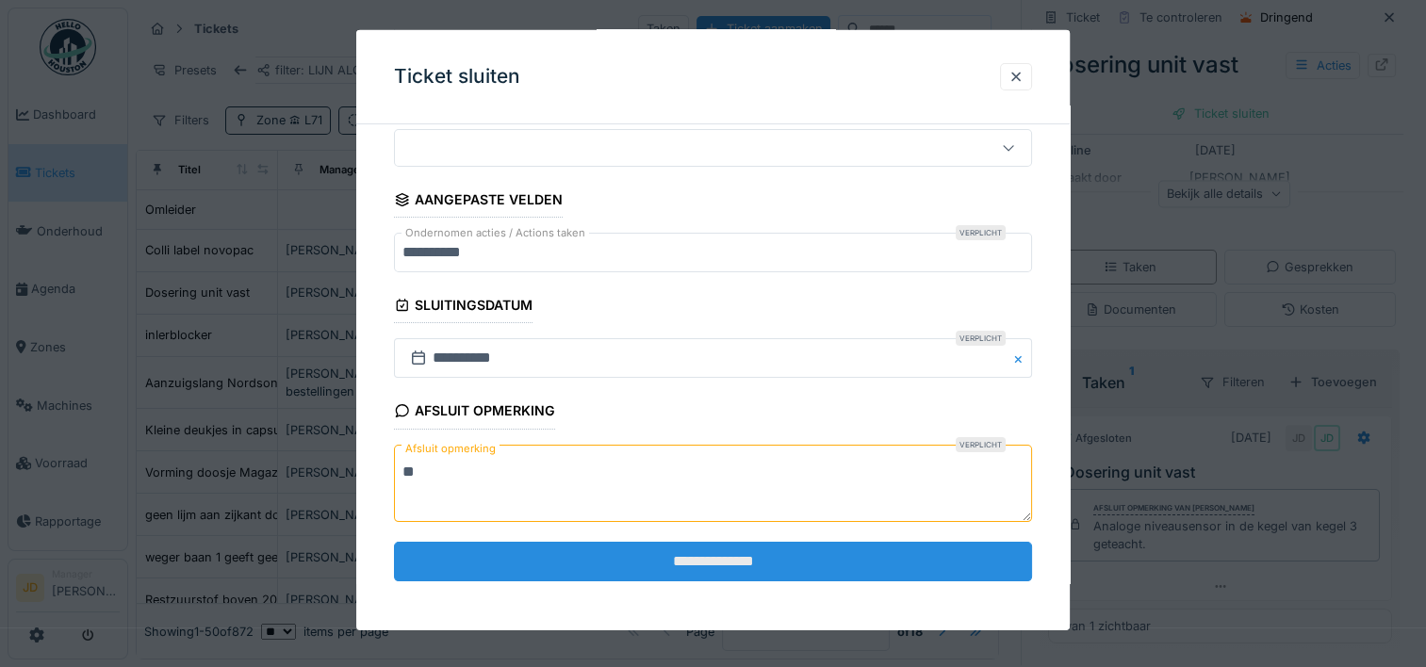
type textarea "**"
click at [692, 556] on input "**********" at bounding box center [713, 562] width 638 height 40
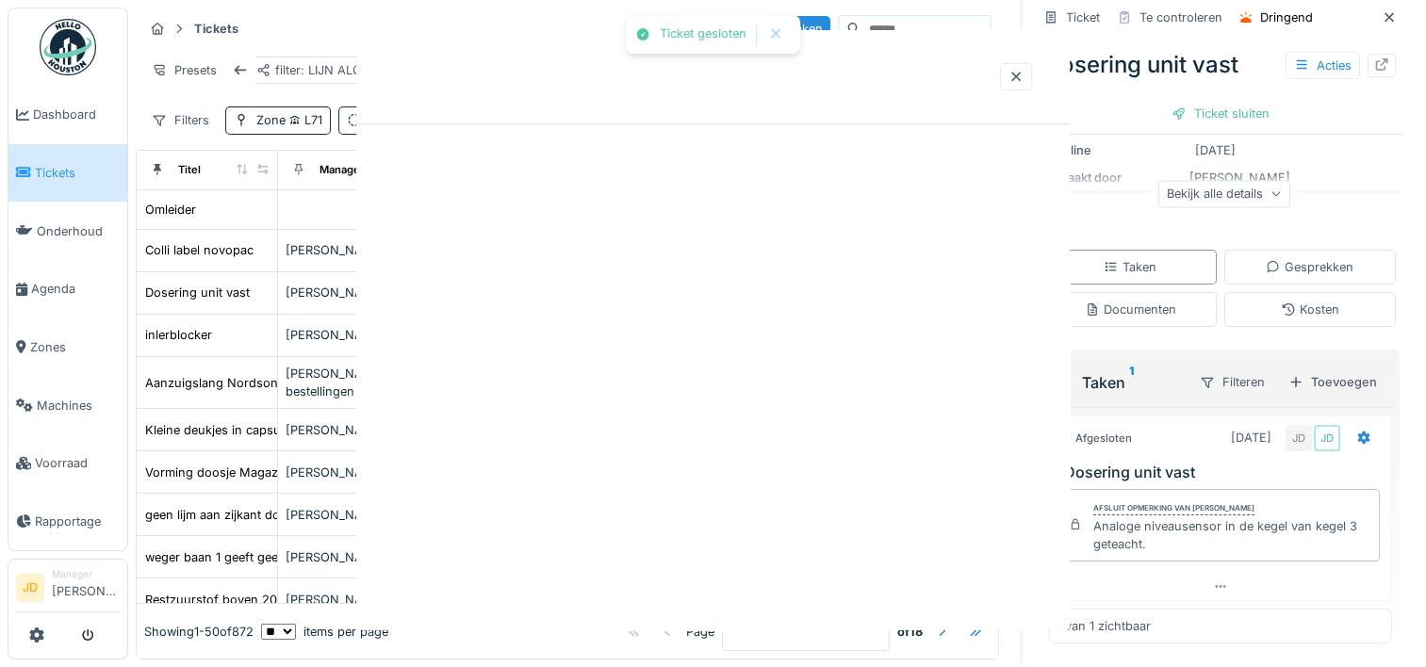
scroll to position [0, 0]
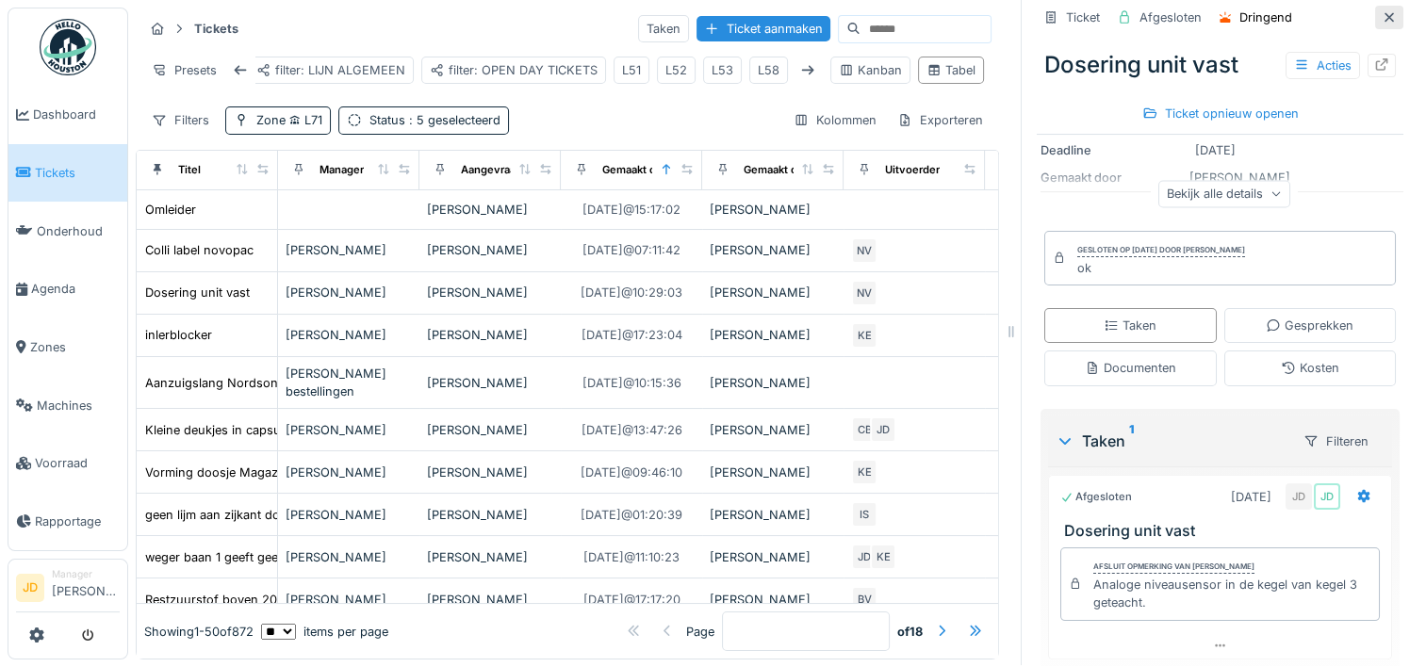
click at [1382, 15] on icon at bounding box center [1389, 17] width 15 height 12
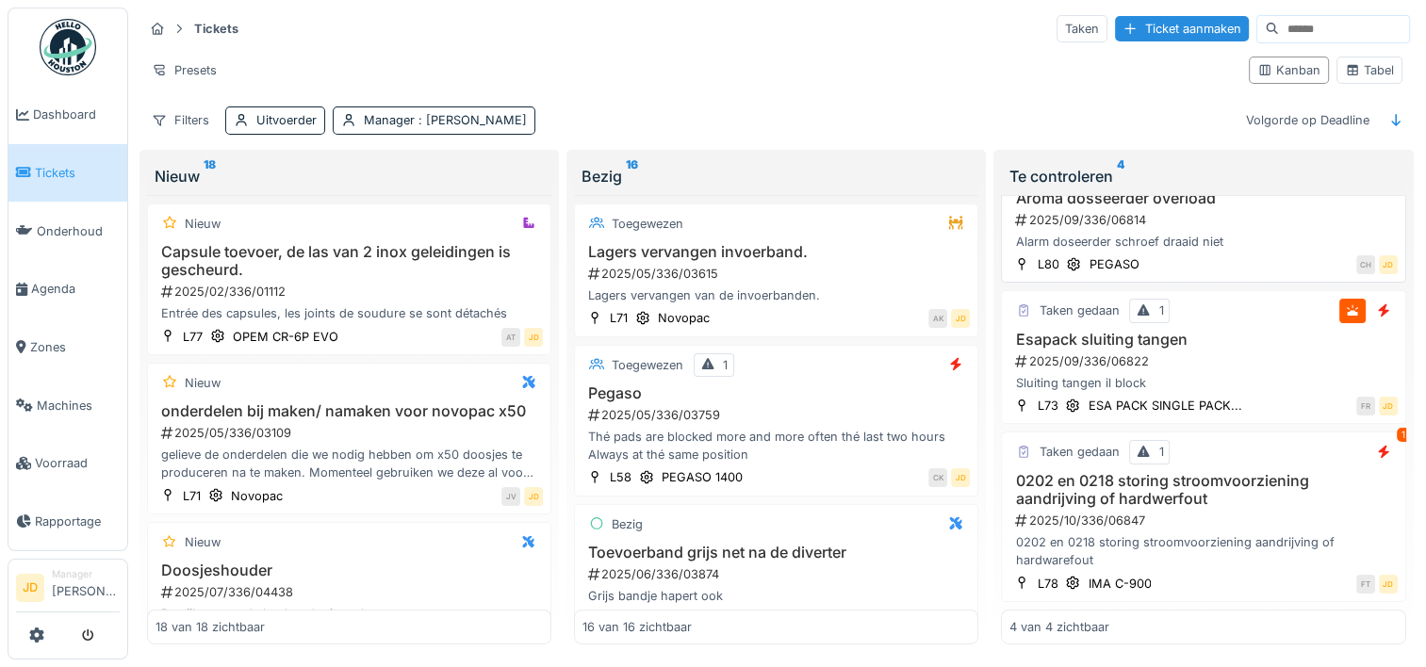
scroll to position [206, 0]
click at [1345, 64] on icon at bounding box center [1352, 70] width 15 height 12
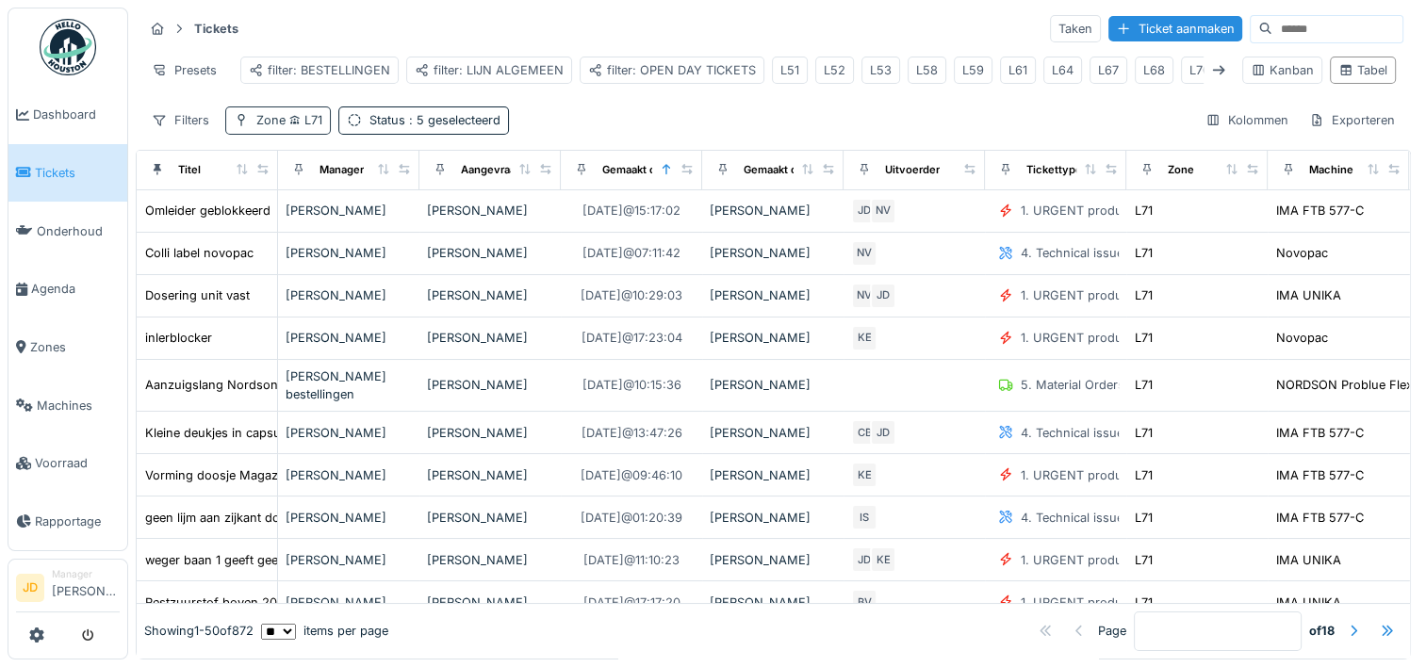
click at [311, 124] on span "L71" at bounding box center [304, 120] width 37 height 14
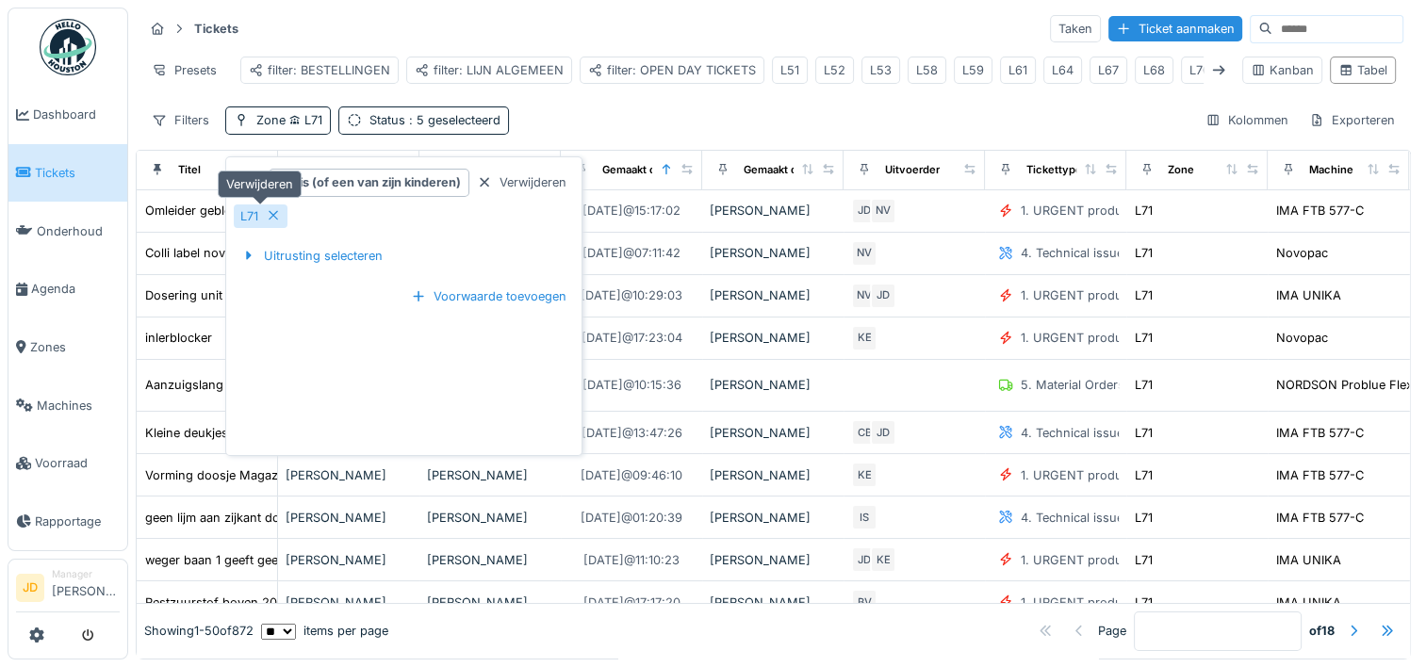
click at [271, 213] on icon at bounding box center [273, 215] width 15 height 12
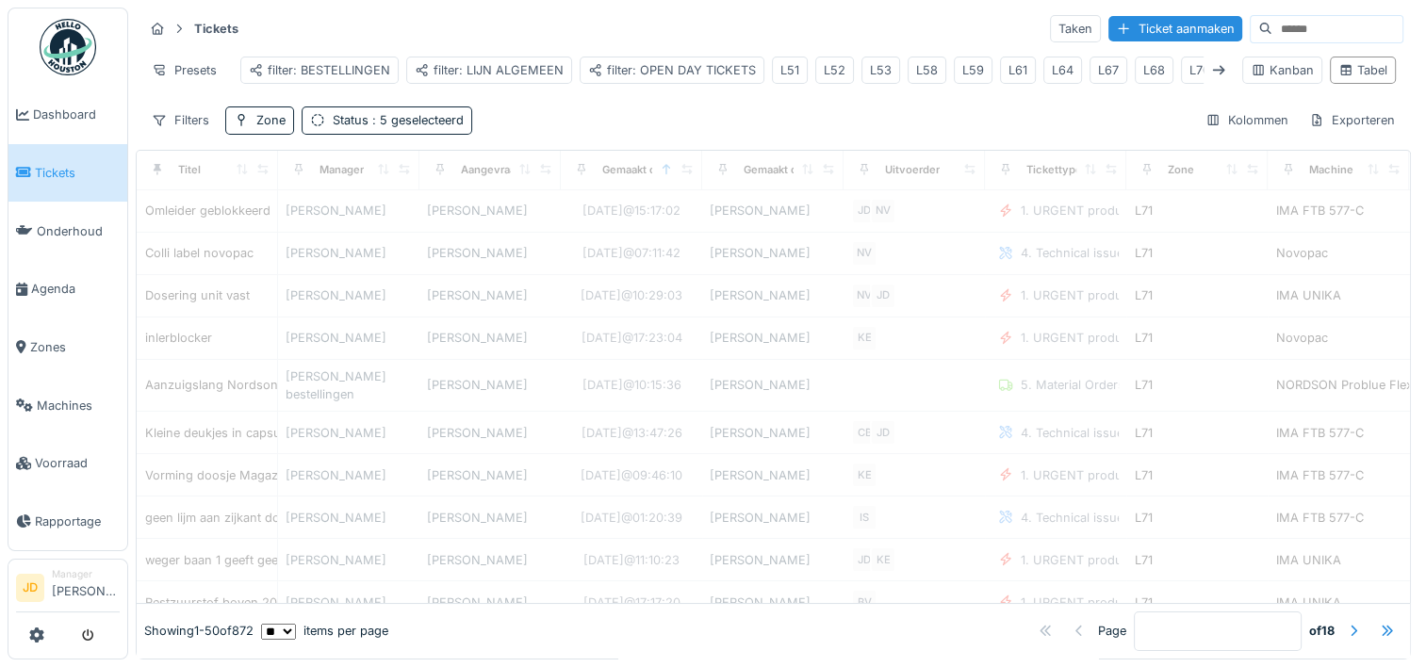
click at [543, 131] on div "Filters Zone Status : 5 geselecteerd Kolommen Exporteren" at bounding box center [773, 120] width 1260 height 27
click at [258, 129] on div "Zone" at bounding box center [270, 120] width 29 height 18
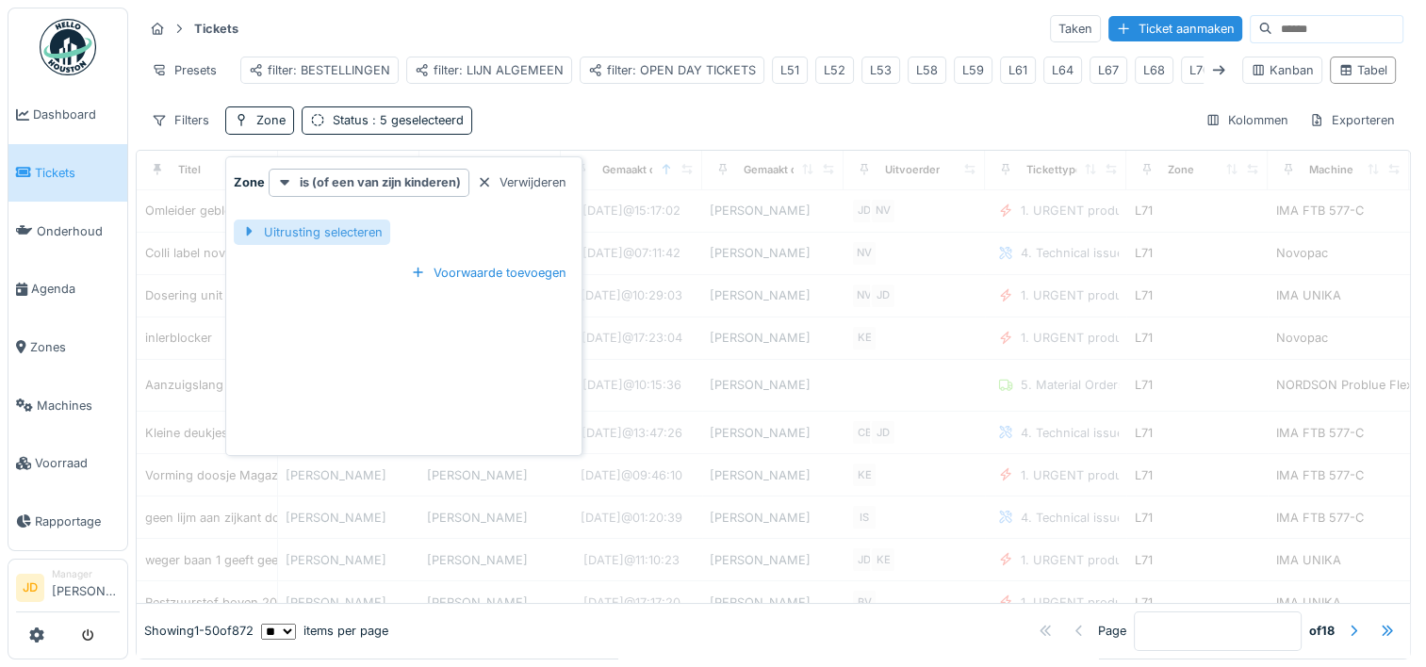
click at [298, 231] on div "Uitrusting selecteren" at bounding box center [312, 232] width 156 height 25
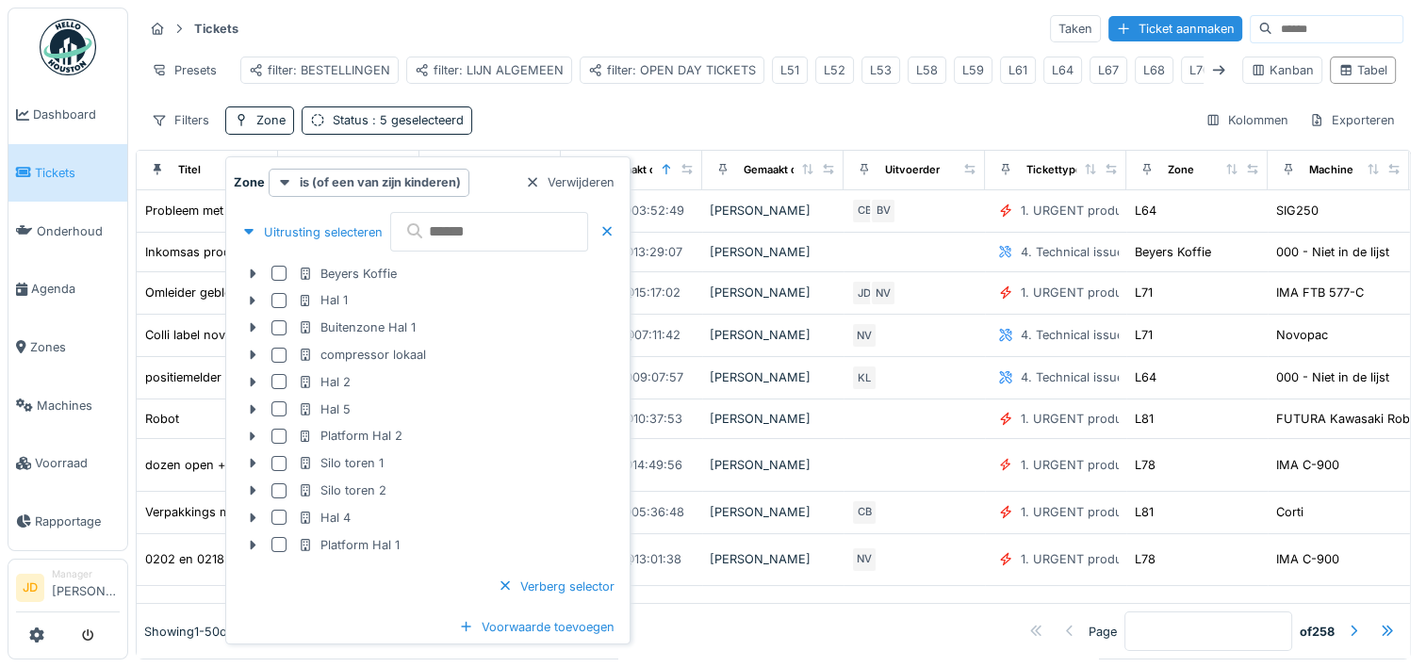
click at [482, 235] on input "text" at bounding box center [489, 232] width 198 height 40
click at [251, 305] on div "Hal 1" at bounding box center [428, 301] width 388 height 27
click at [250, 296] on icon at bounding box center [253, 300] width 6 height 9
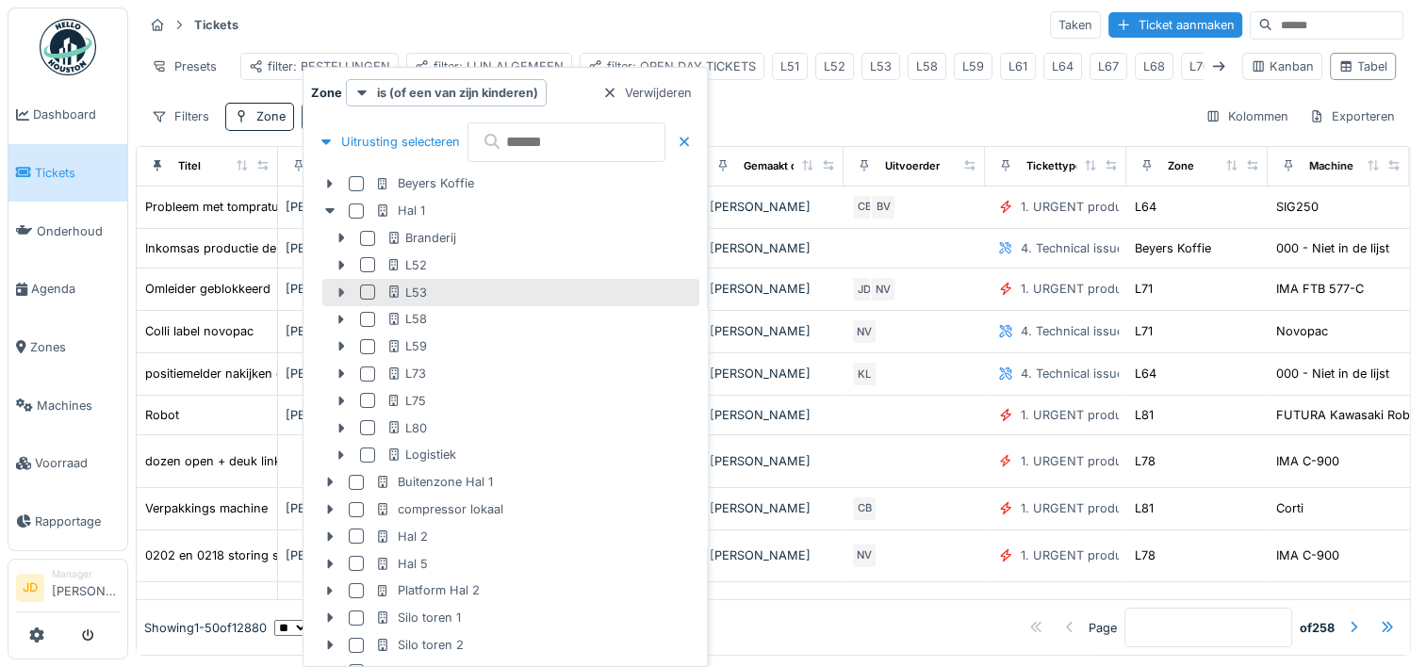
click at [342, 292] on icon at bounding box center [342, 292] width 6 height 9
click at [339, 287] on icon at bounding box center [341, 293] width 15 height 12
click at [339, 288] on icon at bounding box center [342, 292] width 6 height 9
click at [368, 290] on div at bounding box center [367, 292] width 15 height 15
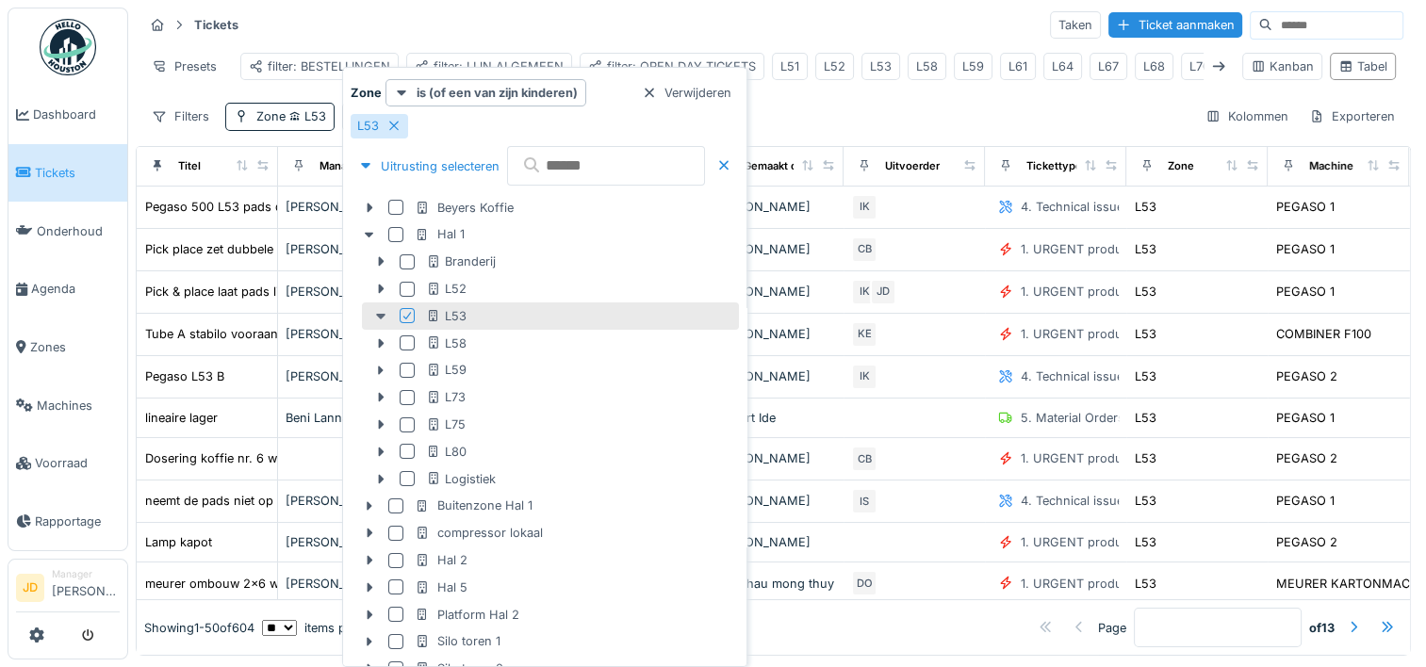
click at [381, 317] on icon at bounding box center [380, 317] width 9 height 6
click at [381, 317] on icon at bounding box center [382, 316] width 6 height 9
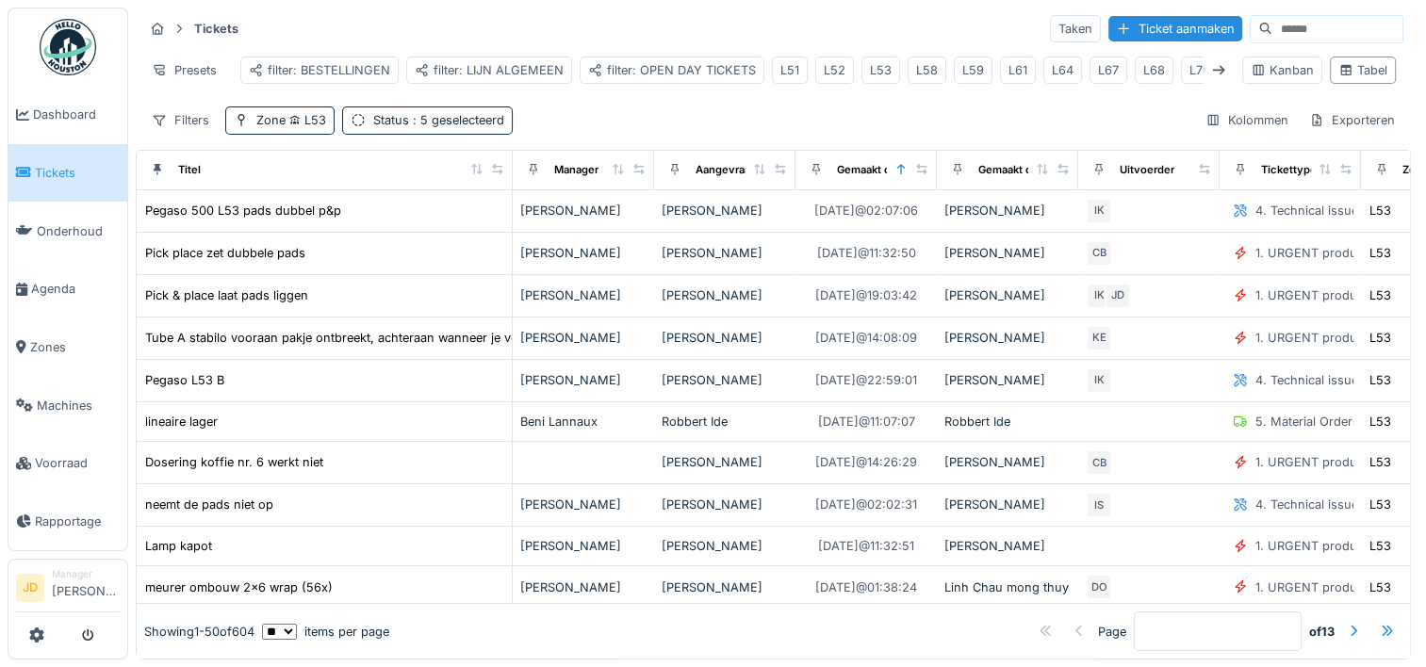
drag, startPoint x: 263, startPoint y: 174, endPoint x: 498, endPoint y: 194, distance: 235.6
click at [498, 190] on th "Titel" at bounding box center [325, 171] width 376 height 40
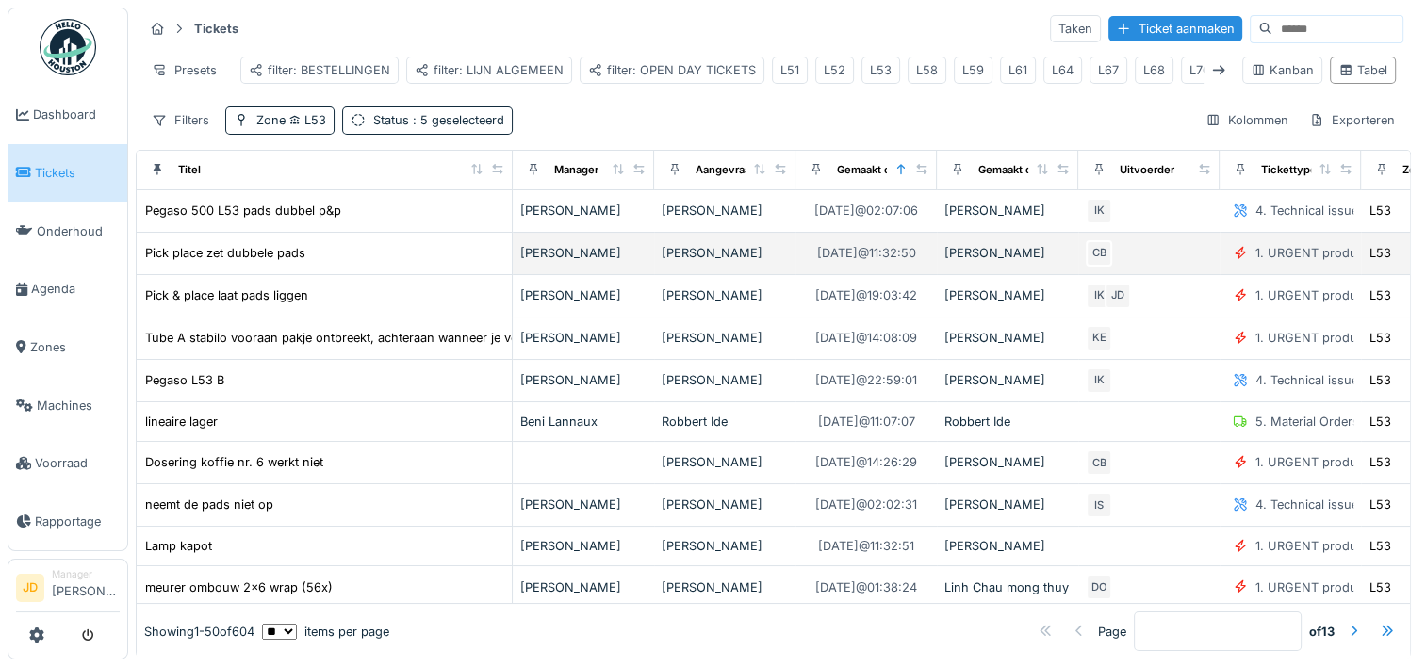
click at [433, 263] on div "Pick place zet dubbele pads" at bounding box center [324, 253] width 360 height 20
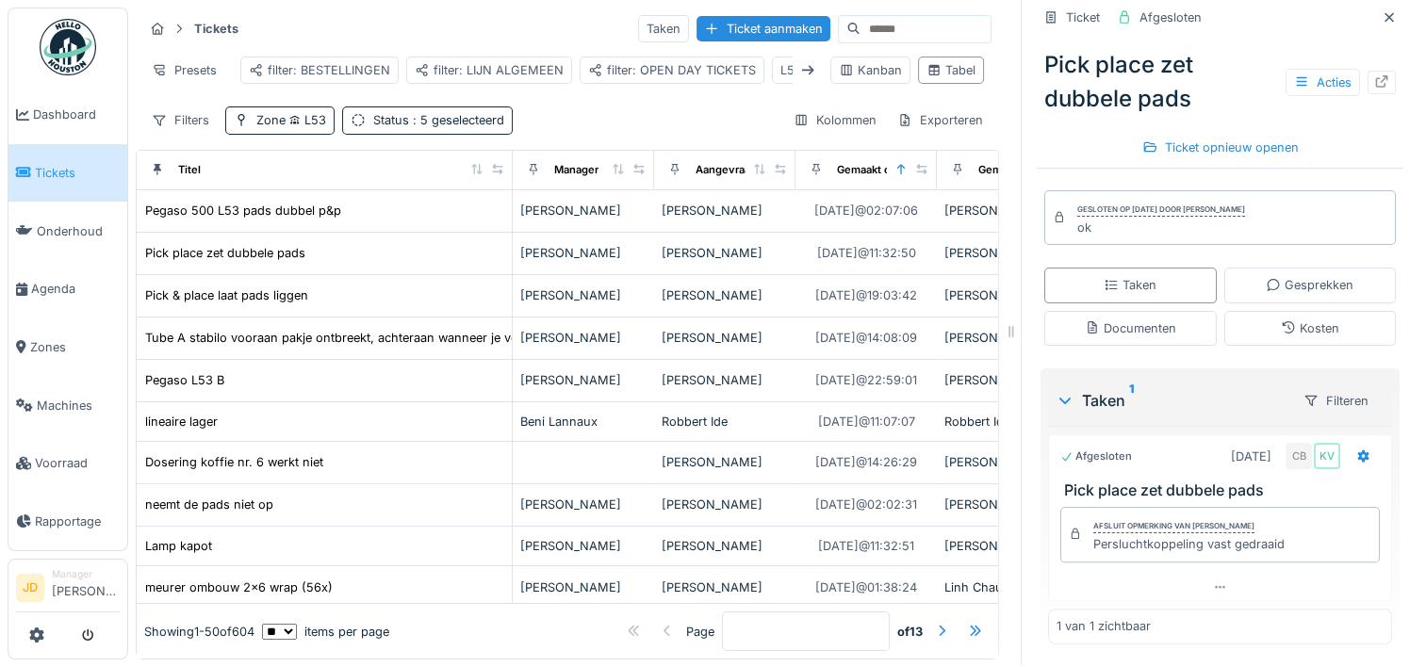
scroll to position [339, 0]
click at [362, 221] on div "Pegaso 500 L53 pads dubbel p&p" at bounding box center [324, 211] width 360 height 20
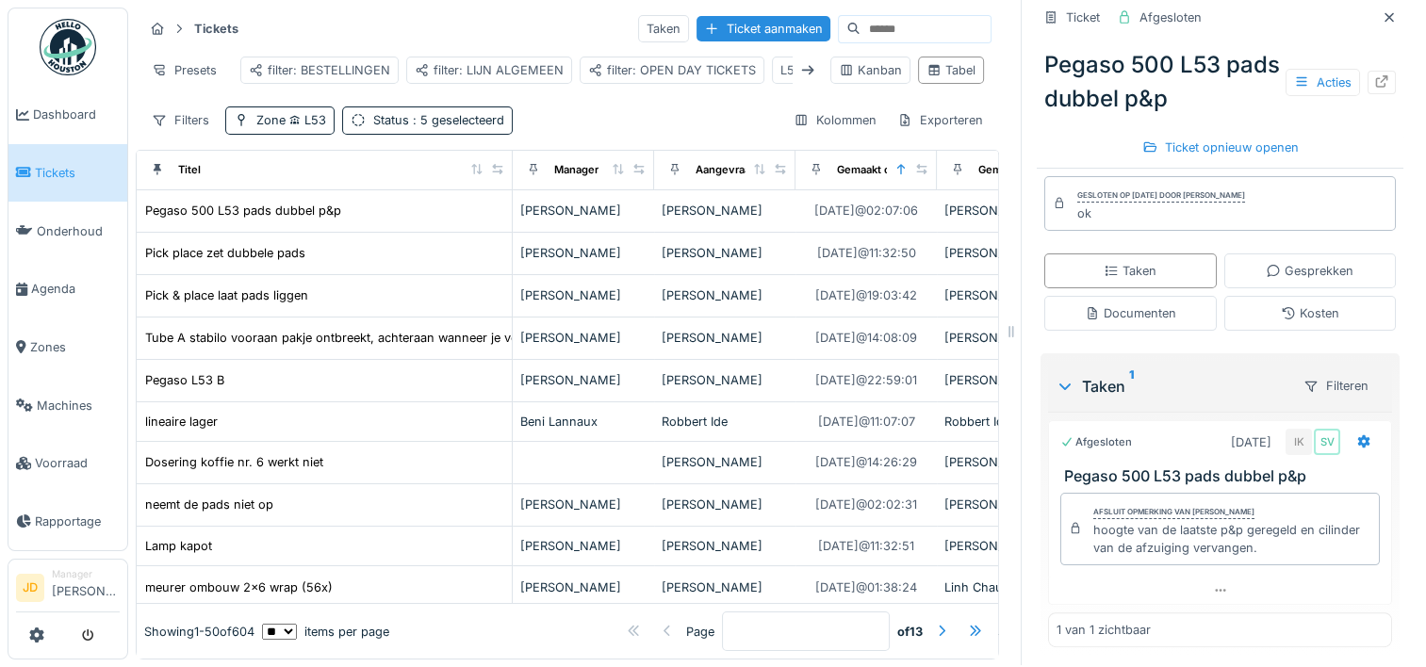
scroll to position [321, 0]
click at [1382, 11] on icon at bounding box center [1389, 17] width 15 height 12
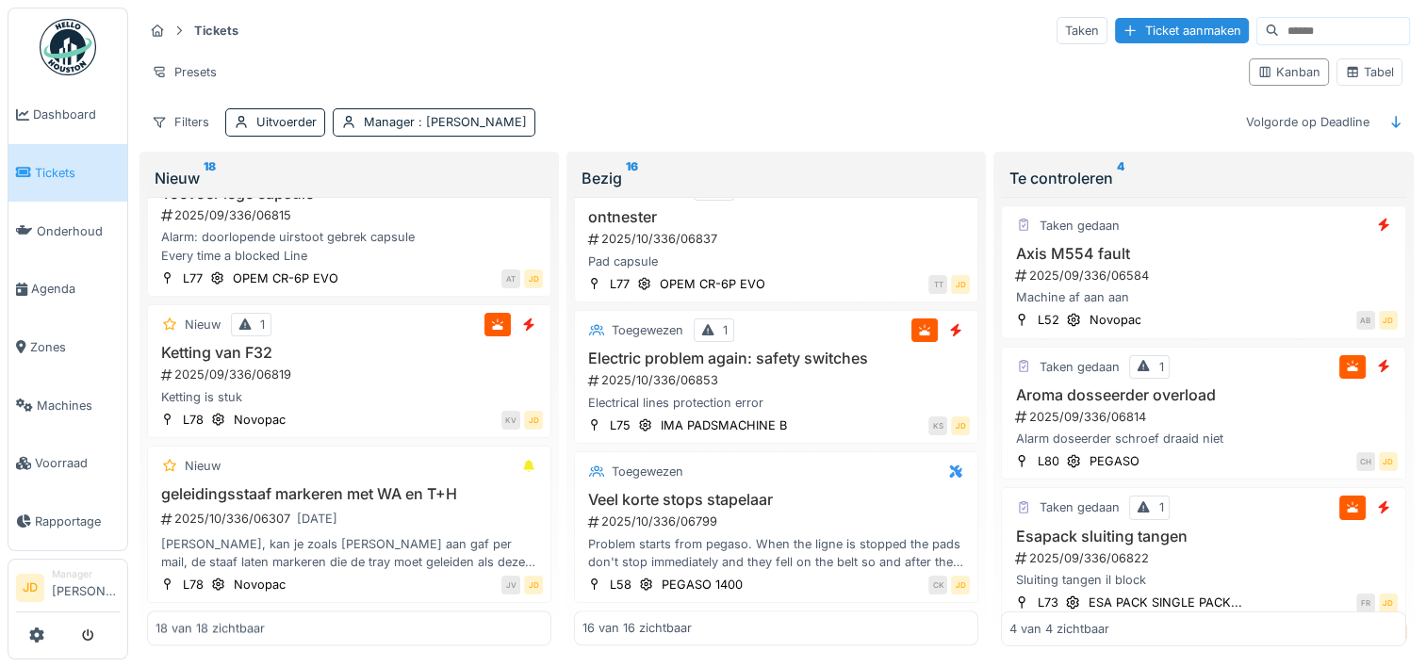
scroll to position [2007, 0]
click at [1195, 256] on h3 "Axis M554 fault" at bounding box center [1203, 254] width 387 height 18
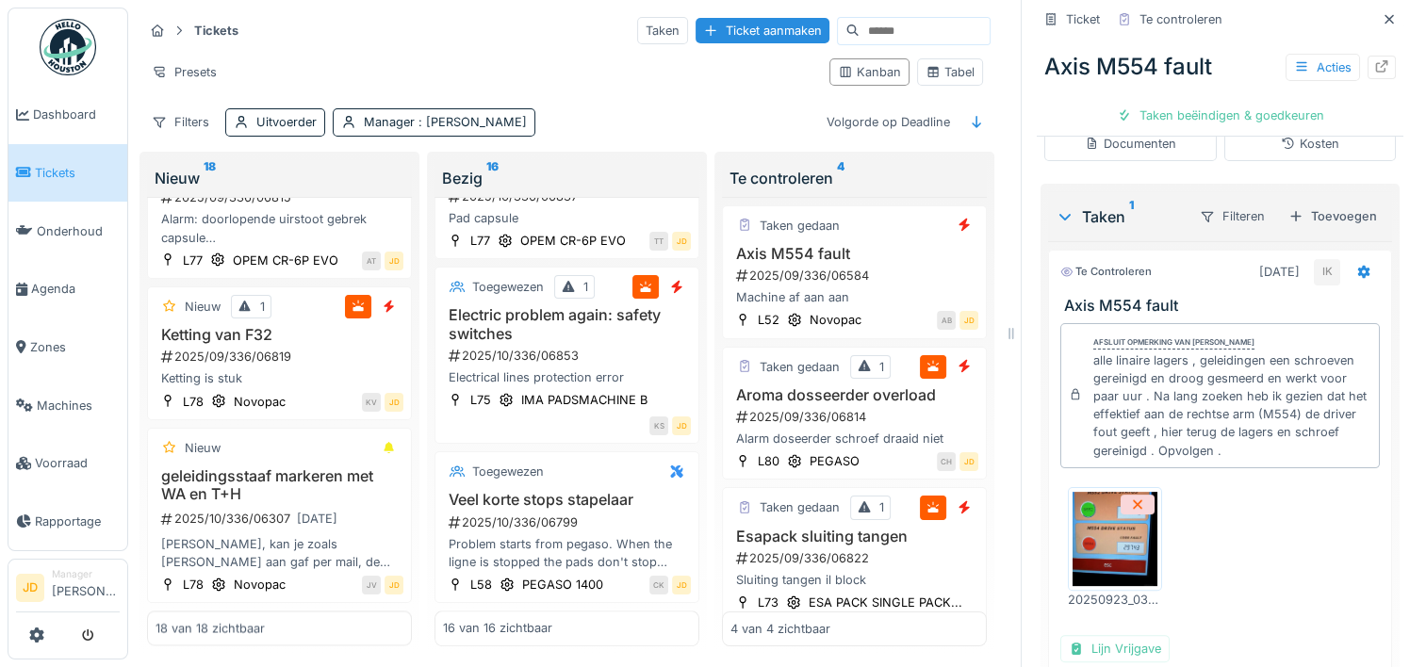
scroll to position [396, 0]
click at [1321, 211] on div "Toevoegen" at bounding box center [1333, 216] width 104 height 25
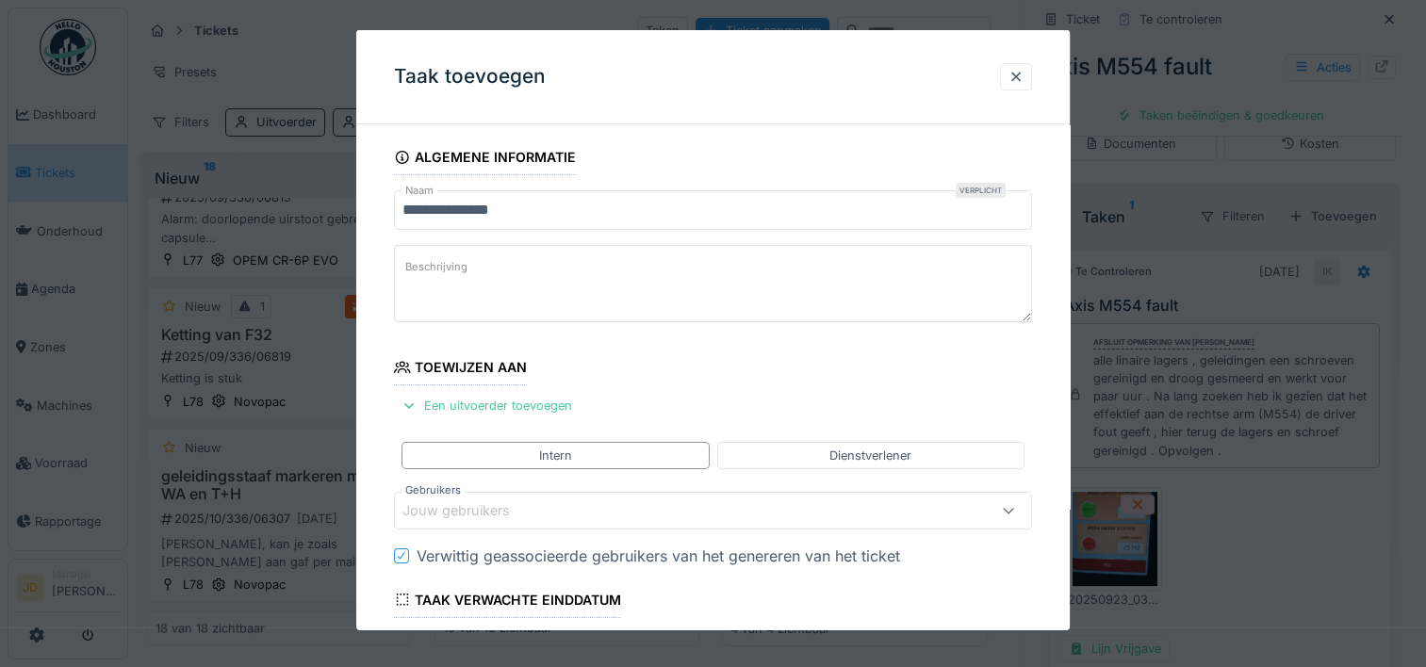
click at [594, 271] on textarea "Beschrijving" at bounding box center [713, 283] width 638 height 77
type textarea "*"
type textarea "**********"
click at [551, 401] on div "Een uitvoerder toevoegen" at bounding box center [487, 405] width 186 height 25
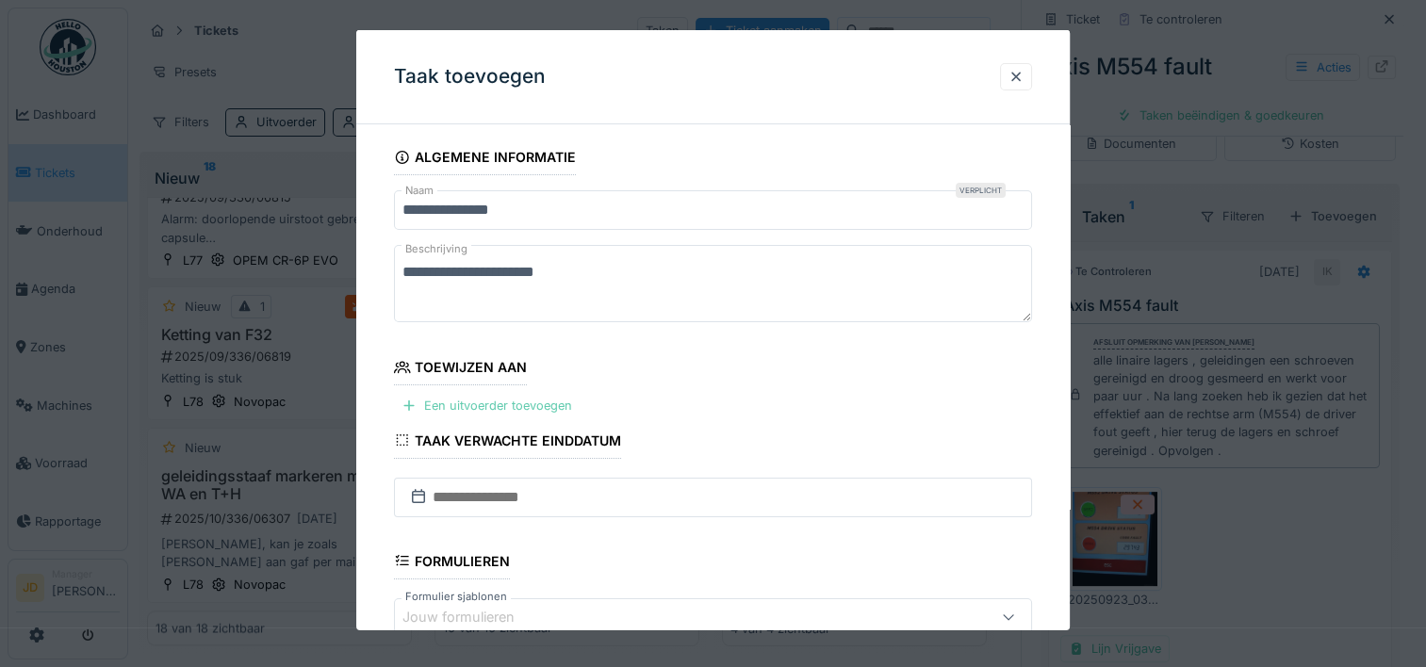
click at [453, 401] on div "Een uitvoerder toevoegen" at bounding box center [487, 405] width 186 height 25
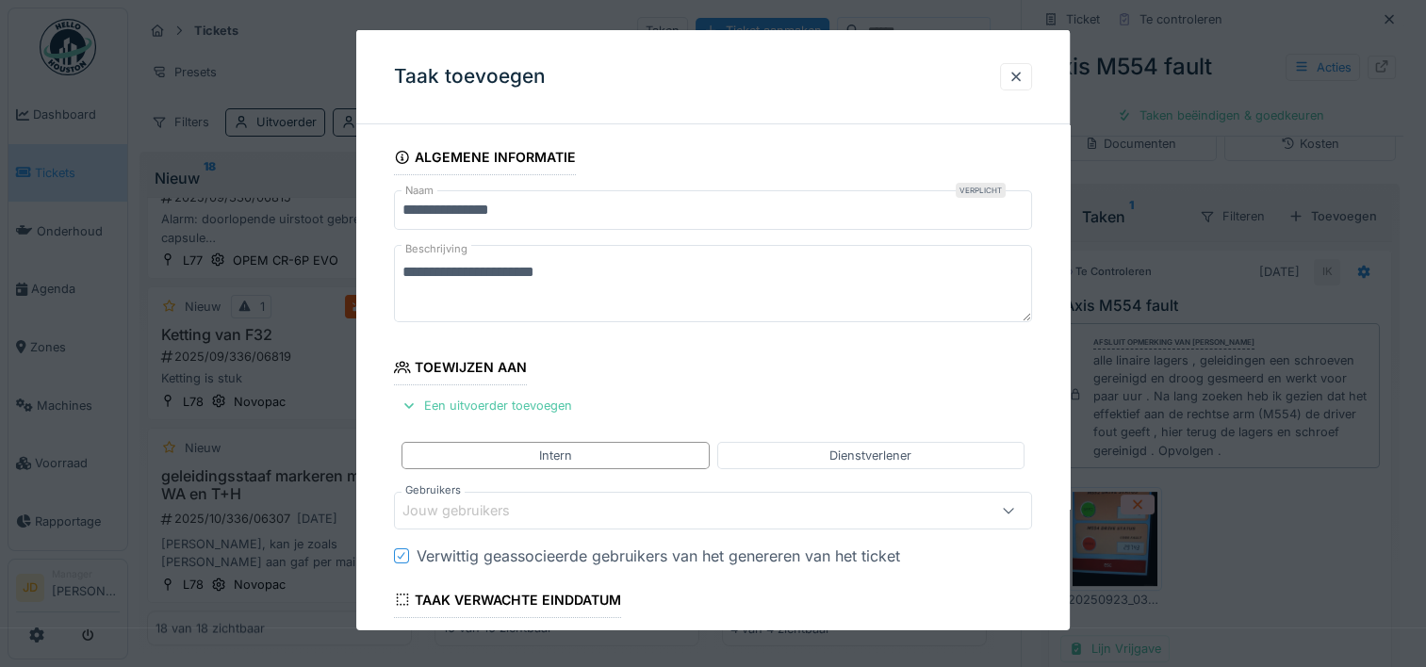
click at [479, 509] on div "Jouw gebruikers" at bounding box center [470, 511] width 134 height 21
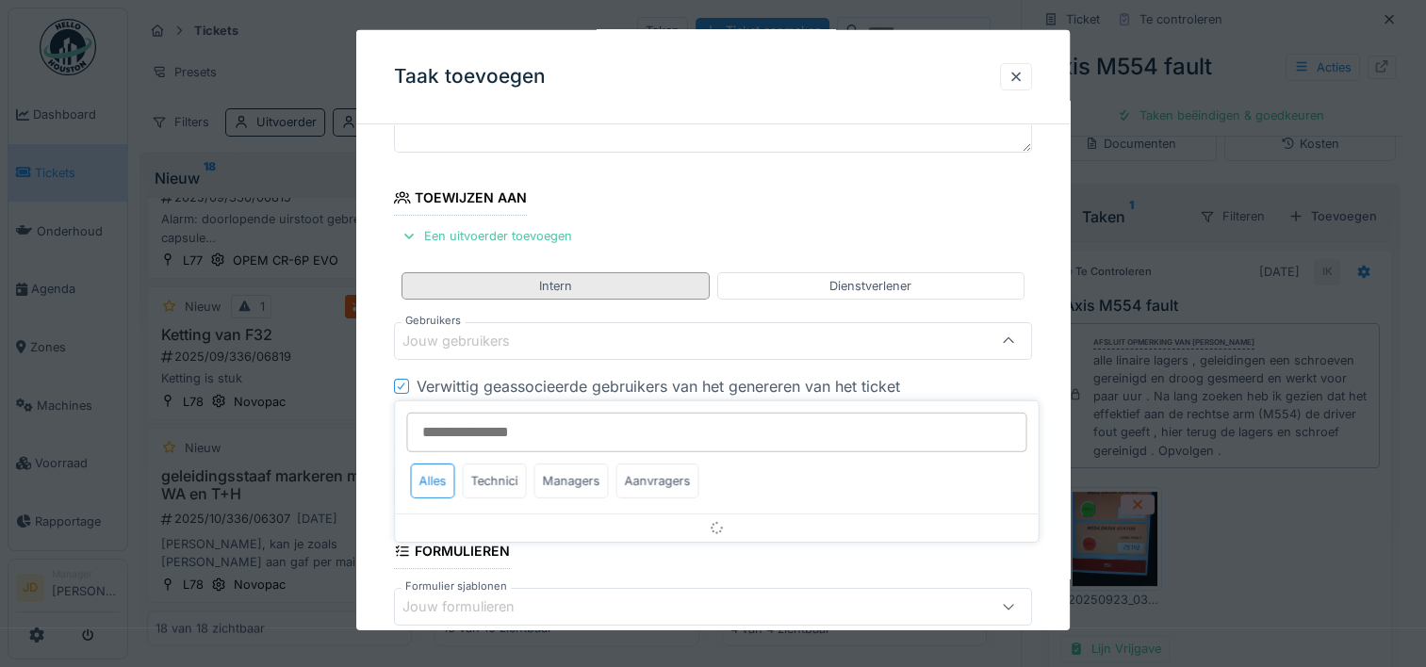
scroll to position [178, 0]
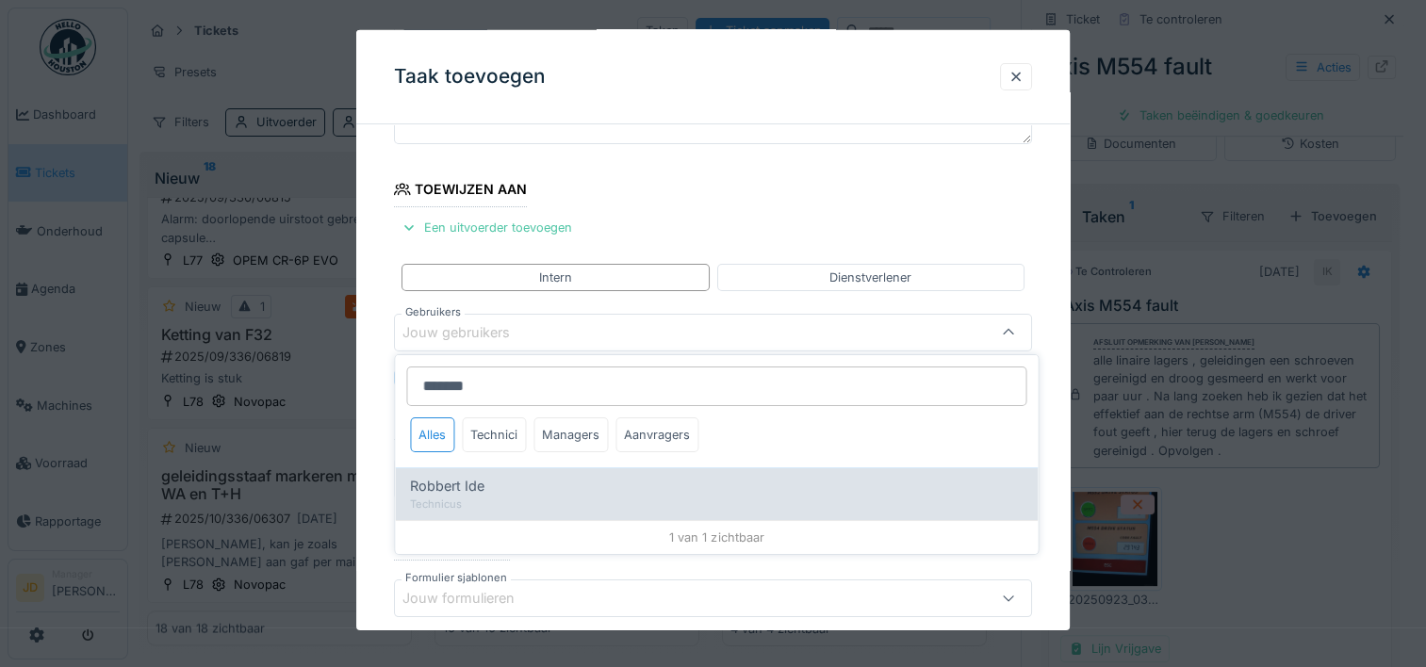
type input "*******"
click at [501, 482] on div "Robbert Ide" at bounding box center [716, 486] width 613 height 21
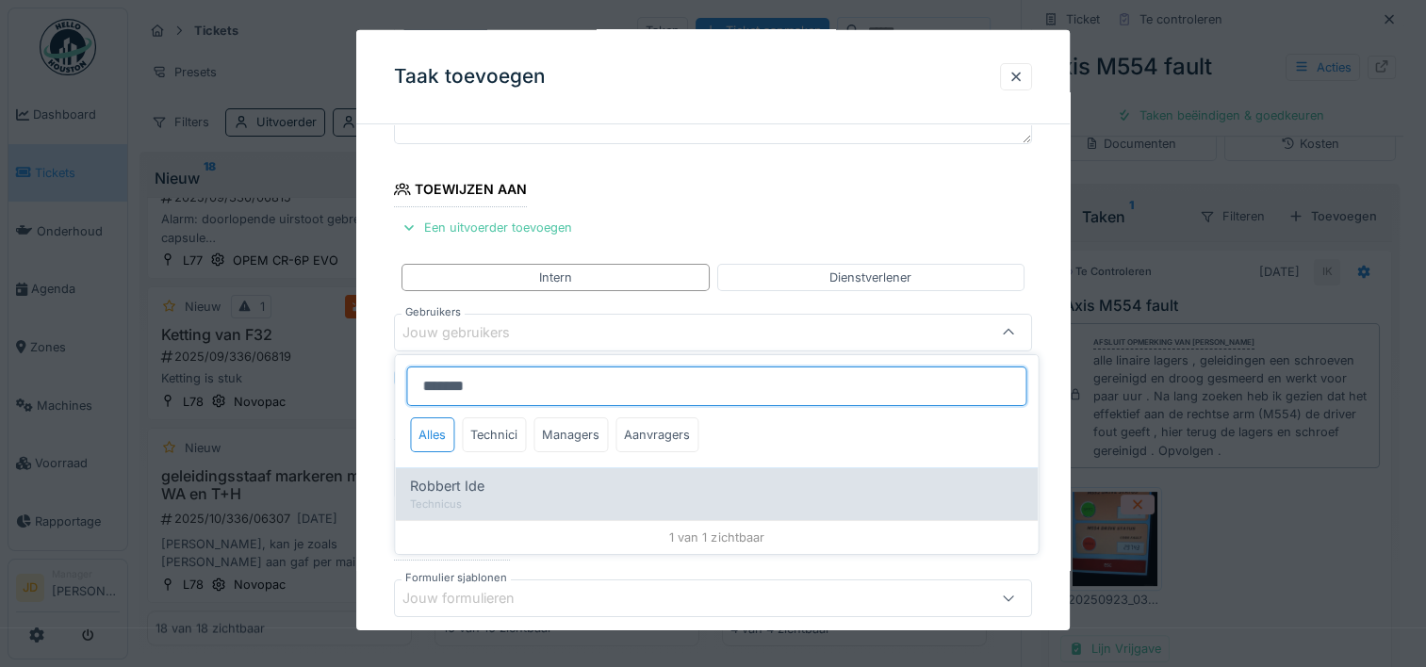
type input "*****"
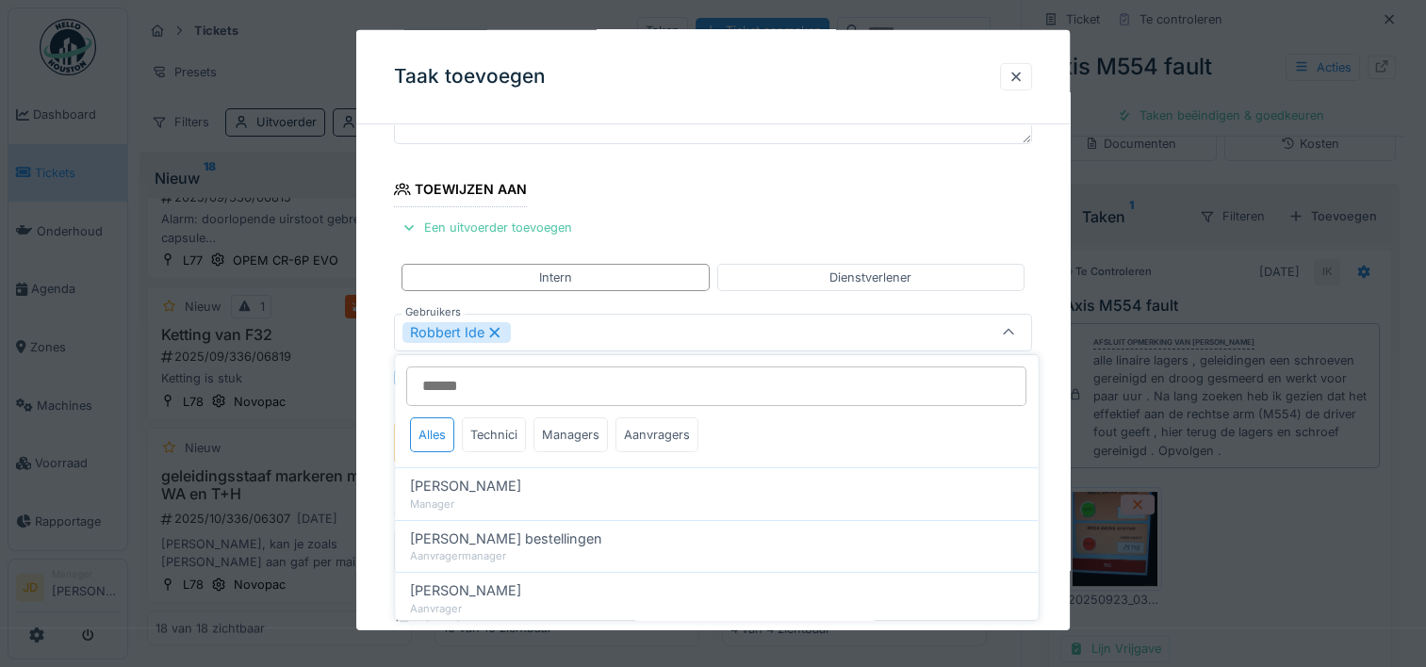
click at [1016, 328] on icon at bounding box center [1008, 333] width 15 height 12
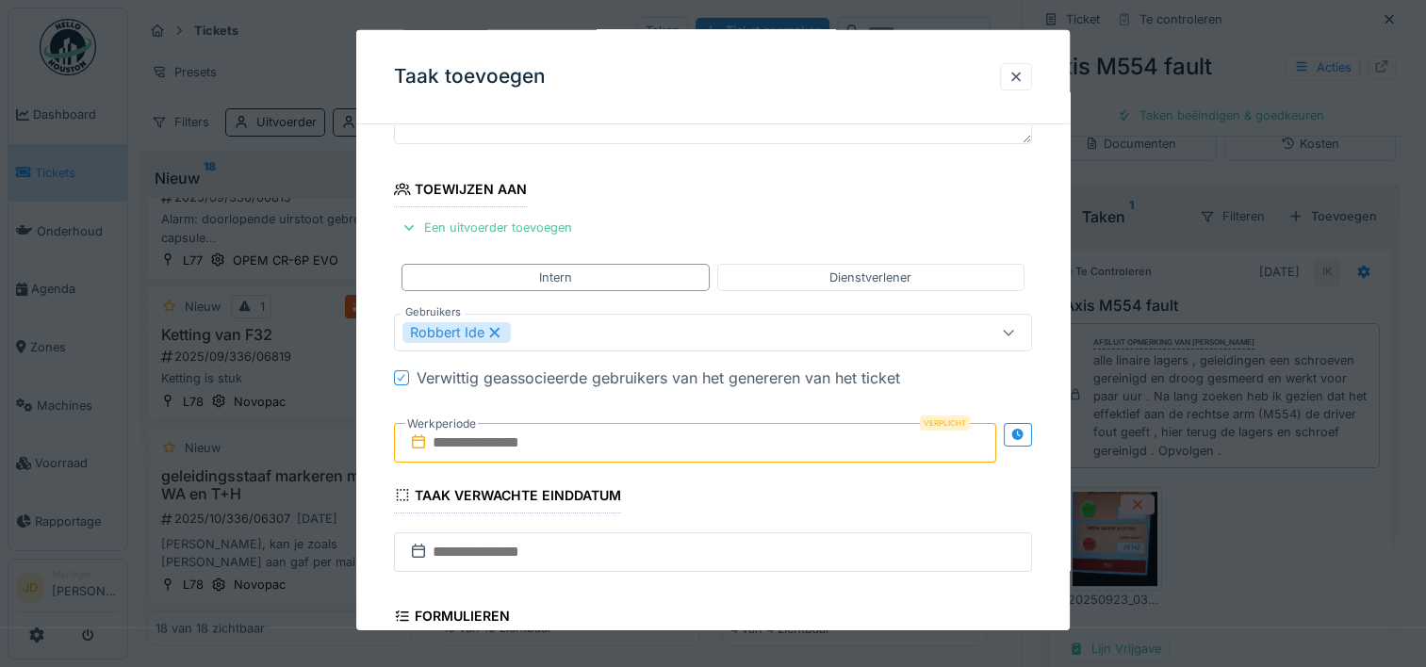
click at [535, 425] on input "text" at bounding box center [695, 443] width 602 height 40
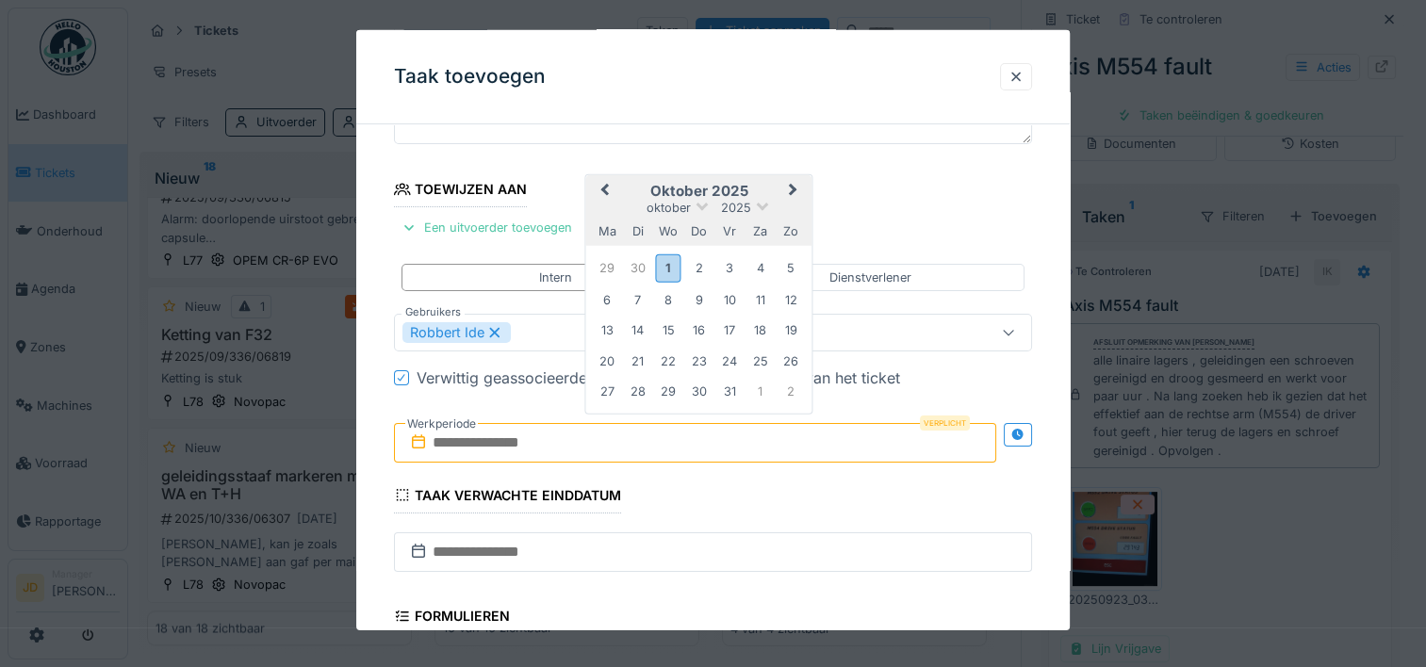
click at [741, 187] on h2 "oktober 2025" at bounding box center [699, 190] width 226 height 17
click at [673, 268] on div "1" at bounding box center [668, 268] width 25 height 27
click at [699, 270] on div "2" at bounding box center [698, 267] width 25 height 25
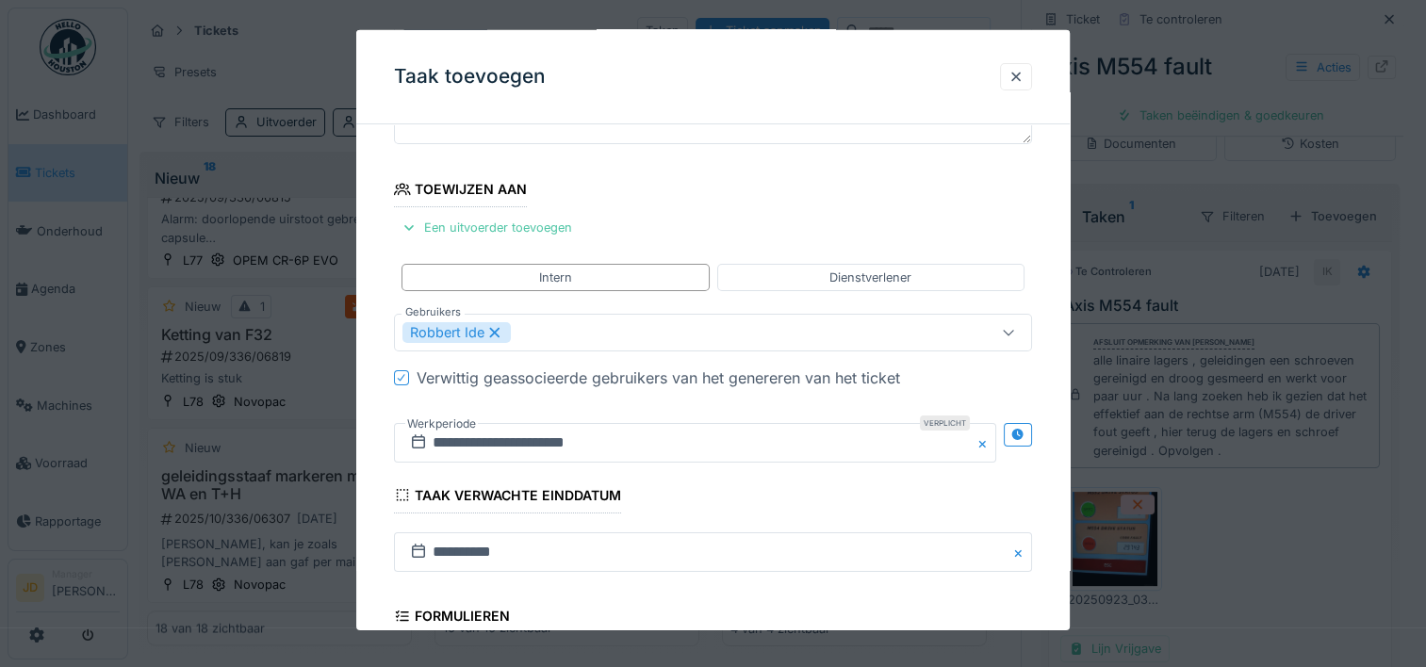
scroll to position [471, 0]
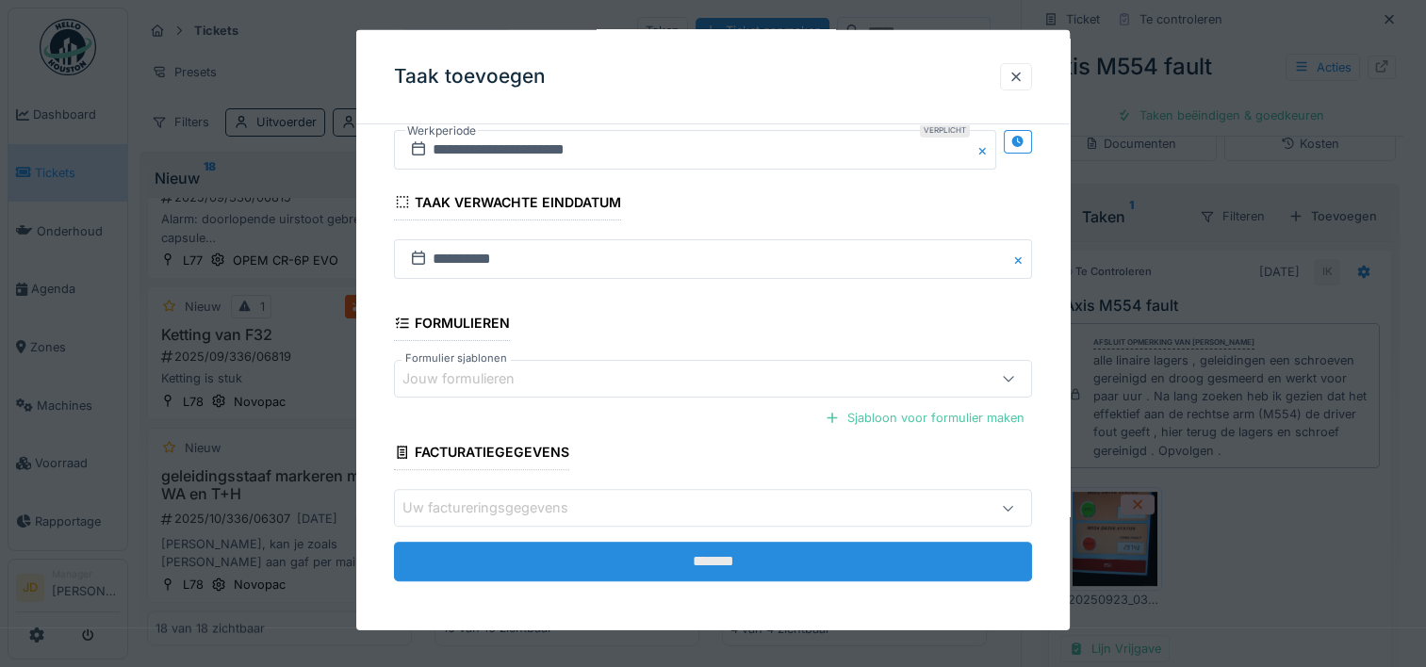
click at [743, 559] on input "*******" at bounding box center [713, 562] width 638 height 40
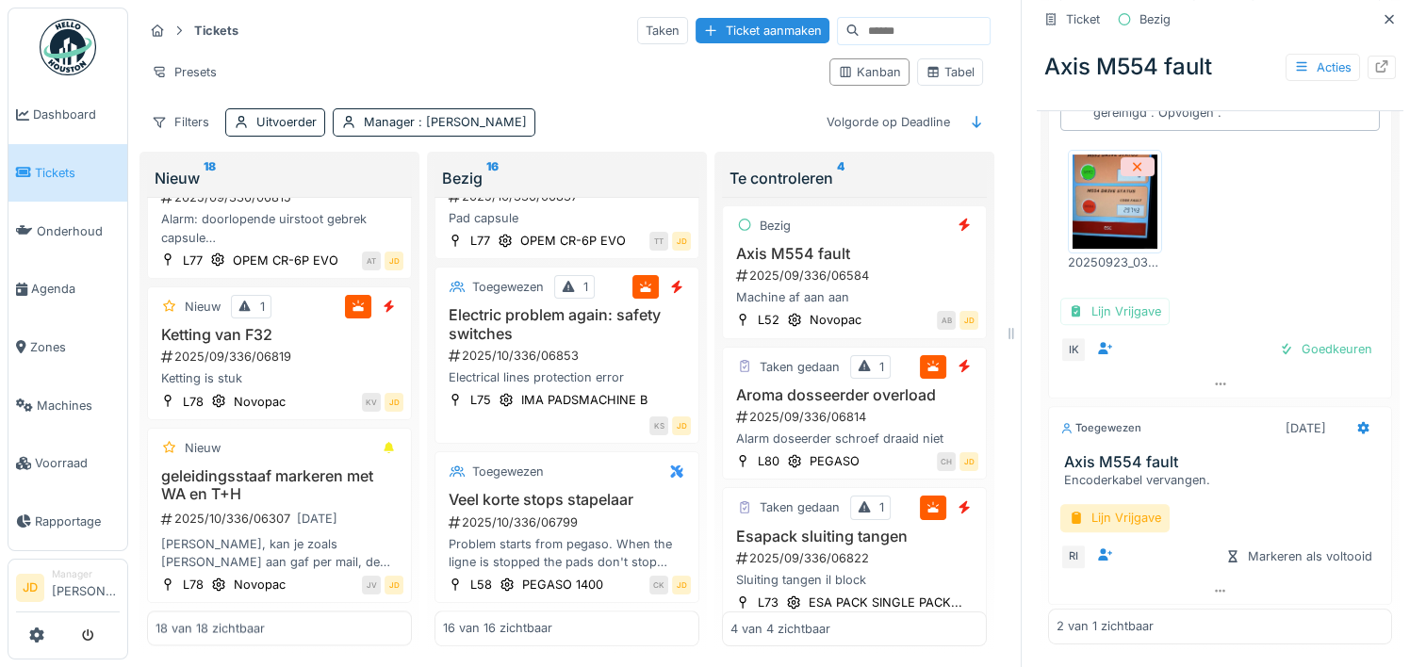
scroll to position [15, 0]
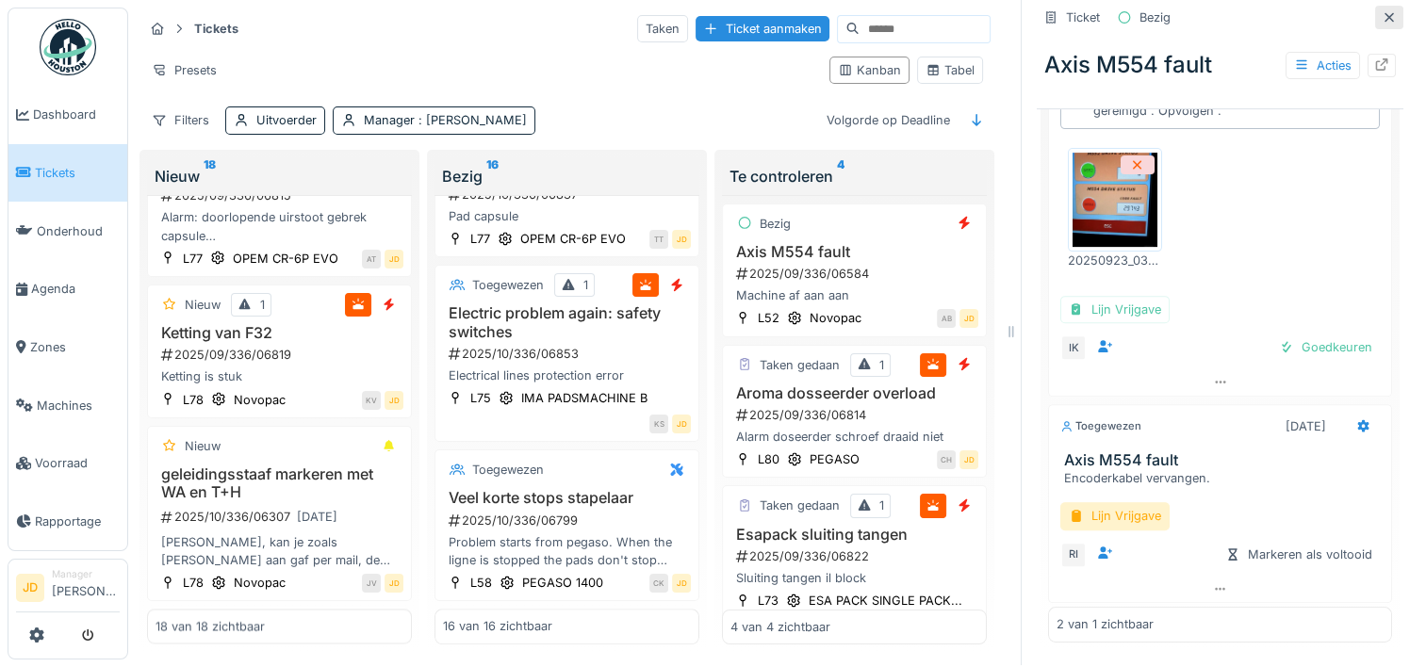
click at [1385, 12] on icon at bounding box center [1389, 16] width 9 height 9
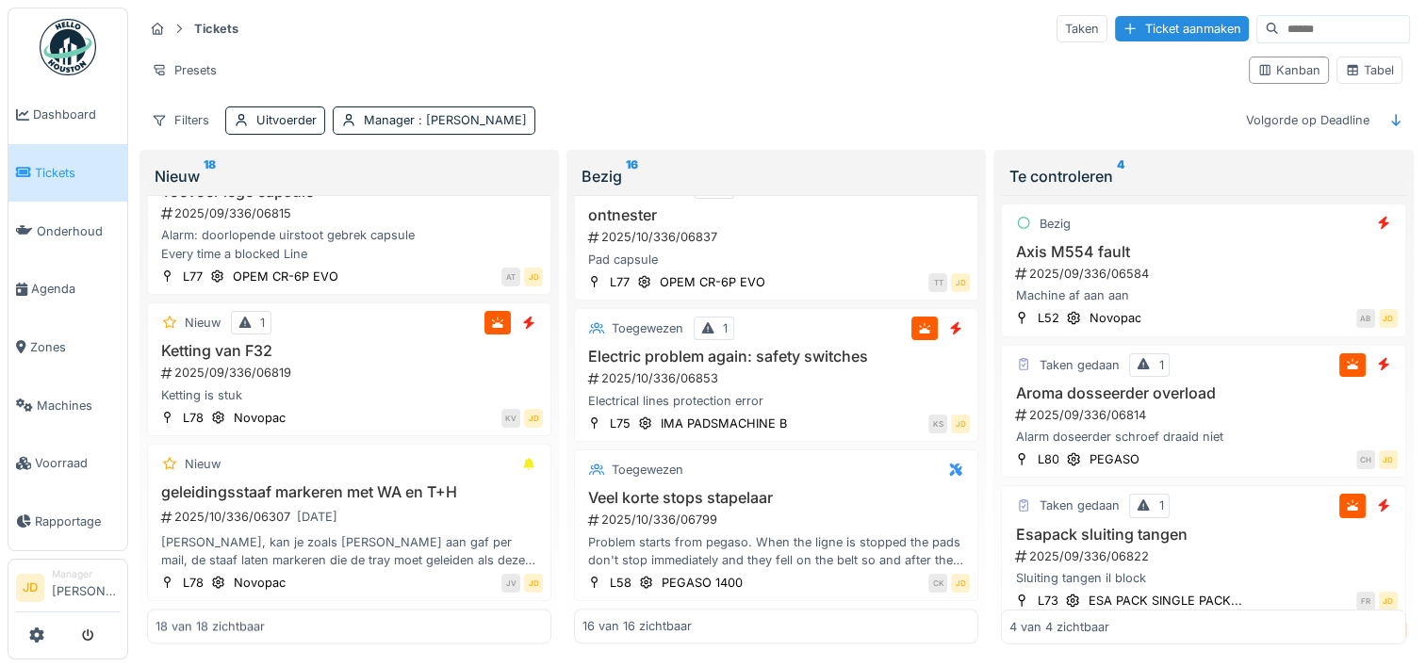
scroll to position [2007, 0]
click at [1227, 386] on div "Aroma dosseerder overload 2025/09/336/06814 Alarm doseerder schroef draaid niet" at bounding box center [1203, 416] width 387 height 62
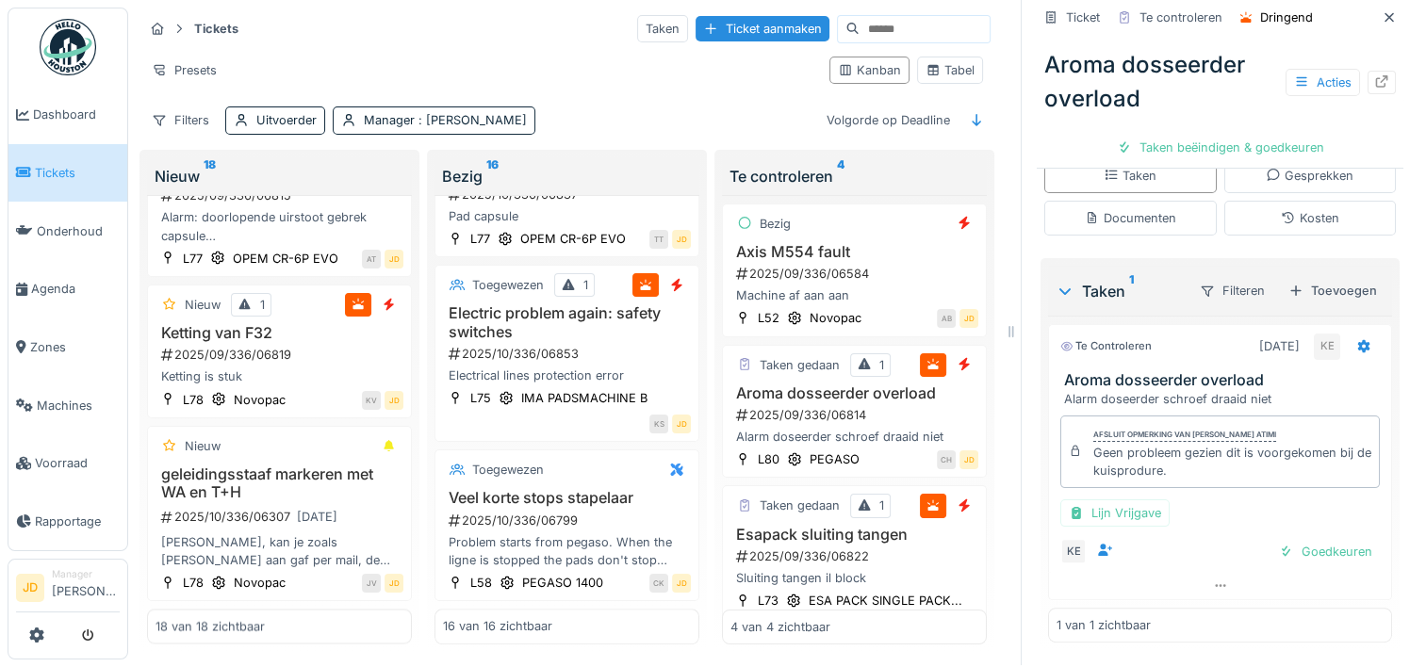
scroll to position [353, 0]
click at [1278, 540] on div "Goedkeuren" at bounding box center [1326, 552] width 108 height 25
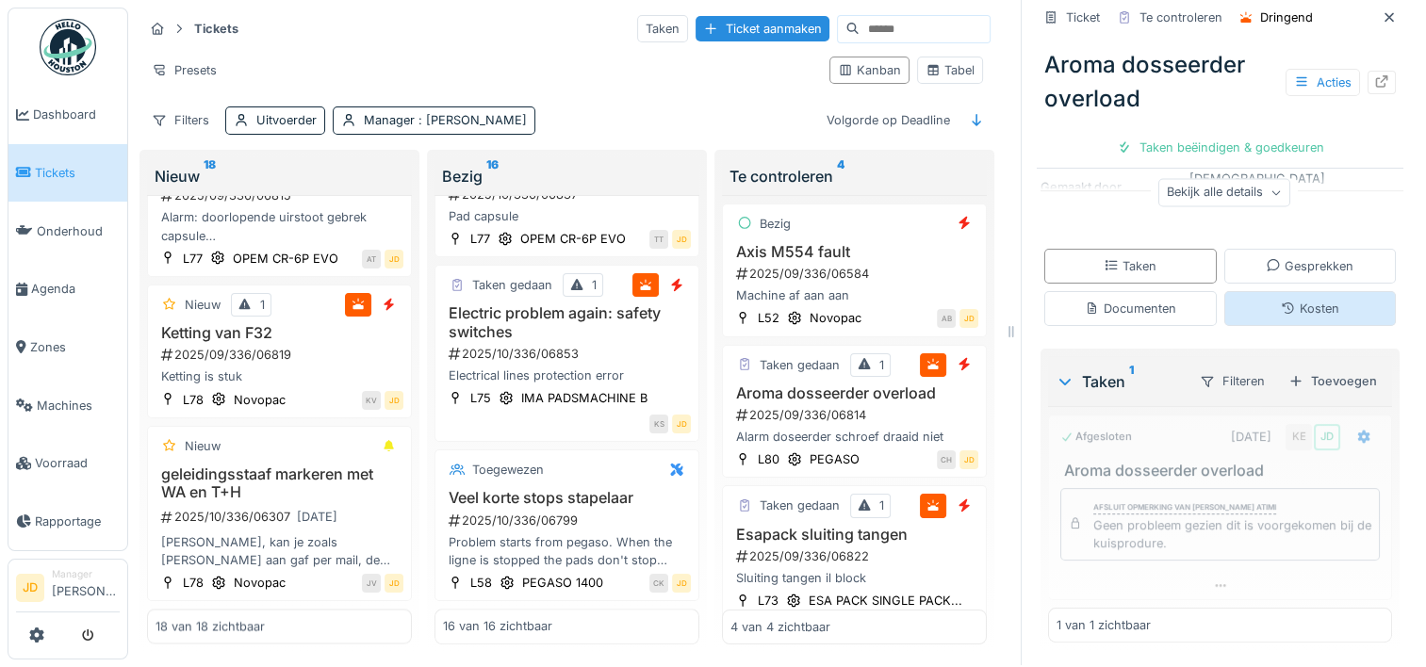
scroll to position [262, 0]
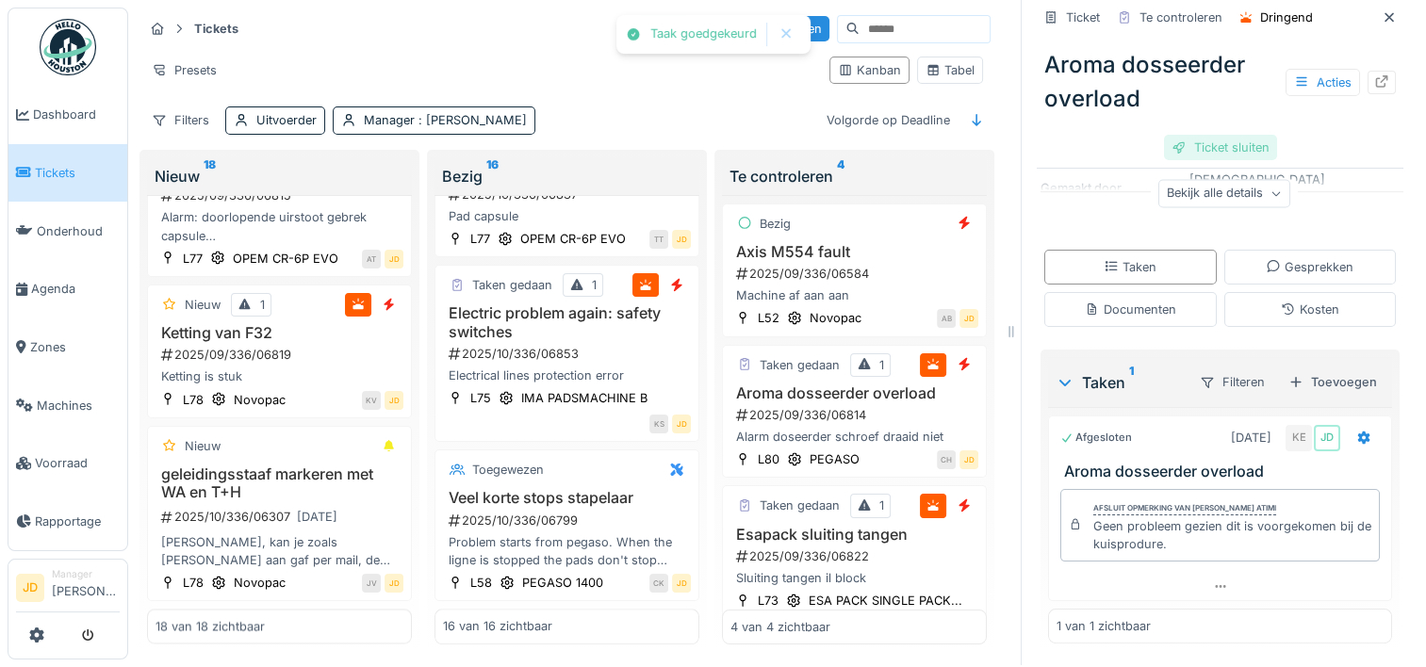
click at [1189, 135] on div "Ticket sluiten" at bounding box center [1220, 147] width 113 height 25
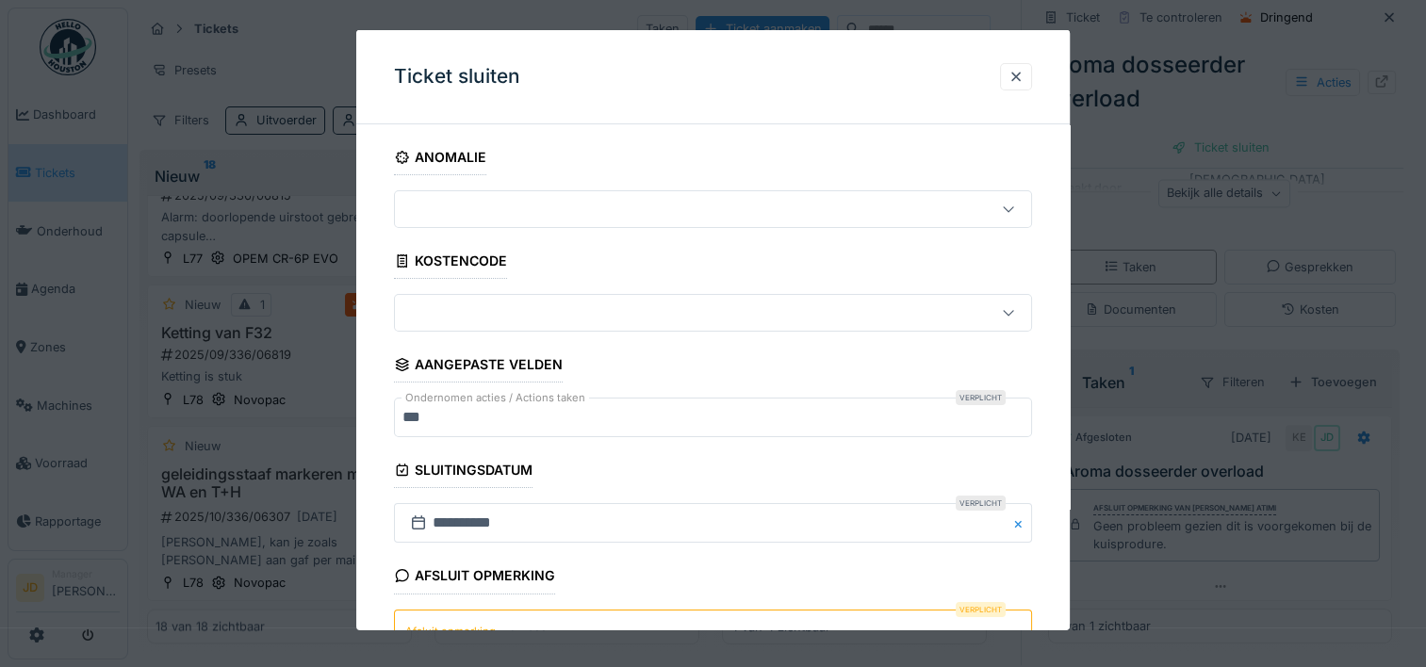
scroll to position [165, 0]
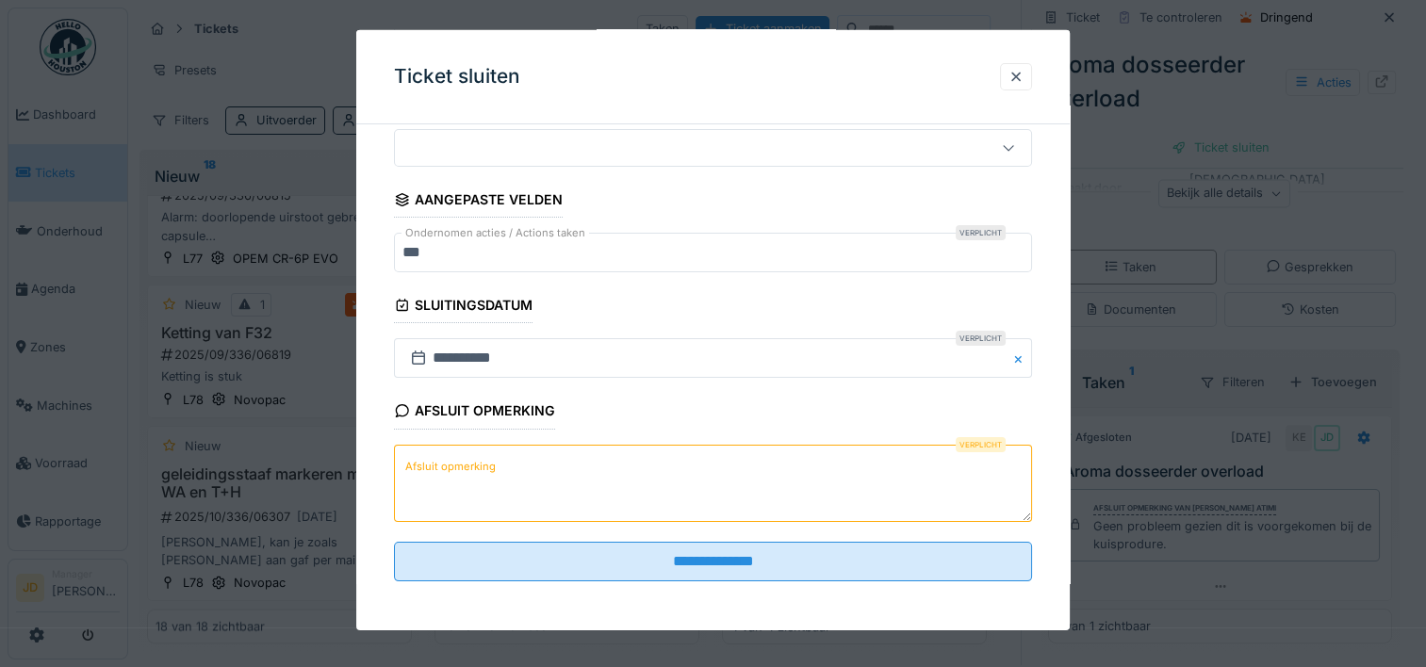
click at [517, 500] on textarea "Afsluit opmerking" at bounding box center [713, 482] width 638 height 77
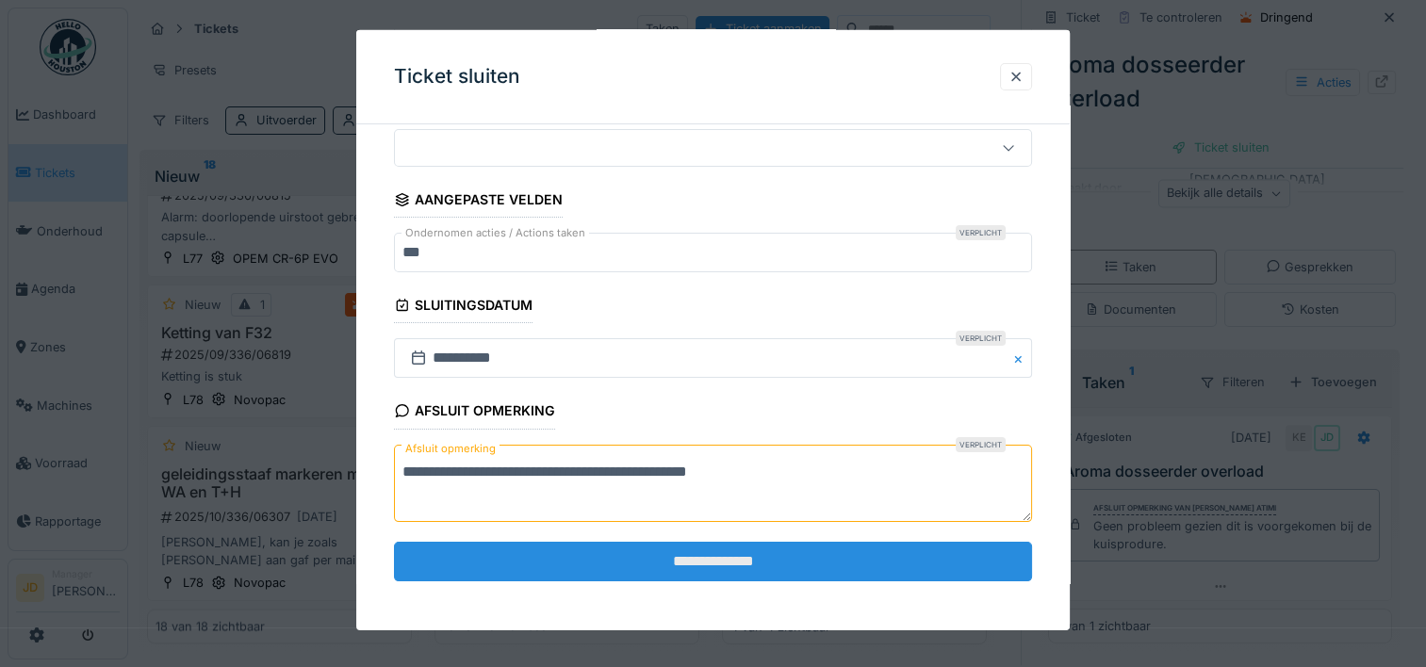
type textarea "**********"
click at [558, 562] on input "**********" at bounding box center [713, 562] width 638 height 40
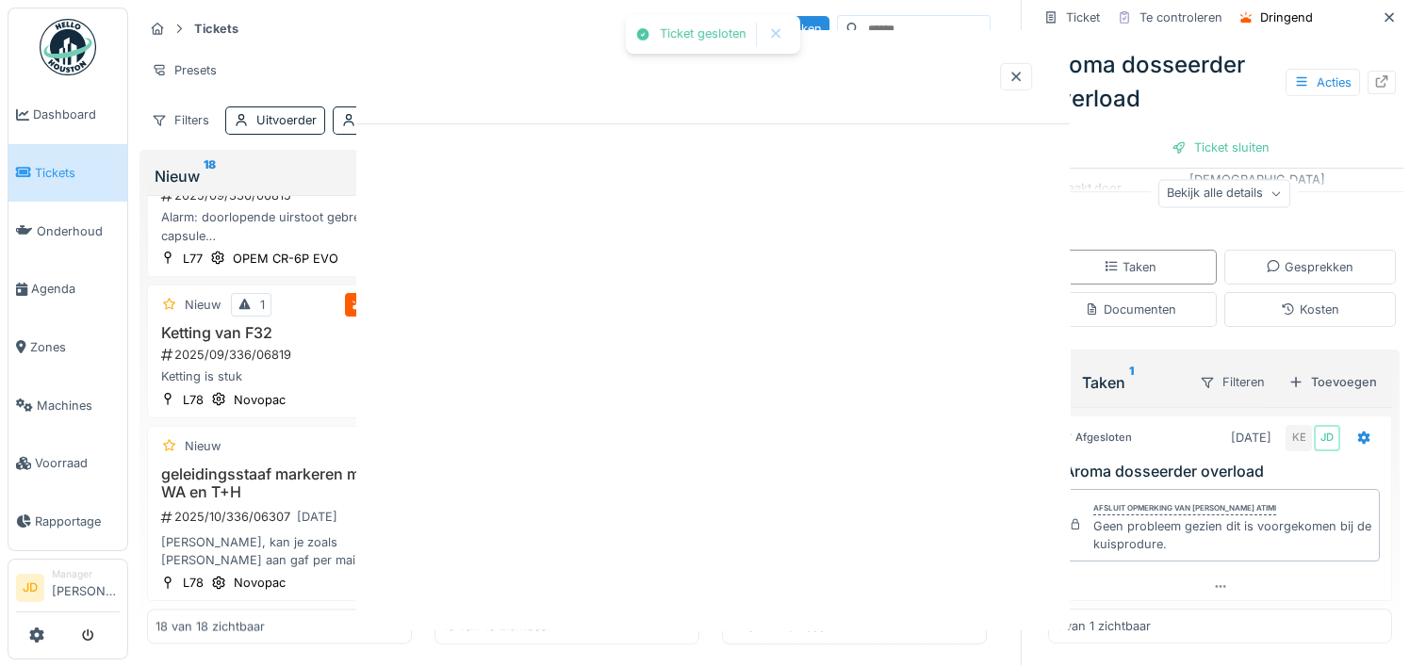
scroll to position [0, 0]
